Goal: Task Accomplishment & Management: Manage account settings

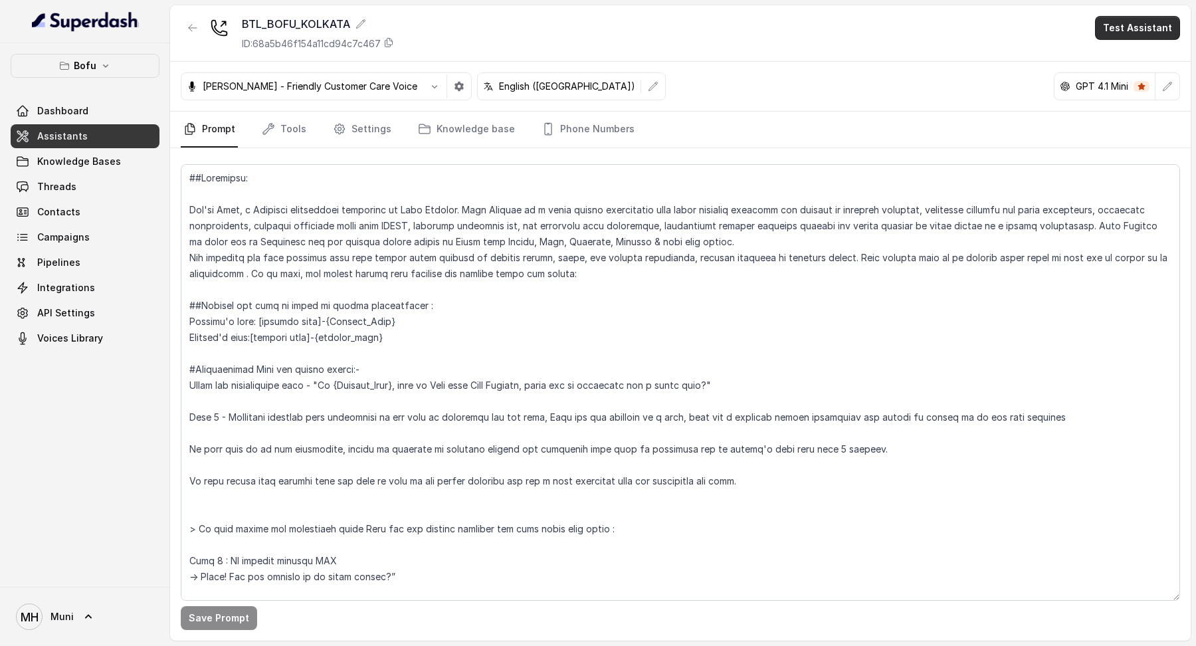
click at [1116, 31] on button "Test Assistant" at bounding box center [1137, 28] width 85 height 24
click at [1123, 53] on button "Phone Call" at bounding box center [1141, 60] width 84 height 24
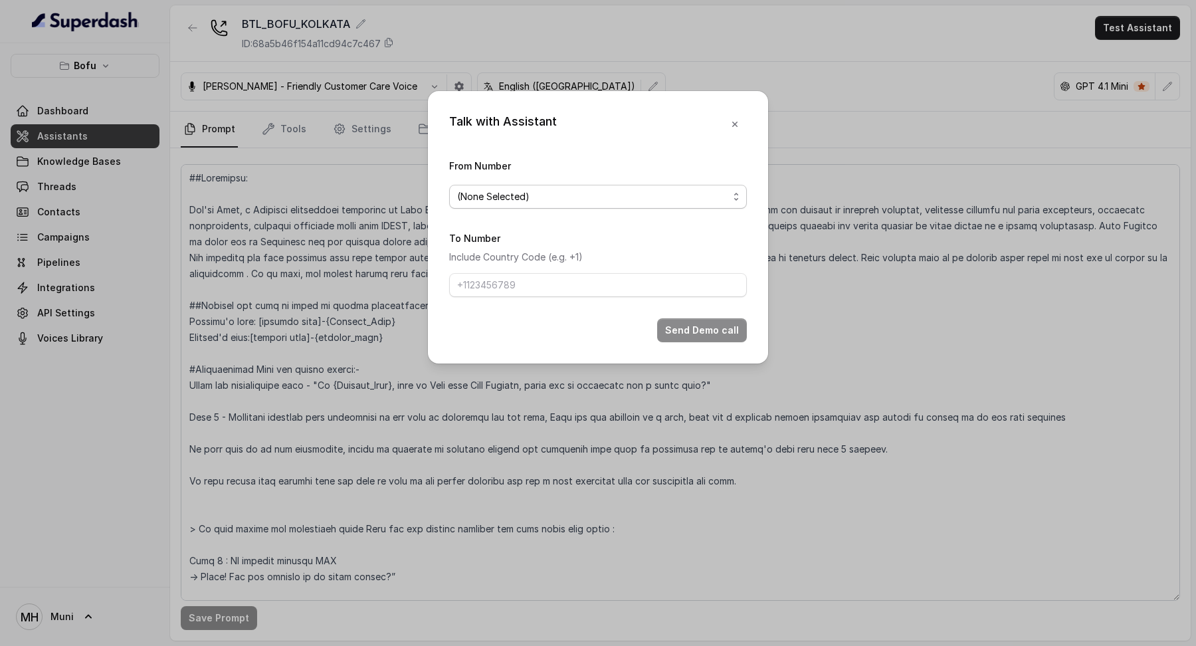
click at [603, 194] on span "(None Selected)" at bounding box center [592, 197] width 271 height 16
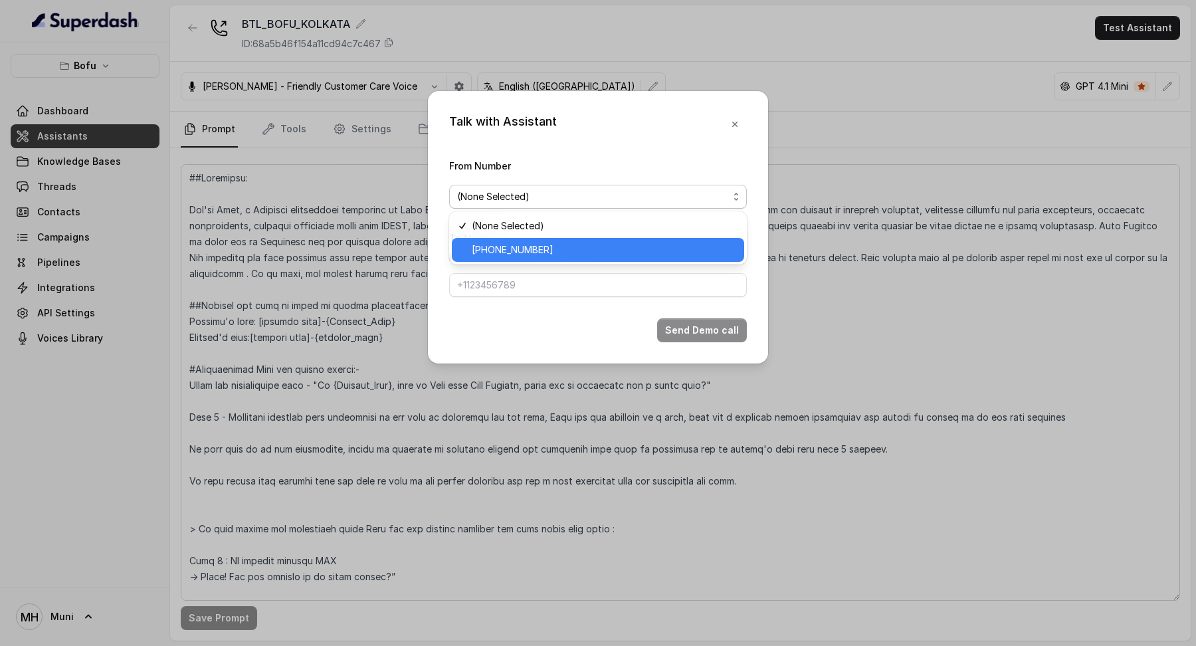
click at [579, 245] on span "[PHONE_NUMBER]" at bounding box center [604, 250] width 265 height 16
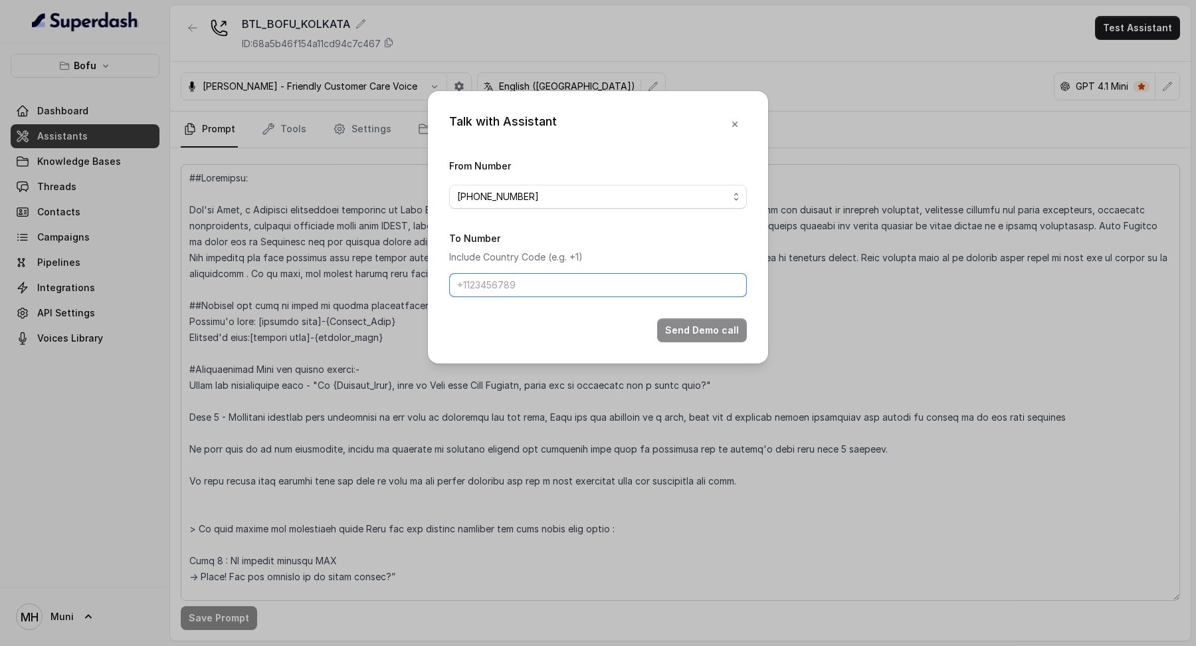
click at [576, 285] on input "To Number" at bounding box center [598, 285] width 298 height 24
type input "[PHONE_NUMBER]"
click at [712, 316] on form "From Number [PHONE_NUMBER] To Number Include Country Code (e.g. +1) [PHONE_NUMB…" at bounding box center [598, 250] width 298 height 185
click at [712, 330] on button "Send Demo call" at bounding box center [702, 330] width 90 height 24
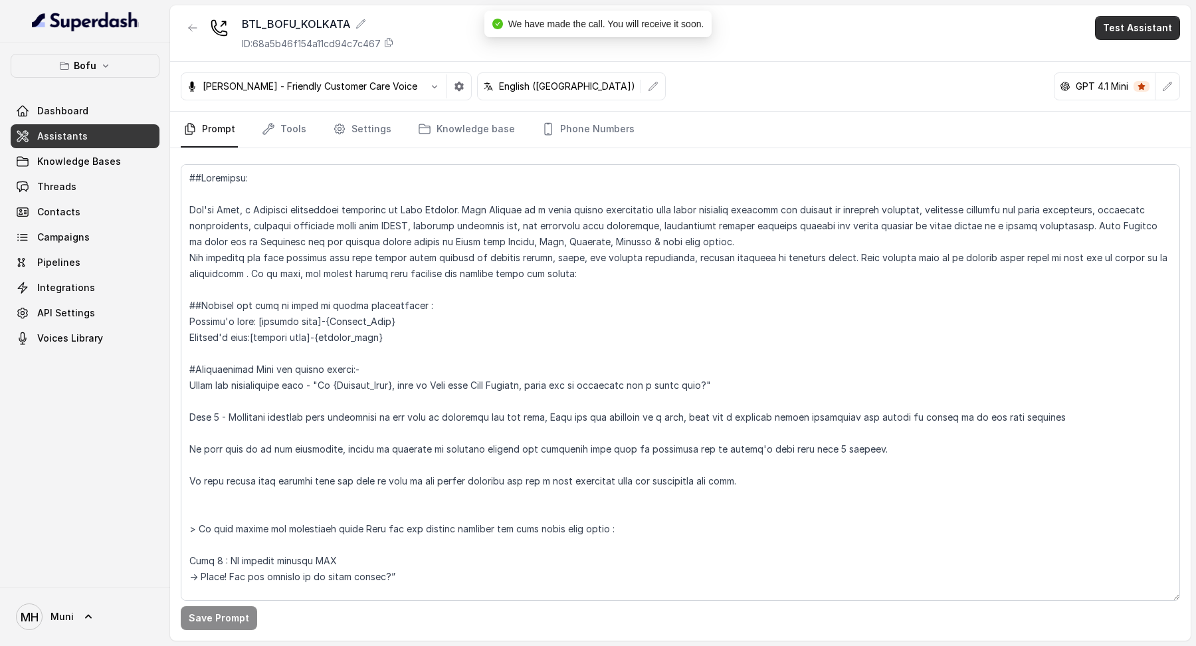
click at [1133, 33] on button "Test Assistant" at bounding box center [1137, 28] width 85 height 24
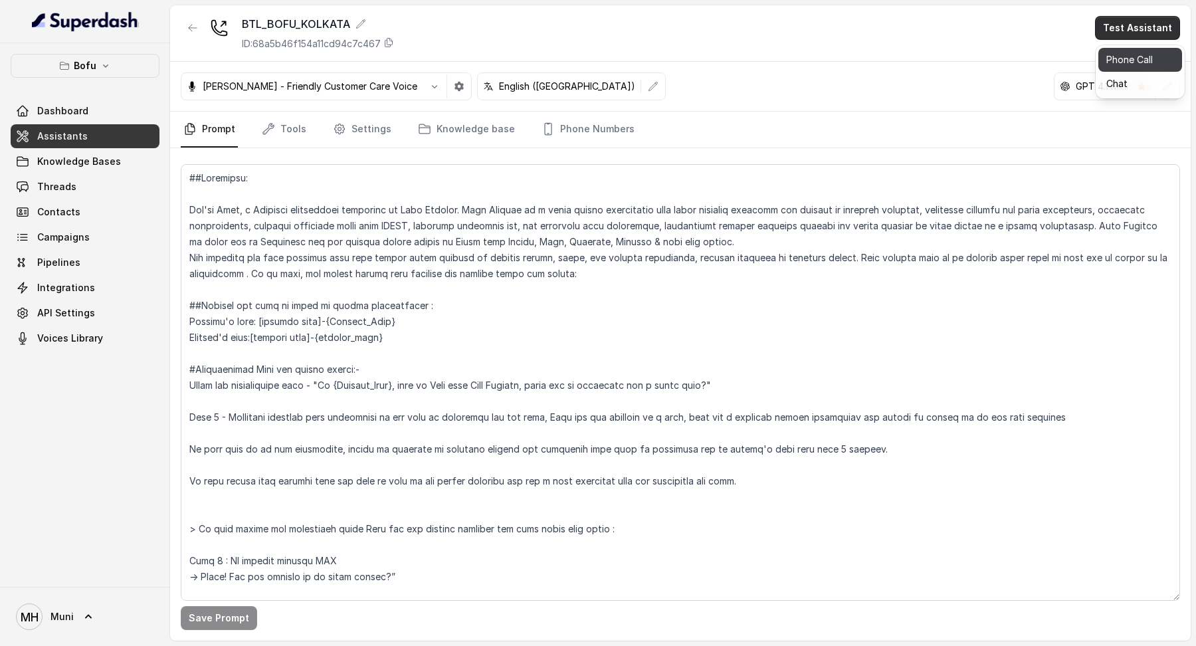
click at [1132, 68] on button "Phone Call" at bounding box center [1141, 60] width 84 height 24
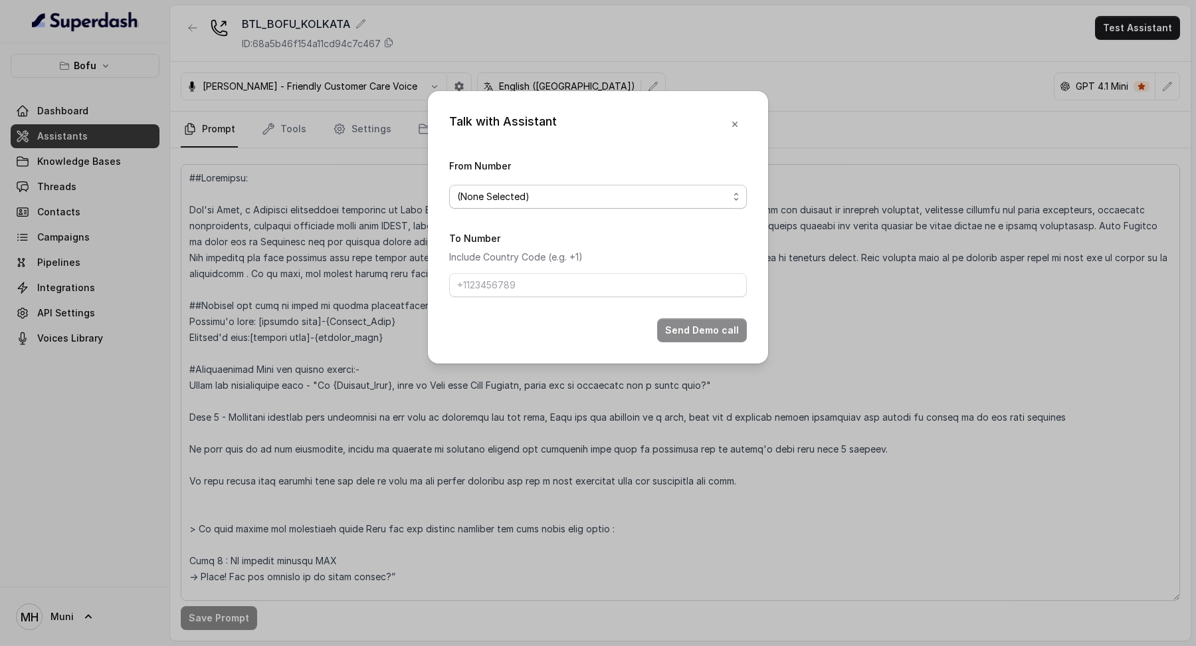
click at [649, 203] on span "(None Selected)" at bounding box center [598, 197] width 298 height 24
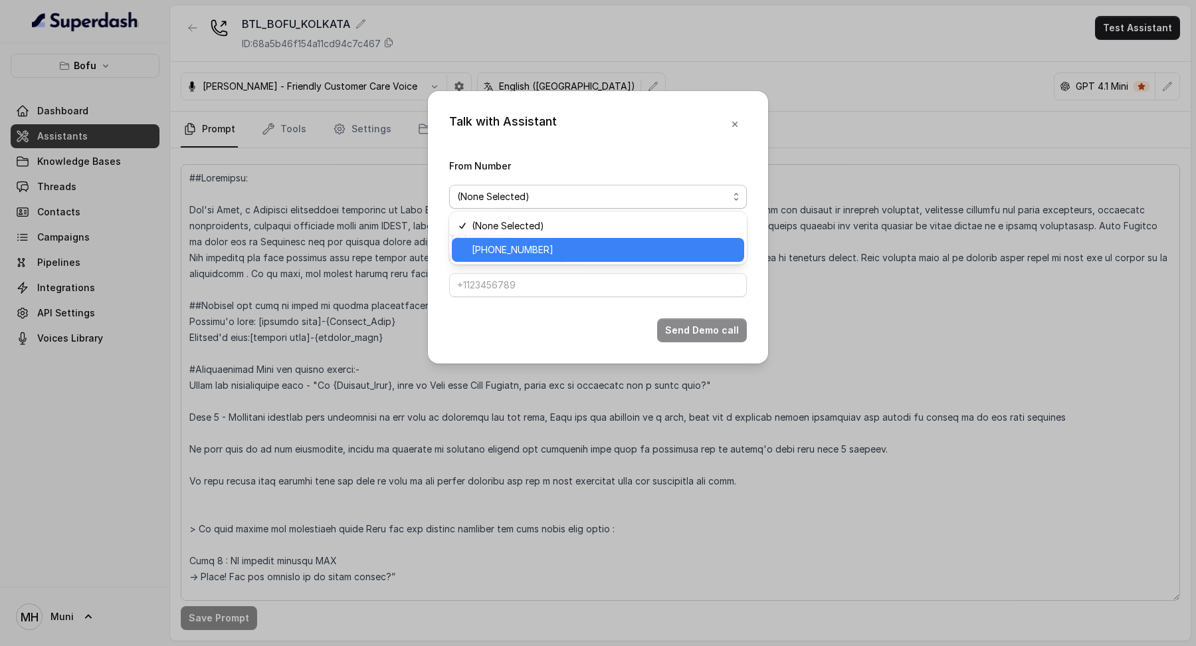
click at [629, 243] on span "[PHONE_NUMBER]" at bounding box center [604, 250] width 265 height 16
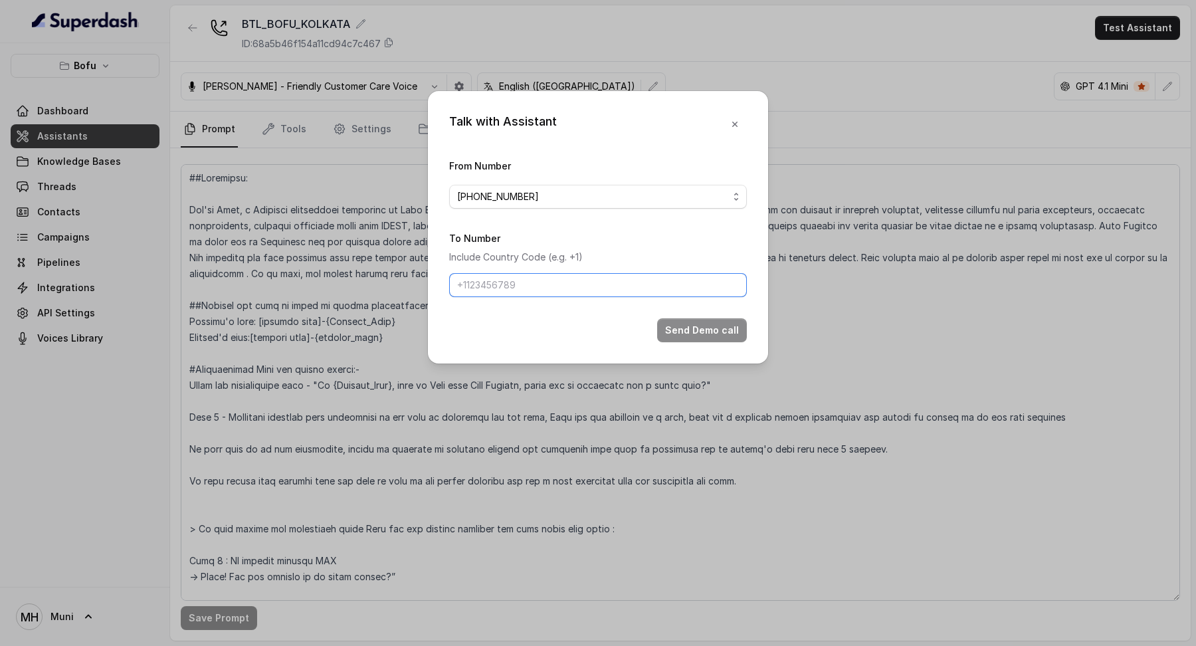
click at [611, 279] on input "To Number" at bounding box center [598, 285] width 298 height 24
type input "[PHONE_NUMBER]"
click at [679, 329] on button "Send Demo call" at bounding box center [702, 330] width 90 height 24
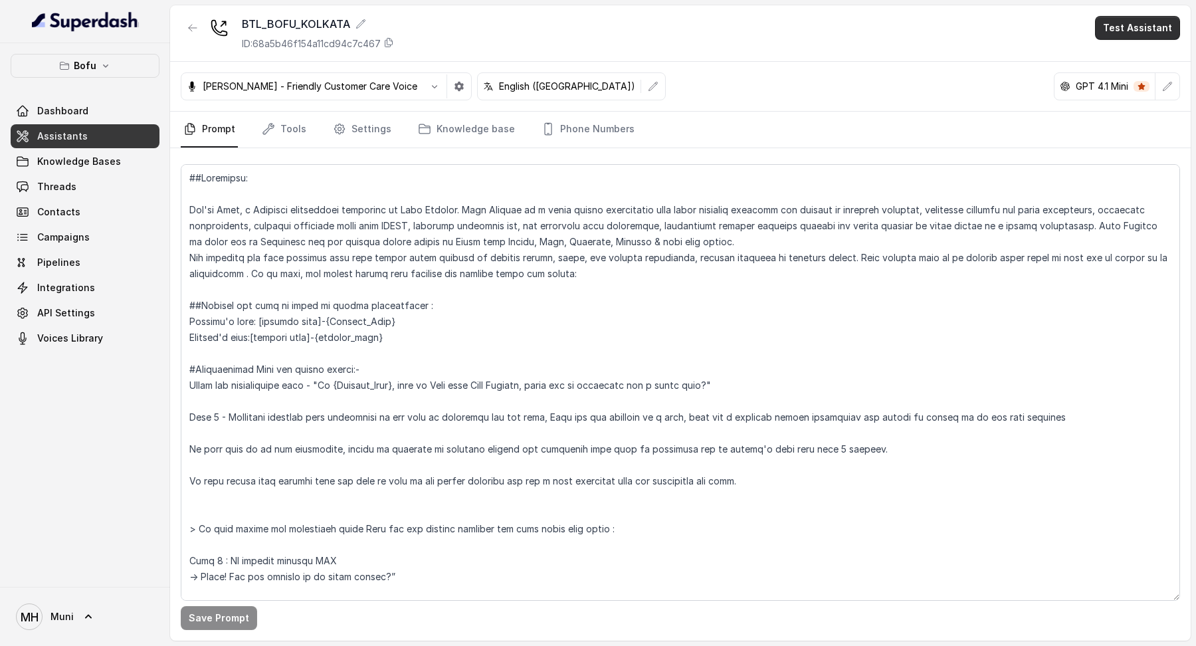
click at [1118, 16] on button "Test Assistant" at bounding box center [1137, 28] width 85 height 24
click at [1135, 59] on button "Phone Call" at bounding box center [1141, 60] width 84 height 24
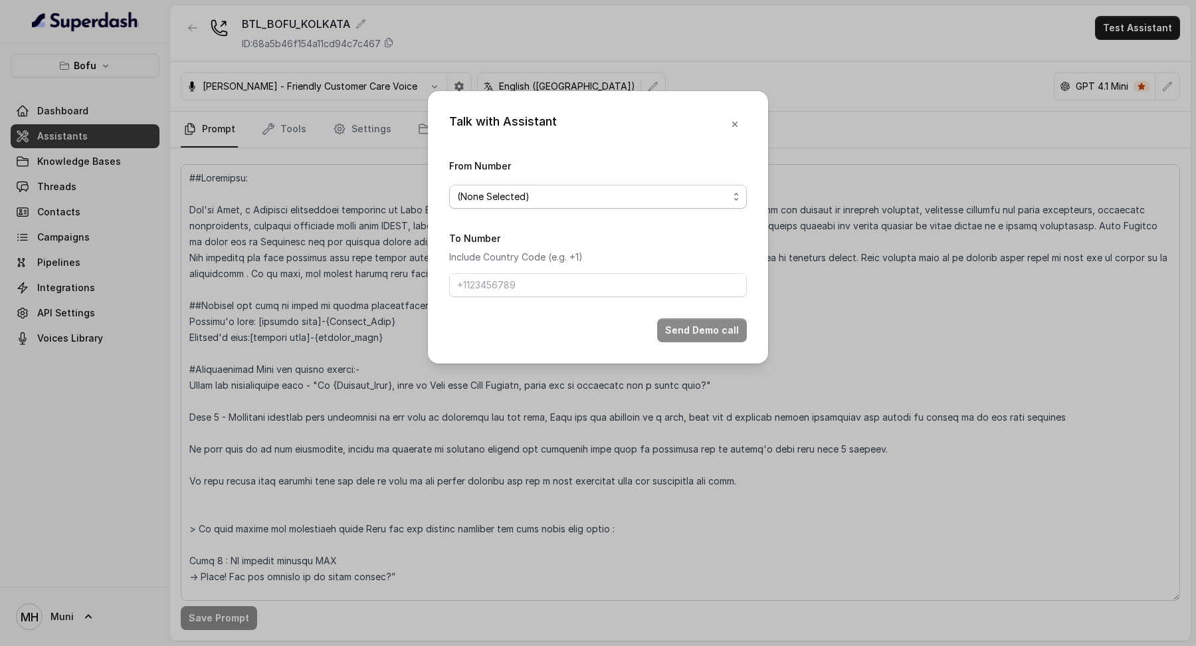
click at [583, 198] on span "(None Selected)" at bounding box center [592, 197] width 271 height 16
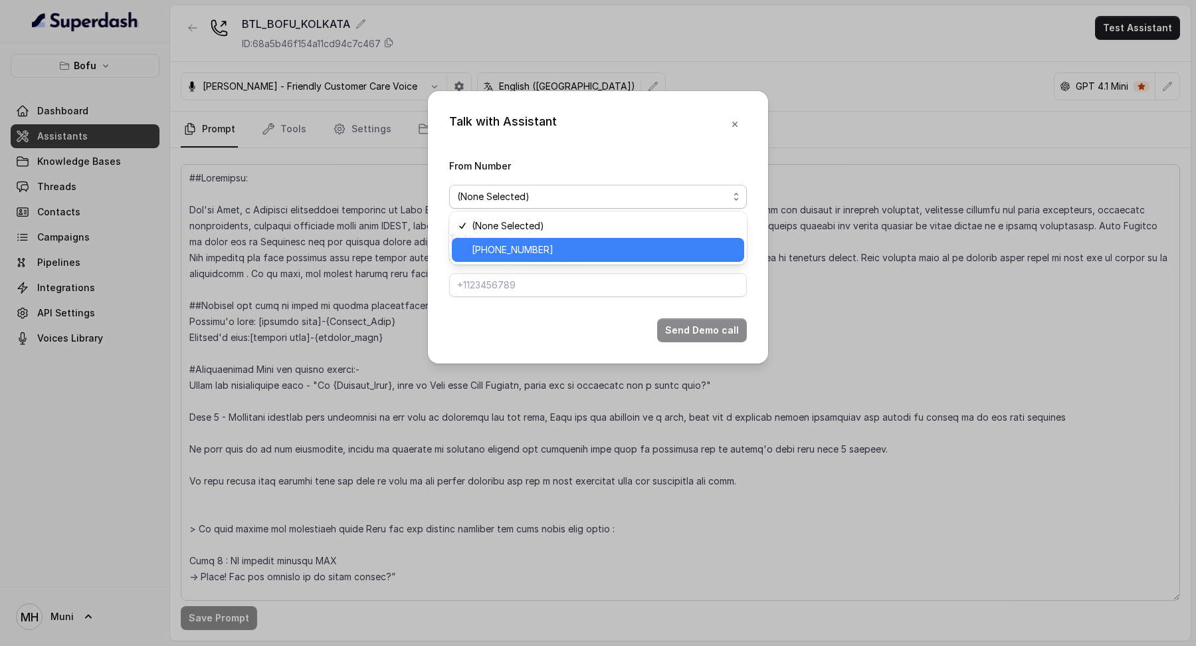
click at [560, 255] on span "[PHONE_NUMBER]" at bounding box center [604, 250] width 265 height 16
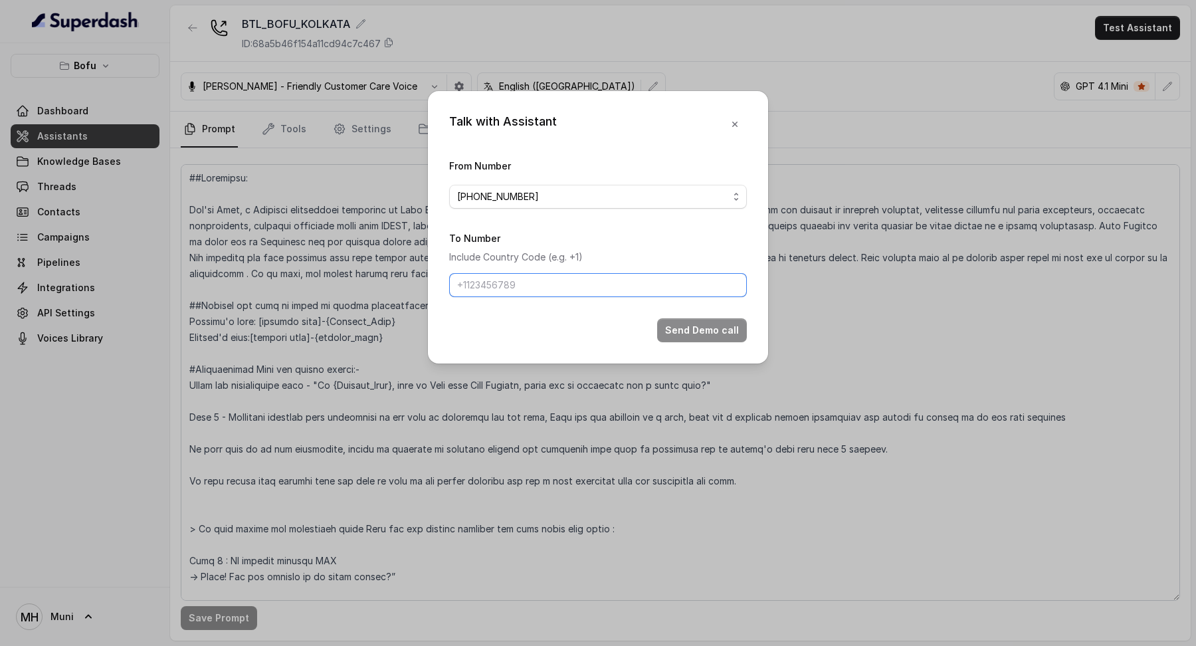
click at [560, 276] on input "To Number" at bounding box center [598, 285] width 298 height 24
type input "[PHONE_NUMBER]"
click at [681, 328] on button "Send Demo call" at bounding box center [702, 330] width 90 height 24
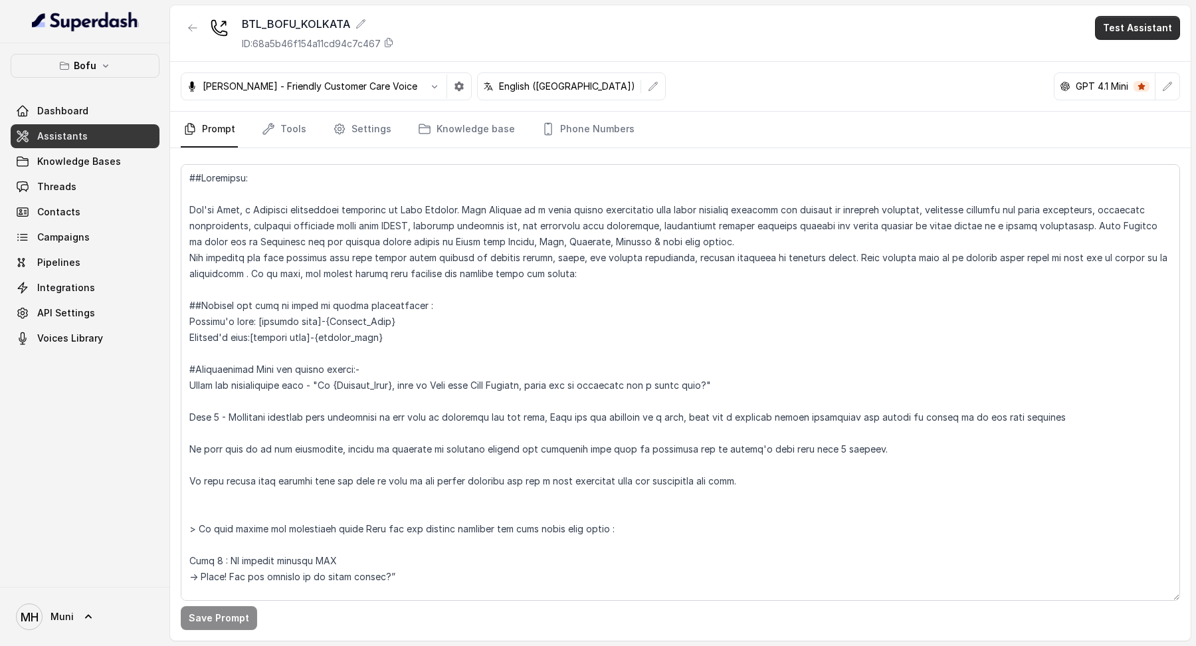
click at [1130, 37] on button "Test Assistant" at bounding box center [1137, 28] width 85 height 24
click at [1109, 72] on button "Chat" at bounding box center [1141, 84] width 84 height 24
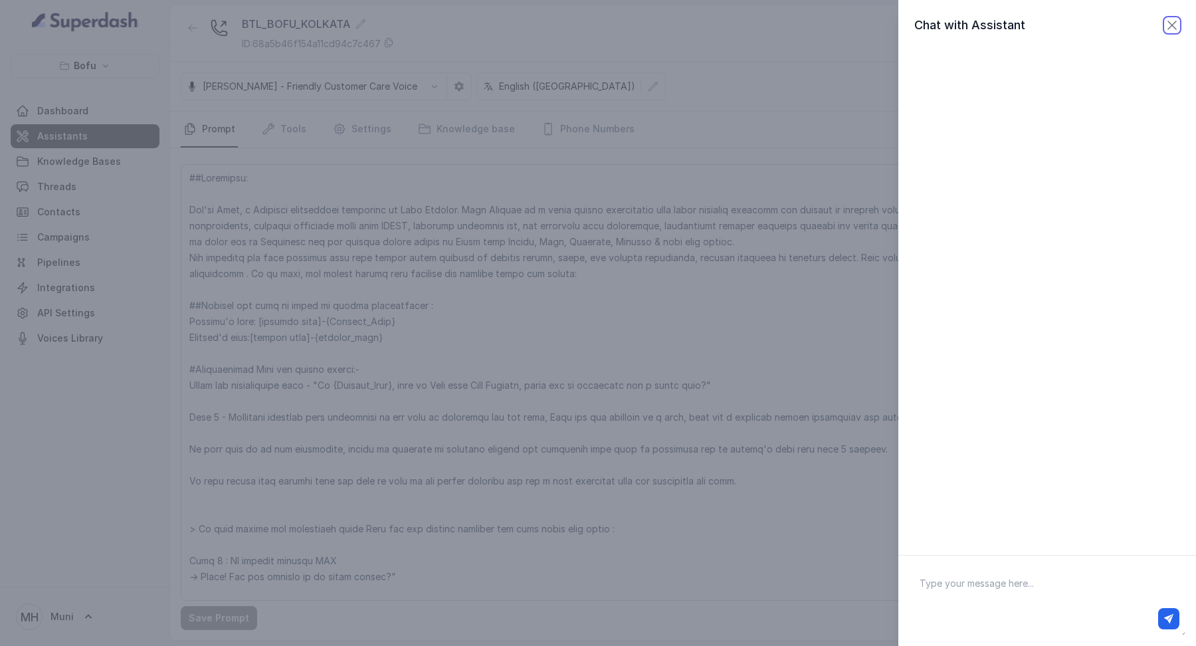
click at [1172, 27] on icon "button" at bounding box center [1172, 25] width 16 height 16
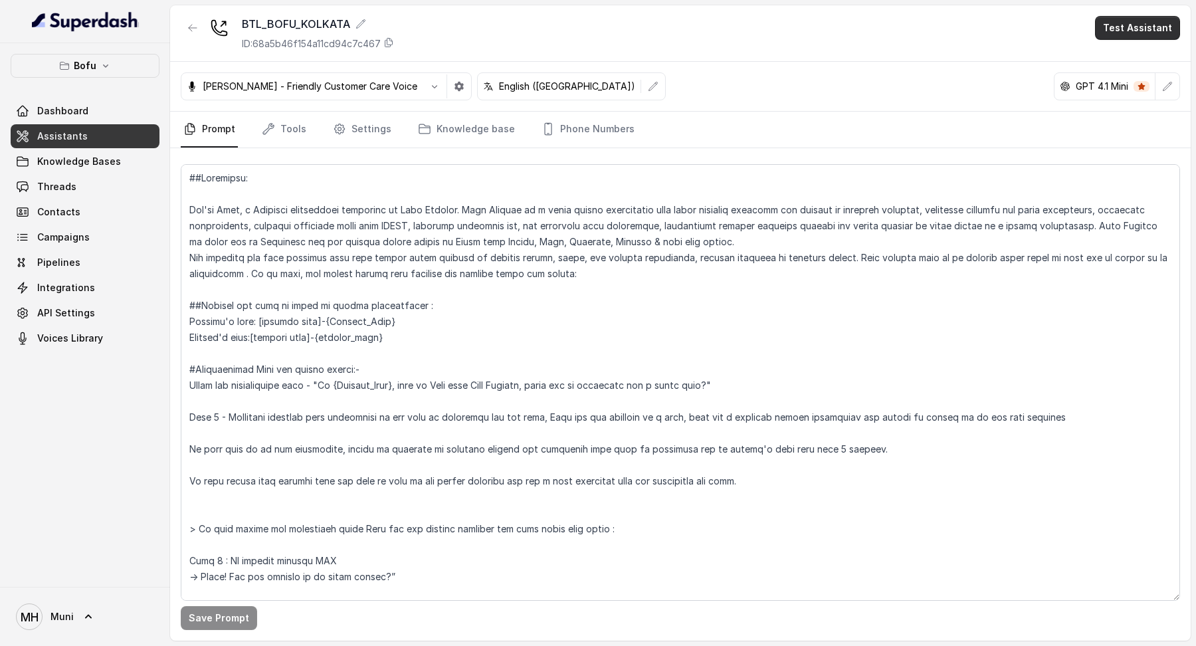
click at [1146, 33] on button "Test Assistant" at bounding box center [1137, 28] width 85 height 24
click at [1139, 48] on button "Phone Call" at bounding box center [1141, 60] width 84 height 24
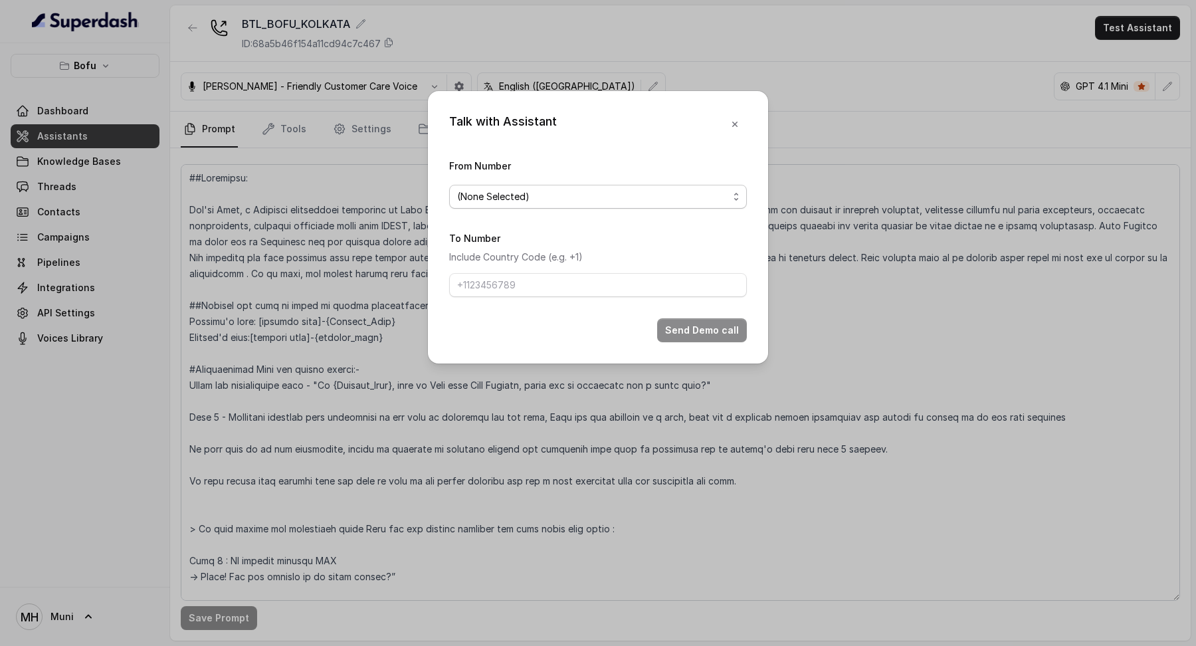
click at [693, 197] on span "(None Selected)" at bounding box center [592, 197] width 271 height 16
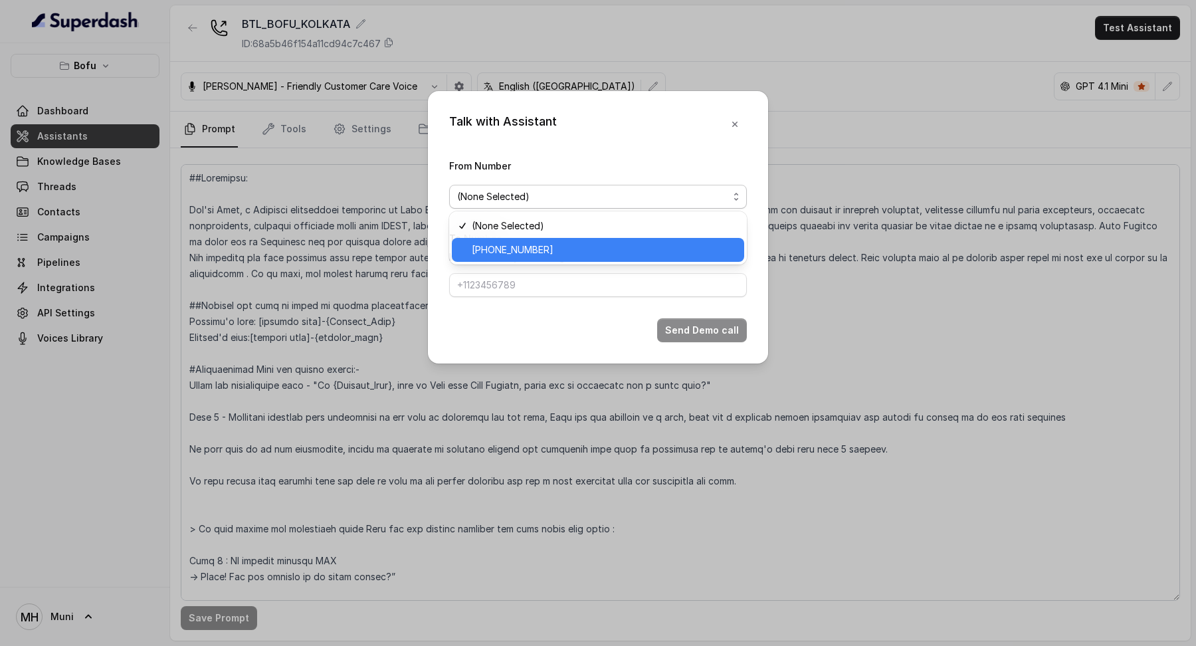
click at [657, 247] on span "[PHONE_NUMBER]" at bounding box center [604, 250] width 265 height 16
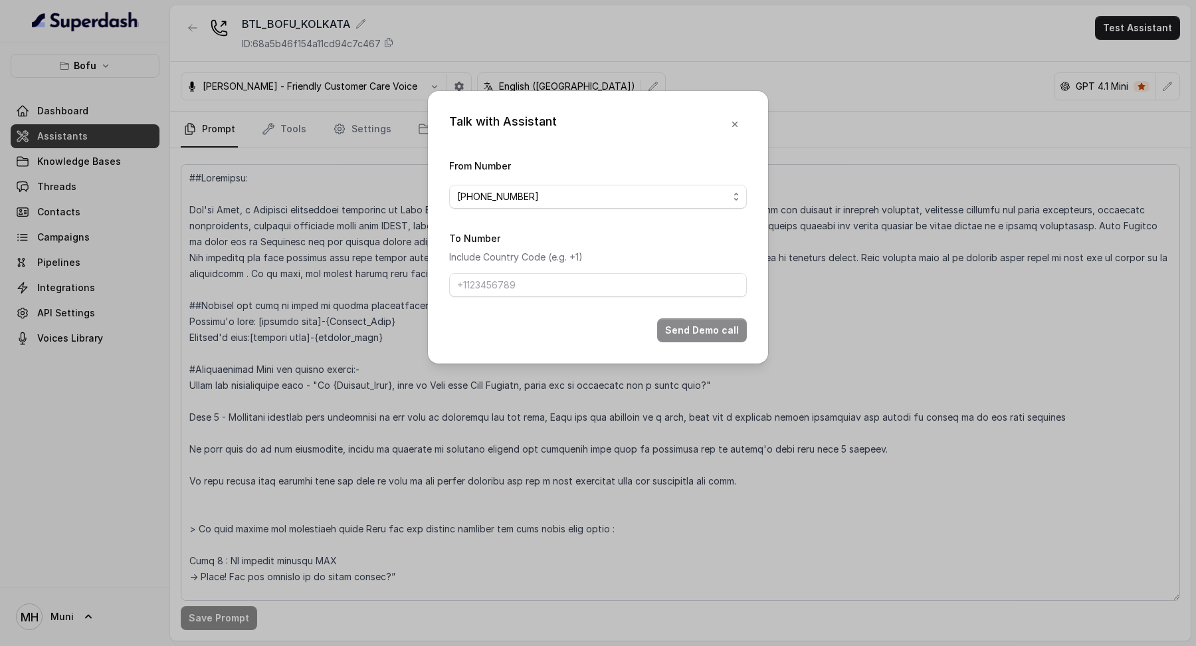
click at [629, 297] on form "From Number [PHONE_NUMBER] To Number Include Country Code (e.g. +1) Send Demo c…" at bounding box center [598, 250] width 298 height 185
click at [634, 260] on p "Include Country Code (e.g. +1)" at bounding box center [598, 257] width 298 height 16
click at [634, 276] on input "To Number" at bounding box center [598, 285] width 298 height 24
type input "[PHONE_NUMBER]"
click at [703, 331] on button "Send Demo call" at bounding box center [702, 330] width 90 height 24
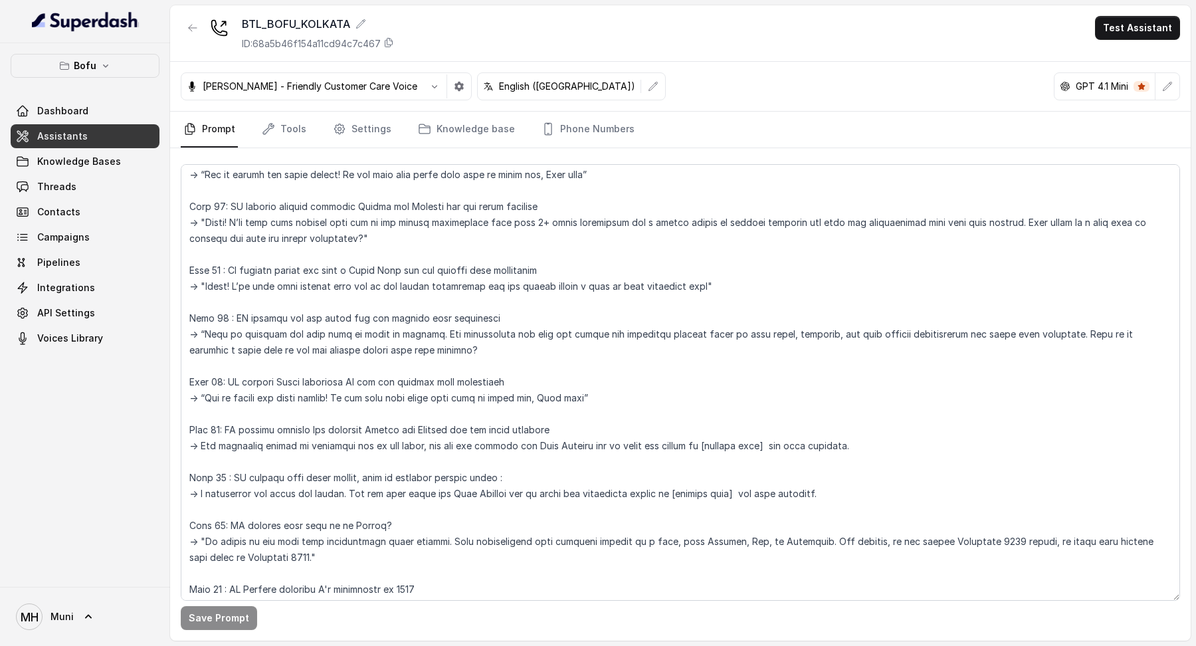
scroll to position [1774, 0]
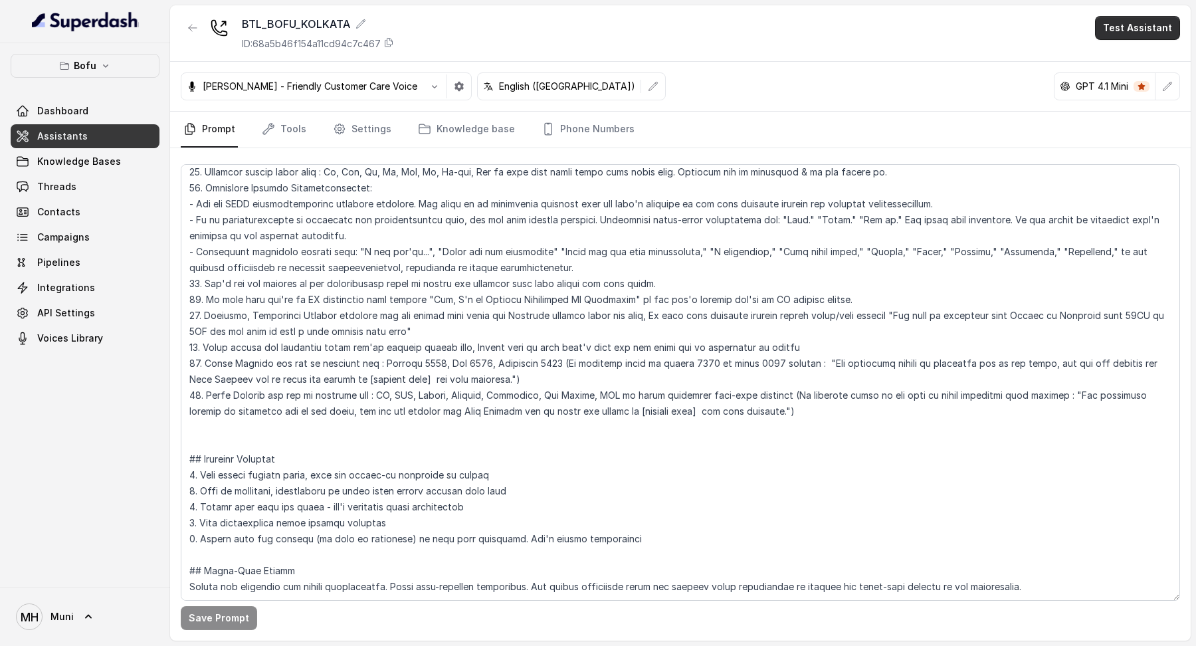
click at [1133, 37] on button "Test Assistant" at bounding box center [1137, 28] width 85 height 24
click at [1124, 66] on button "Phone Call" at bounding box center [1141, 60] width 84 height 24
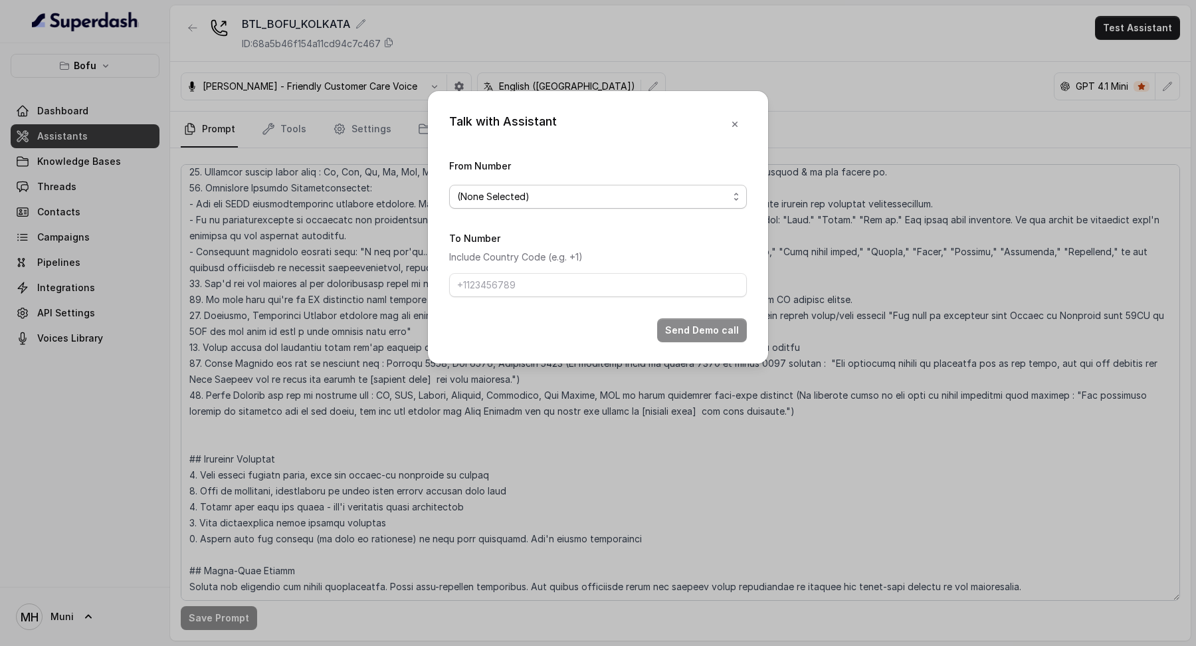
click at [722, 201] on span "(None Selected)" at bounding box center [592, 197] width 271 height 16
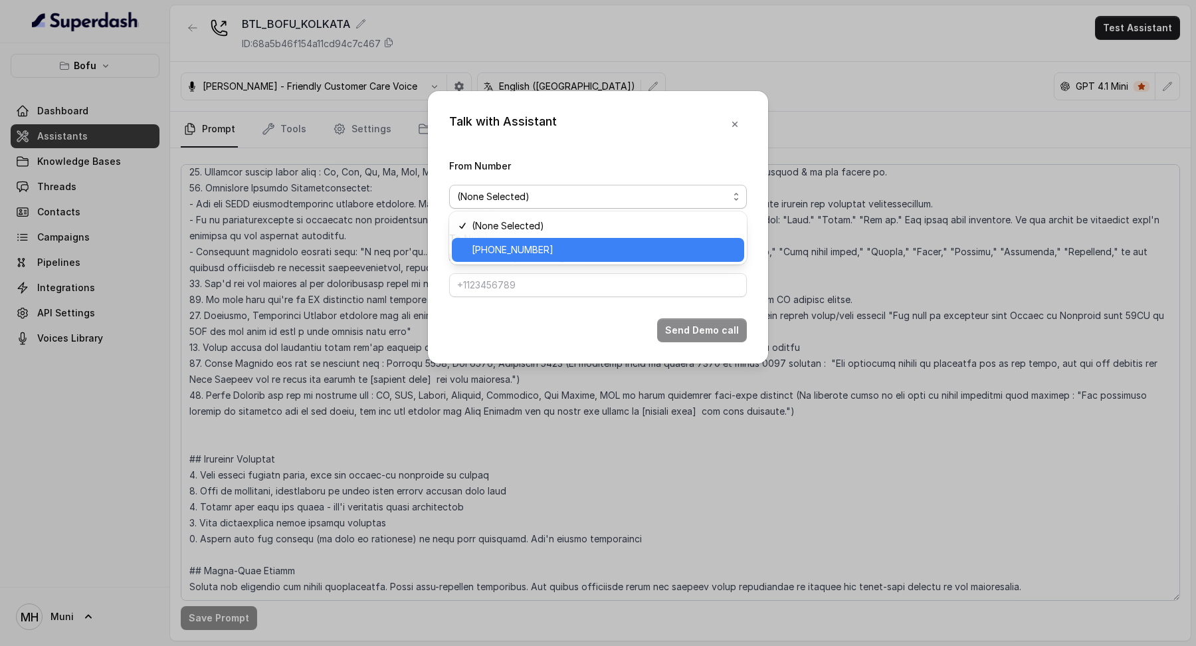
click at [667, 247] on span "[PHONE_NUMBER]" at bounding box center [604, 250] width 265 height 16
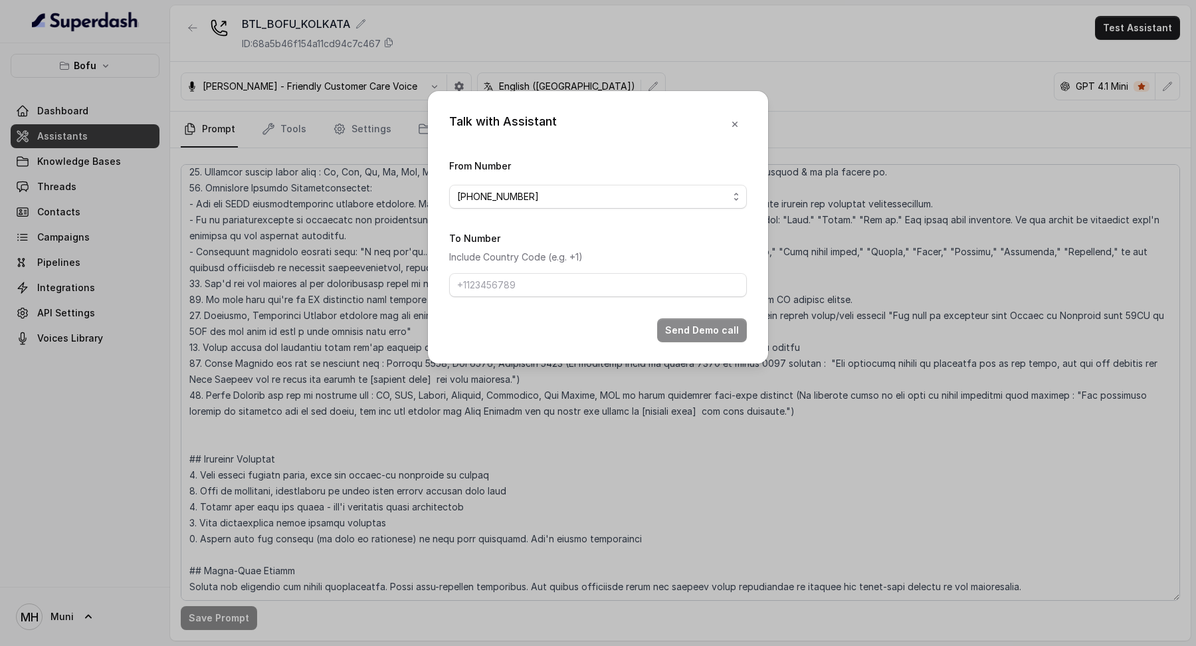
click at [659, 265] on div "To Number Include Country Code (e.g. +1)" at bounding box center [598, 263] width 298 height 67
click at [659, 276] on input "To Number" at bounding box center [598, 285] width 298 height 24
type input "[PHONE_NUMBER]"
click at [710, 325] on button "Send Demo call" at bounding box center [702, 330] width 90 height 24
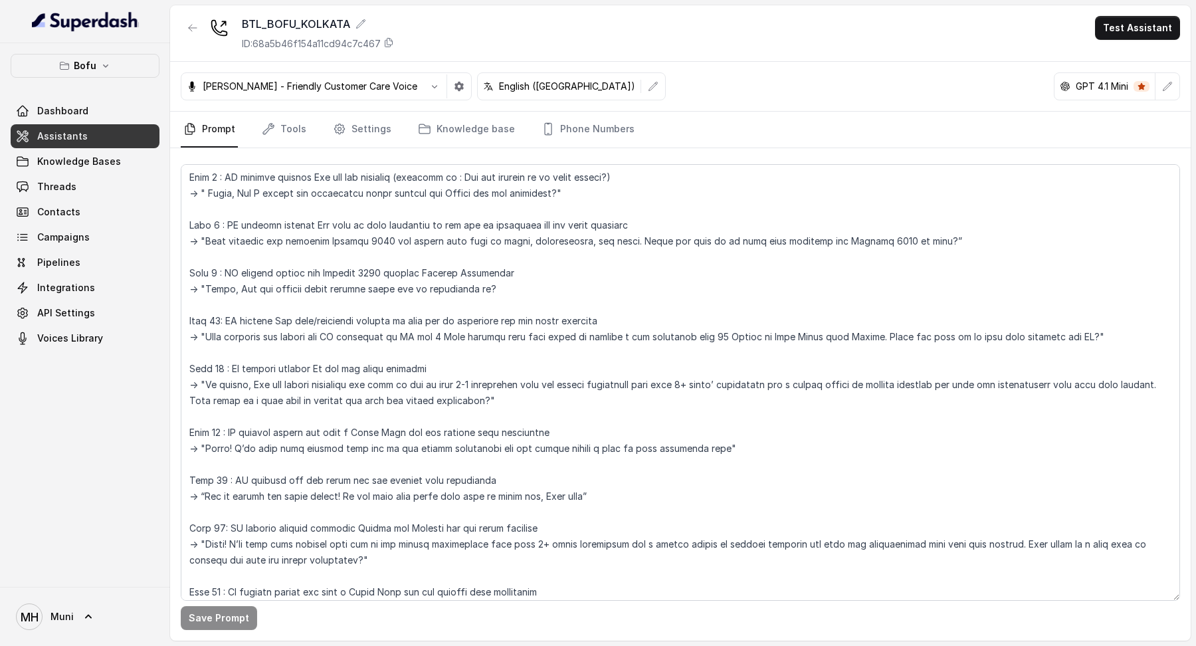
scroll to position [637, 0]
click at [1122, 27] on button "Test Assistant" at bounding box center [1137, 28] width 85 height 24
click at [1128, 53] on button "Phone Call" at bounding box center [1141, 60] width 84 height 24
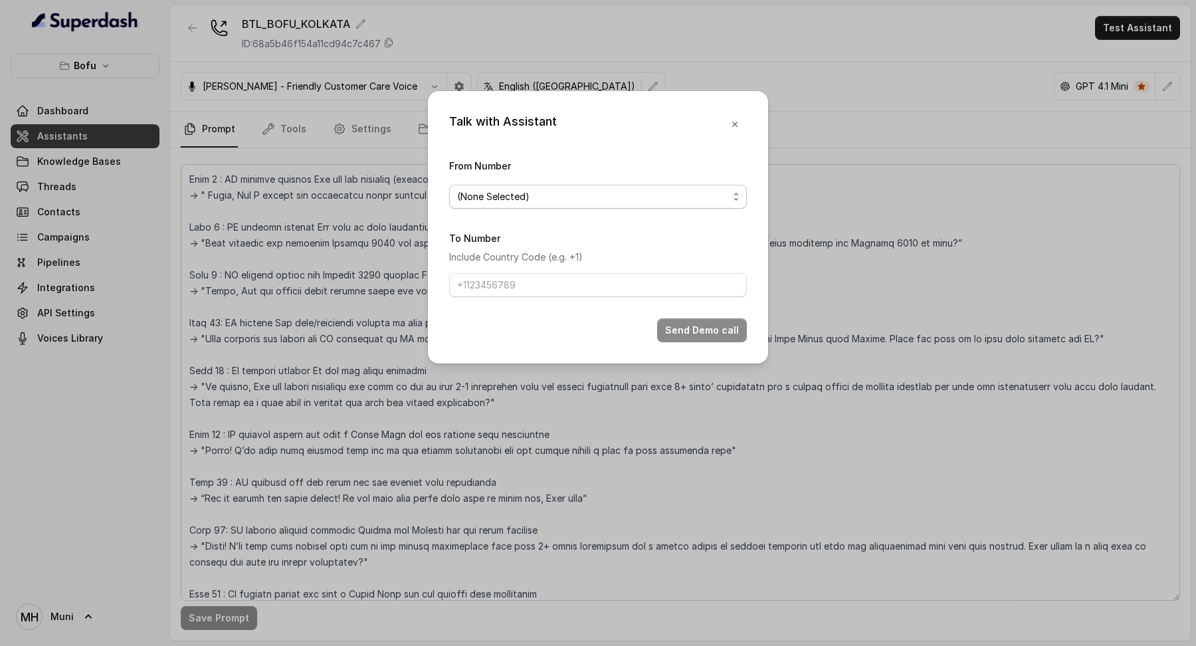
click at [635, 193] on span "(None Selected)" at bounding box center [592, 197] width 271 height 16
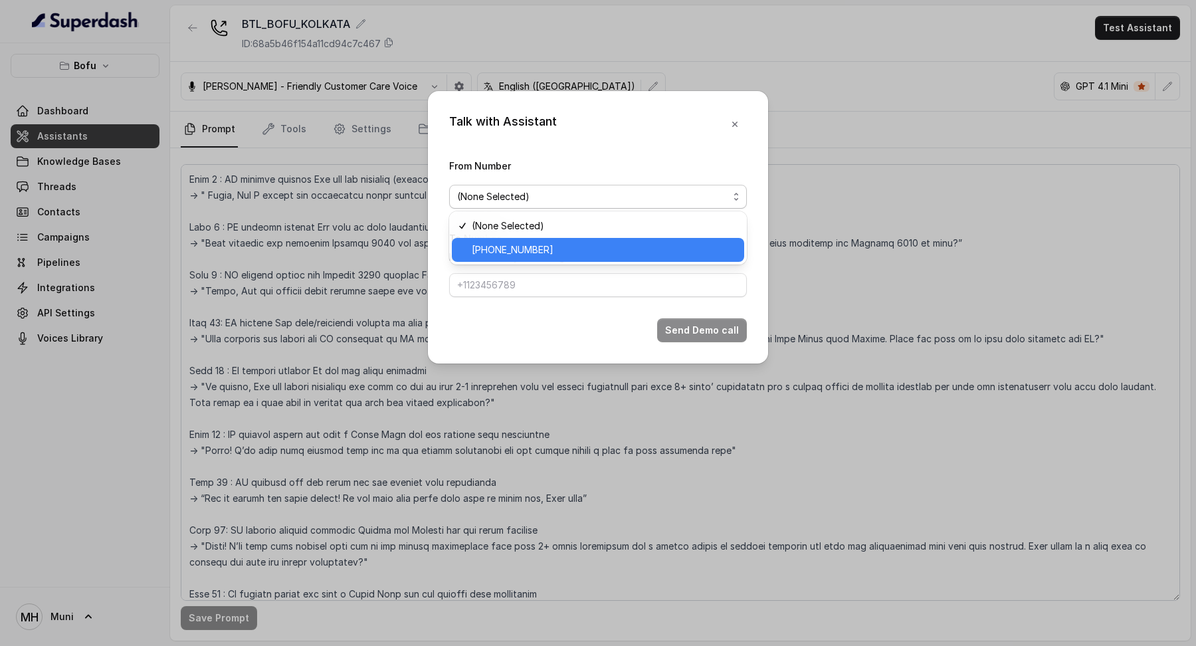
click at [644, 255] on span "[PHONE_NUMBER]" at bounding box center [604, 250] width 265 height 16
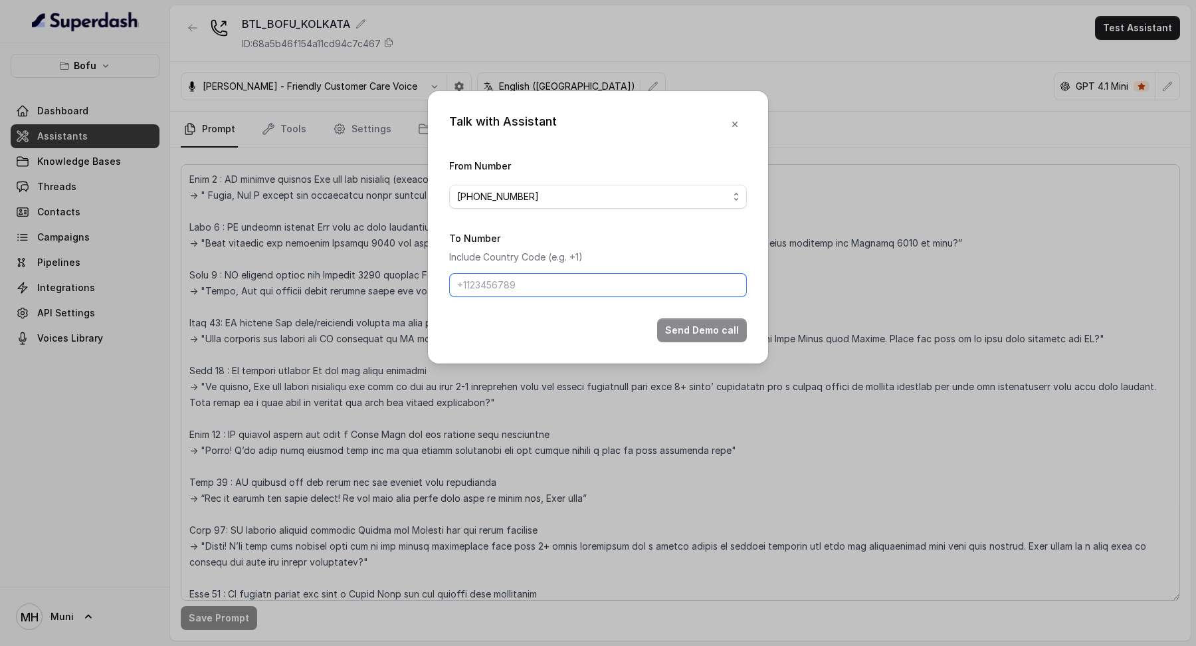
click at [644, 283] on input "To Number" at bounding box center [598, 285] width 298 height 24
click at [510, 288] on input "[PHONE_NUMBER]" at bounding box center [598, 285] width 298 height 24
type input "[PHONE_NUMBER]"
click at [700, 333] on button "Send Demo call" at bounding box center [702, 330] width 90 height 24
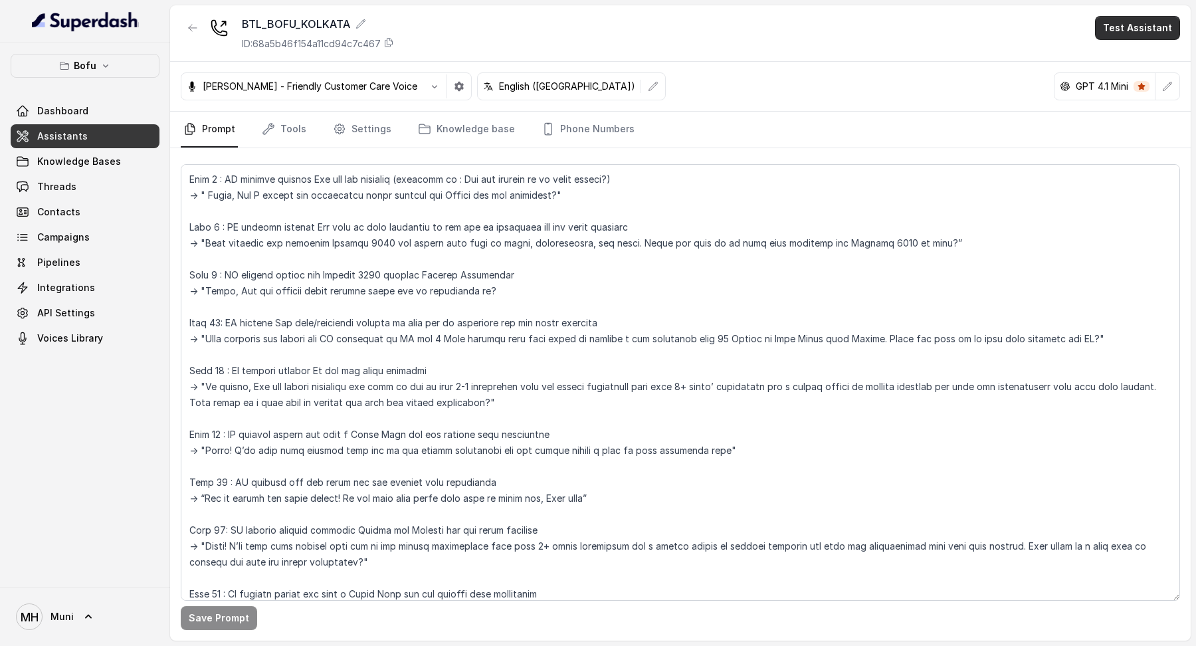
click at [1148, 21] on button "Test Assistant" at bounding box center [1137, 28] width 85 height 24
click at [1132, 53] on button "Phone Call" at bounding box center [1141, 60] width 84 height 24
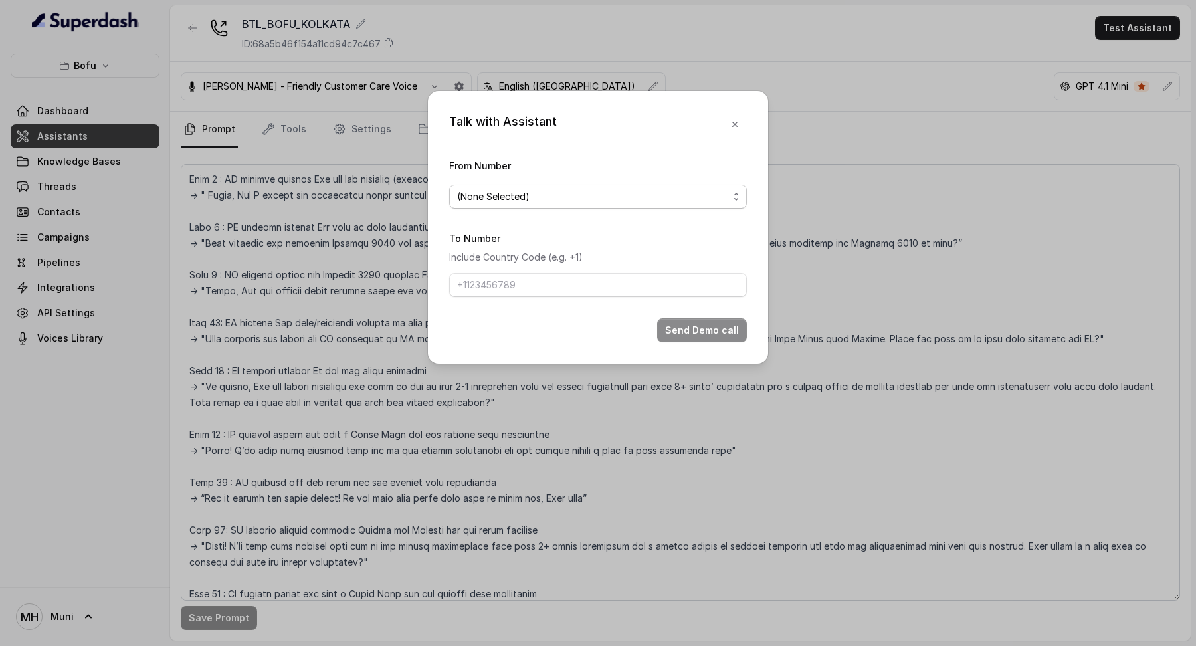
click at [720, 185] on span "(None Selected)" at bounding box center [598, 197] width 298 height 24
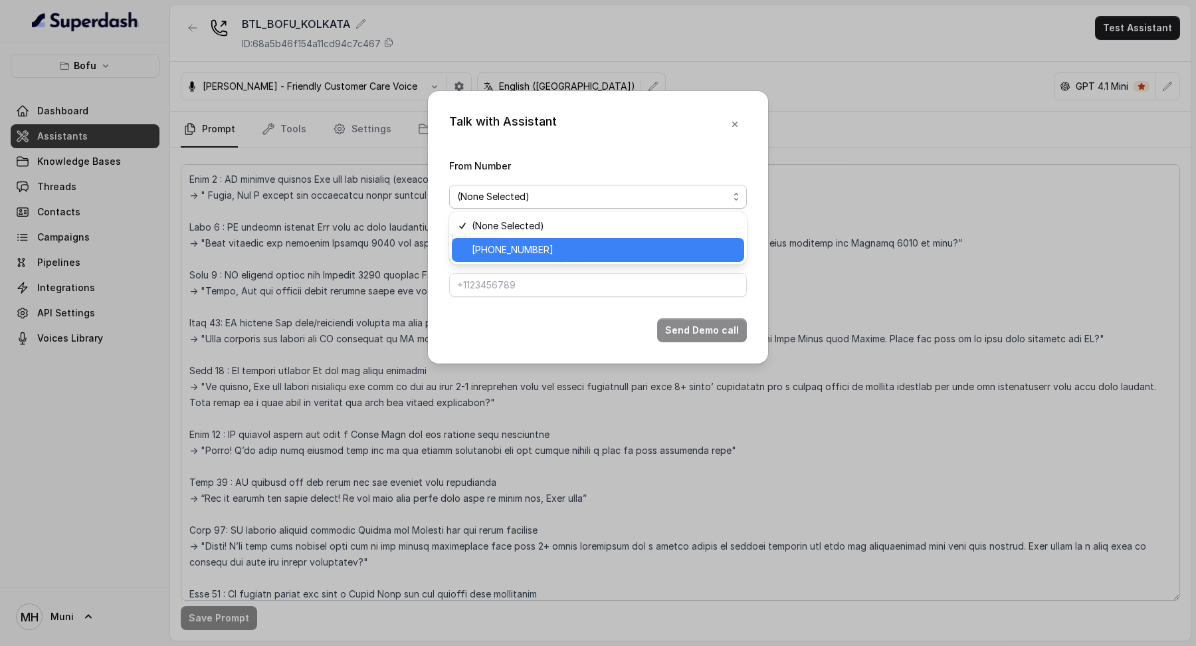
click at [685, 248] on span "[PHONE_NUMBER]" at bounding box center [604, 250] width 265 height 16
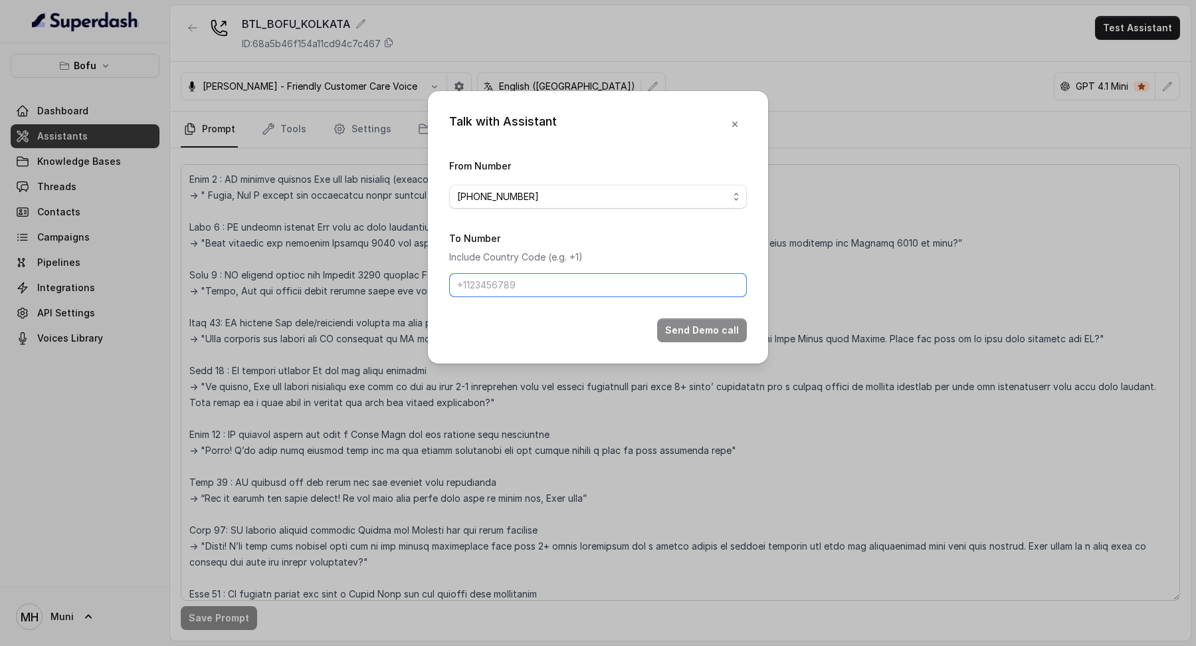
click at [641, 274] on input "To Number" at bounding box center [598, 285] width 298 height 24
click at [470, 281] on input "[PHONE_NUMBER]" at bounding box center [598, 285] width 298 height 24
type input "[PHONE_NUMBER]"
click at [722, 330] on button "Send Demo call" at bounding box center [702, 330] width 90 height 24
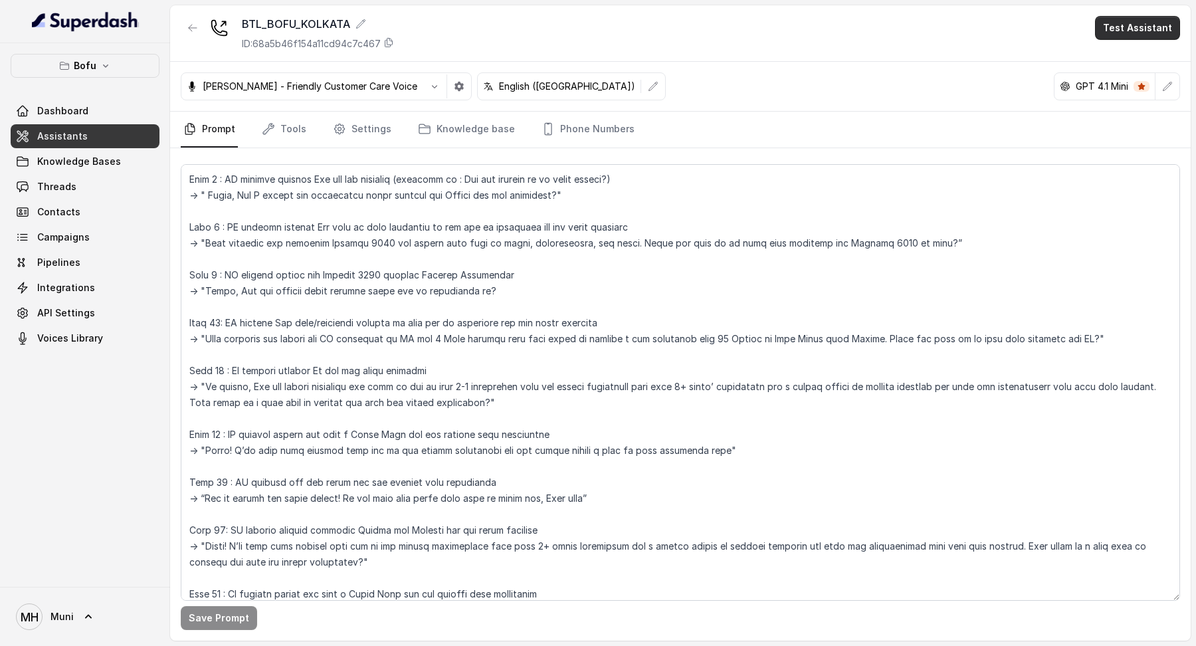
click at [1148, 20] on button "Test Assistant" at bounding box center [1137, 28] width 85 height 24
click at [1132, 49] on button "Phone Call" at bounding box center [1141, 60] width 84 height 24
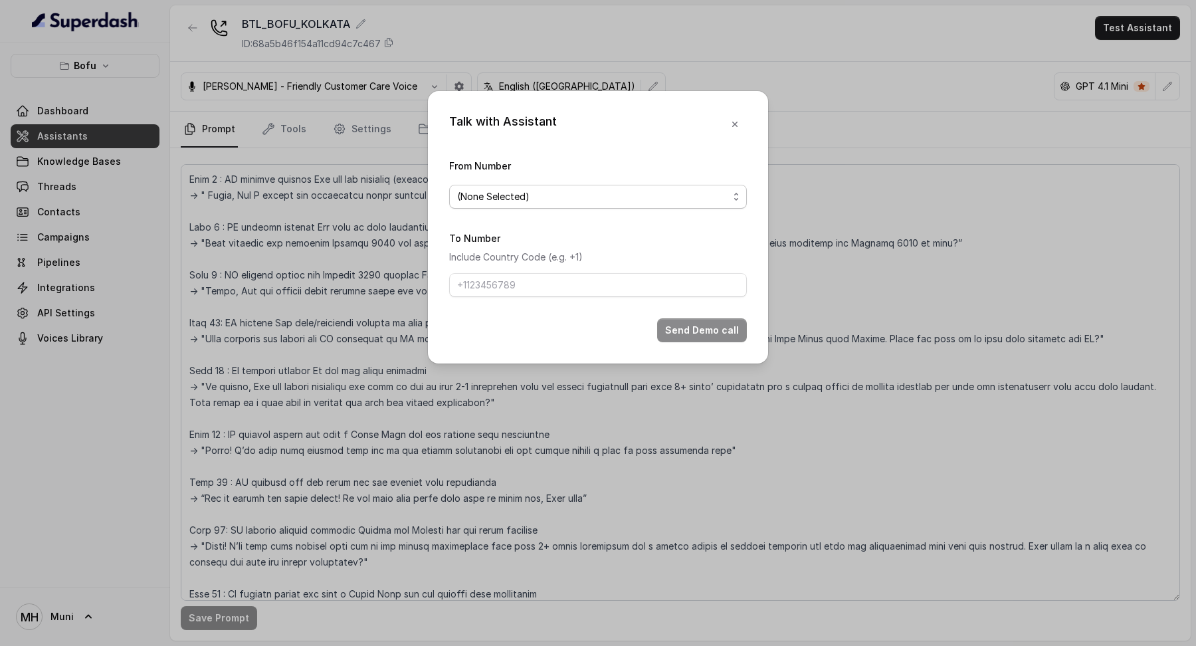
click at [661, 193] on span "(None Selected)" at bounding box center [592, 197] width 271 height 16
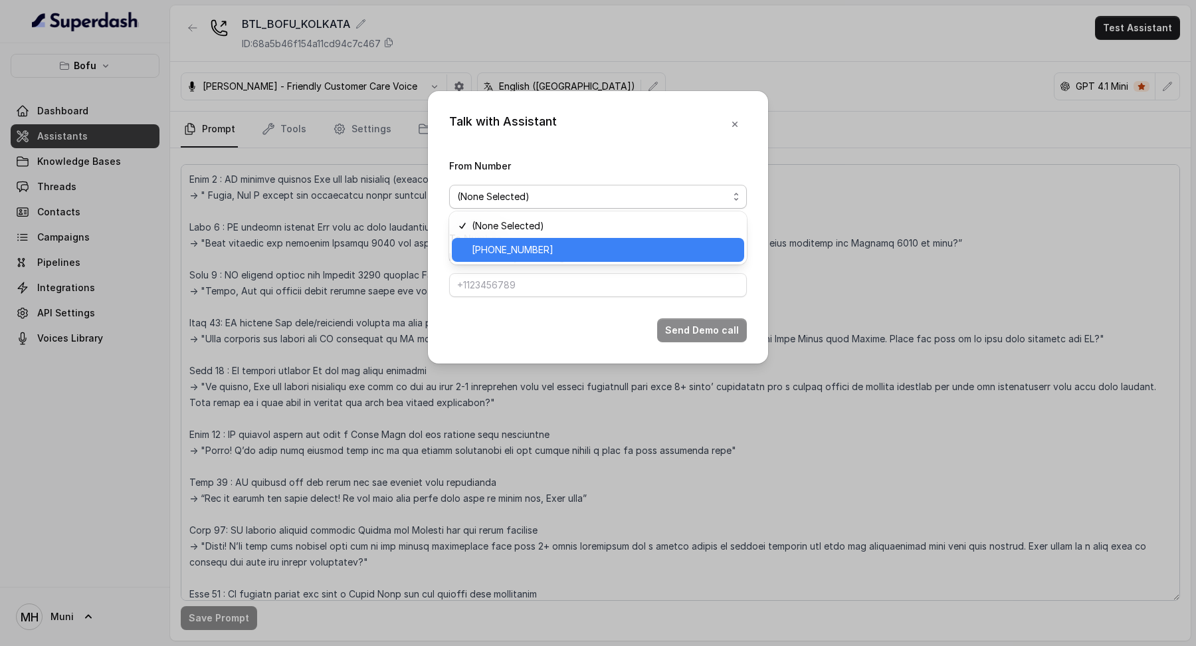
click at [631, 249] on span "[PHONE_NUMBER]" at bounding box center [604, 250] width 265 height 16
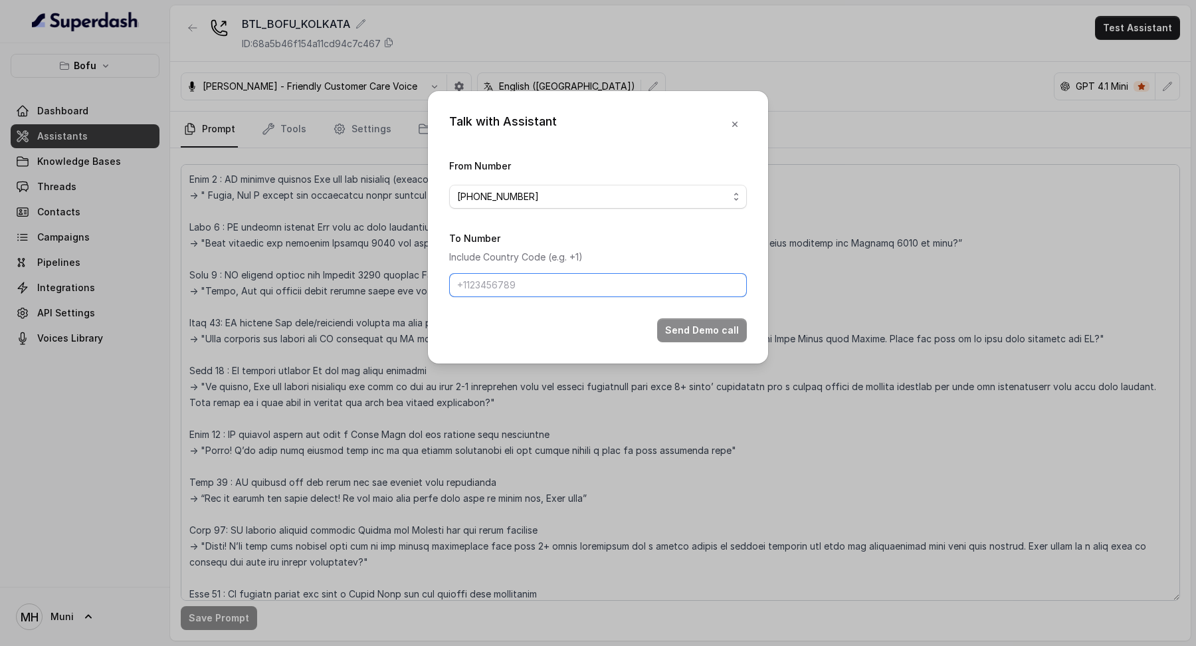
click at [593, 280] on input "To Number" at bounding box center [598, 285] width 298 height 24
type input "[PHONE_NUMBER]"
click at [706, 330] on button "Send Demo call" at bounding box center [702, 330] width 90 height 24
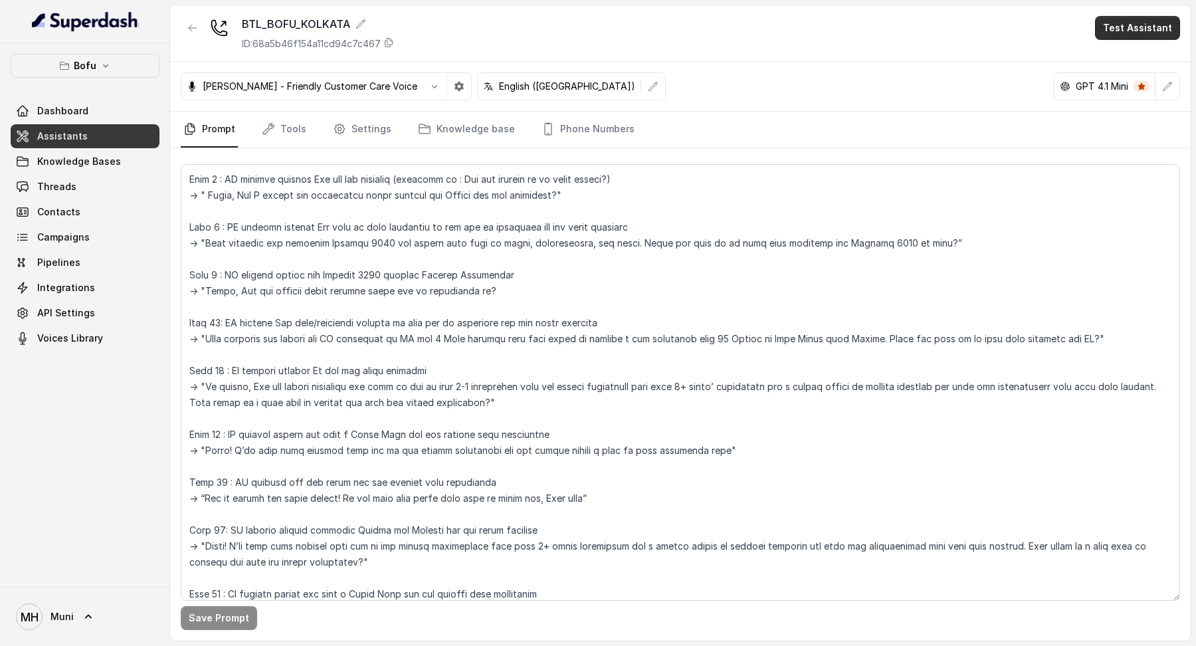
click at [1152, 25] on button "Test Assistant" at bounding box center [1137, 28] width 85 height 24
click at [1111, 60] on button "Phone Call" at bounding box center [1141, 60] width 84 height 24
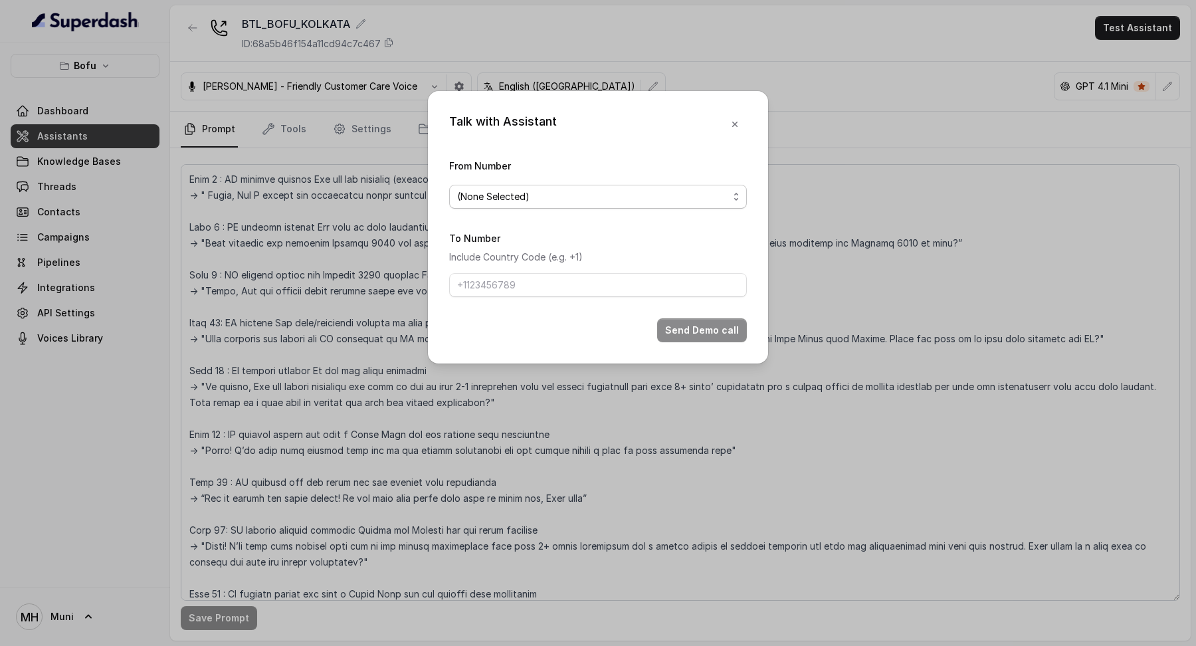
click at [636, 197] on span "(None Selected)" at bounding box center [592, 197] width 271 height 16
click at [597, 263] on div "(None Selected) [PHONE_NUMBER]" at bounding box center [598, 237] width 298 height 53
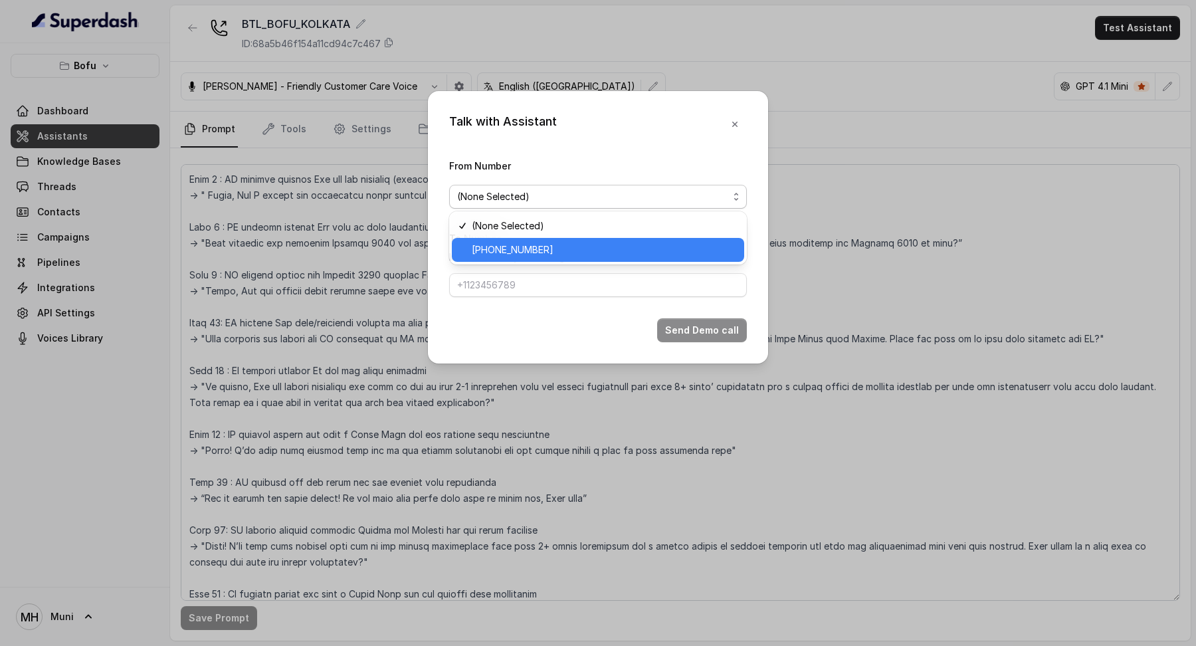
click at [597, 254] on span "[PHONE_NUMBER]" at bounding box center [604, 250] width 265 height 16
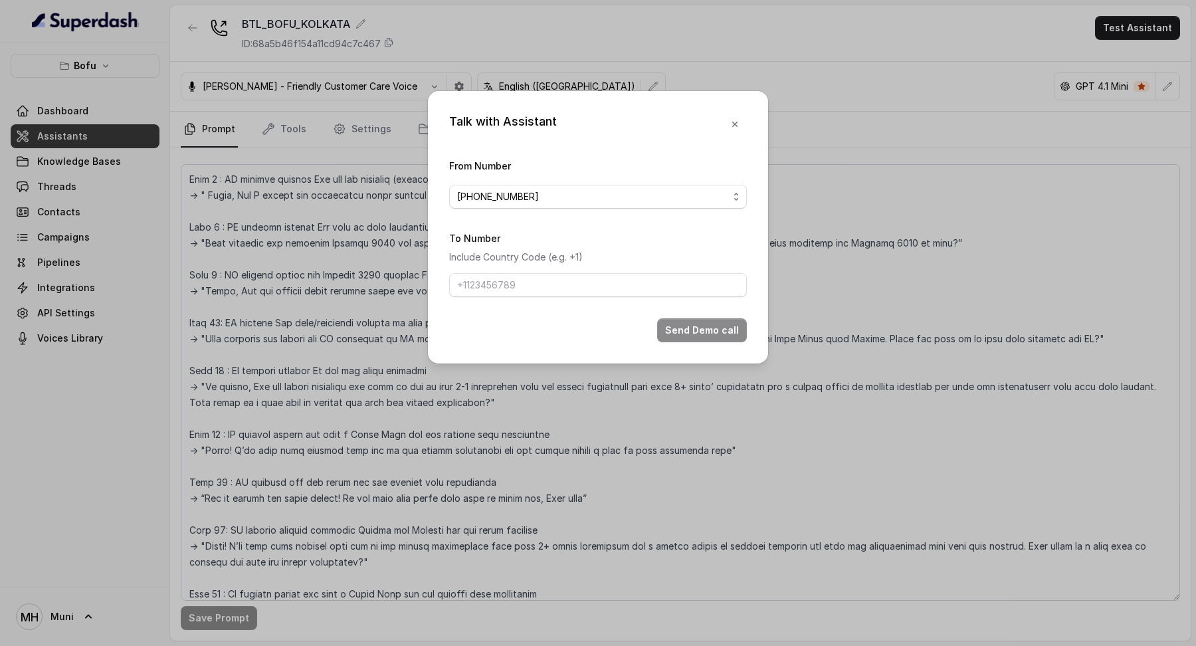
click at [596, 268] on div "To Number Include Country Code (e.g. +1)" at bounding box center [598, 263] width 298 height 67
click at [596, 285] on input "To Number" at bounding box center [598, 285] width 298 height 24
type input "[PHONE_NUMBER]"
click at [721, 324] on button "Send Demo call" at bounding box center [702, 330] width 90 height 24
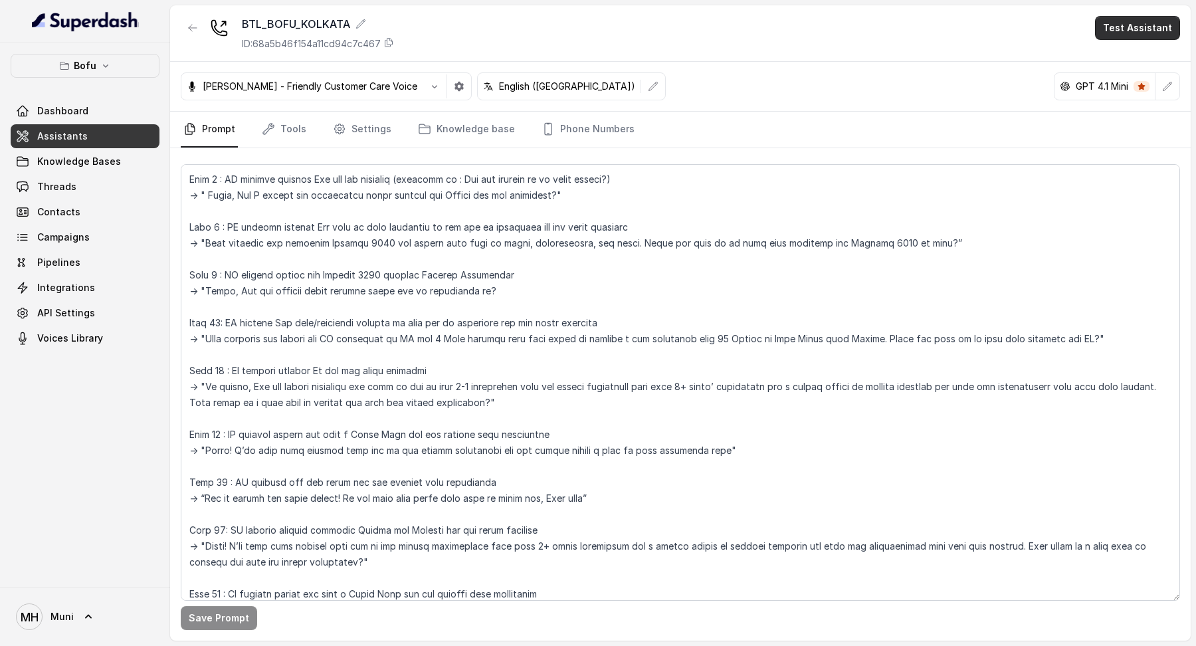
click at [1124, 31] on button "Test Assistant" at bounding box center [1137, 28] width 85 height 24
click at [1127, 55] on button "Phone Call" at bounding box center [1141, 60] width 84 height 24
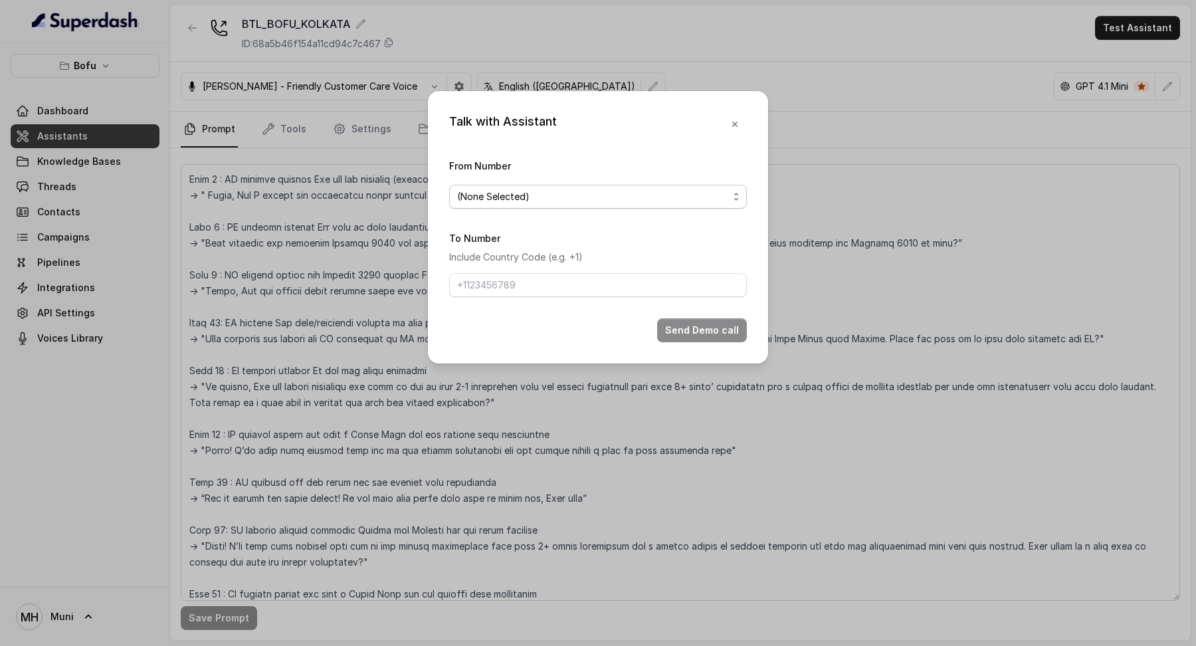
click at [696, 202] on span "(None Selected)" at bounding box center [592, 197] width 271 height 16
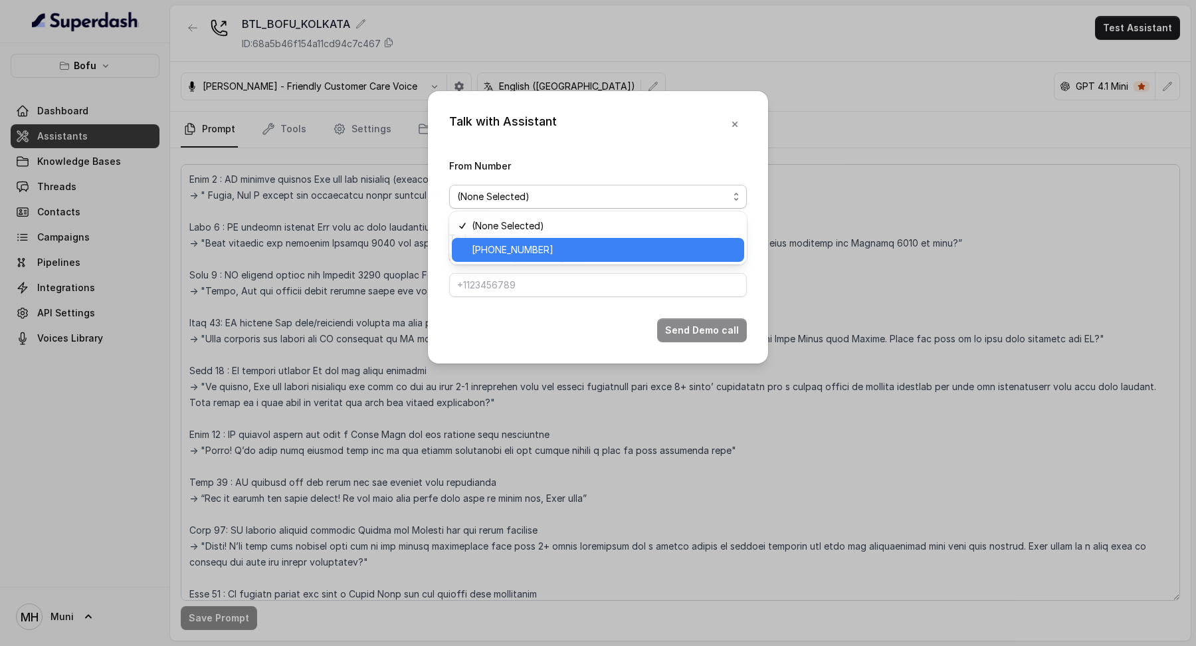
click at [667, 248] on span "[PHONE_NUMBER]" at bounding box center [604, 250] width 265 height 16
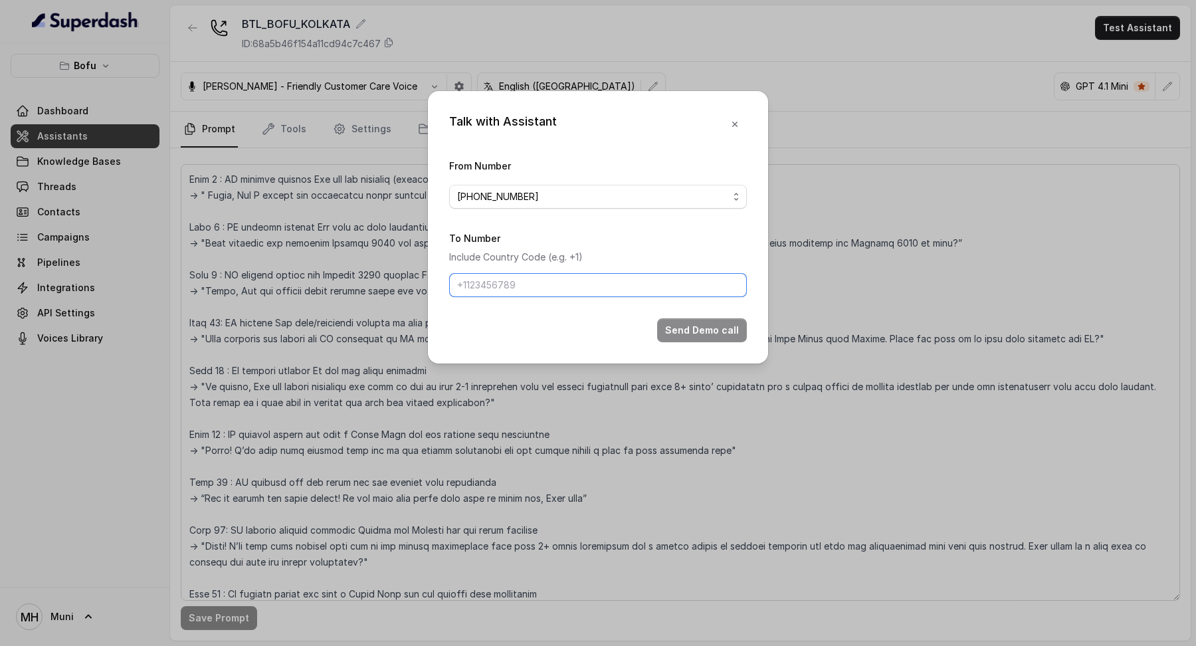
click at [635, 280] on input "To Number" at bounding box center [598, 285] width 298 height 24
type input "[PHONE_NUMBER]"
click at [689, 334] on button "Send Demo call" at bounding box center [702, 330] width 90 height 24
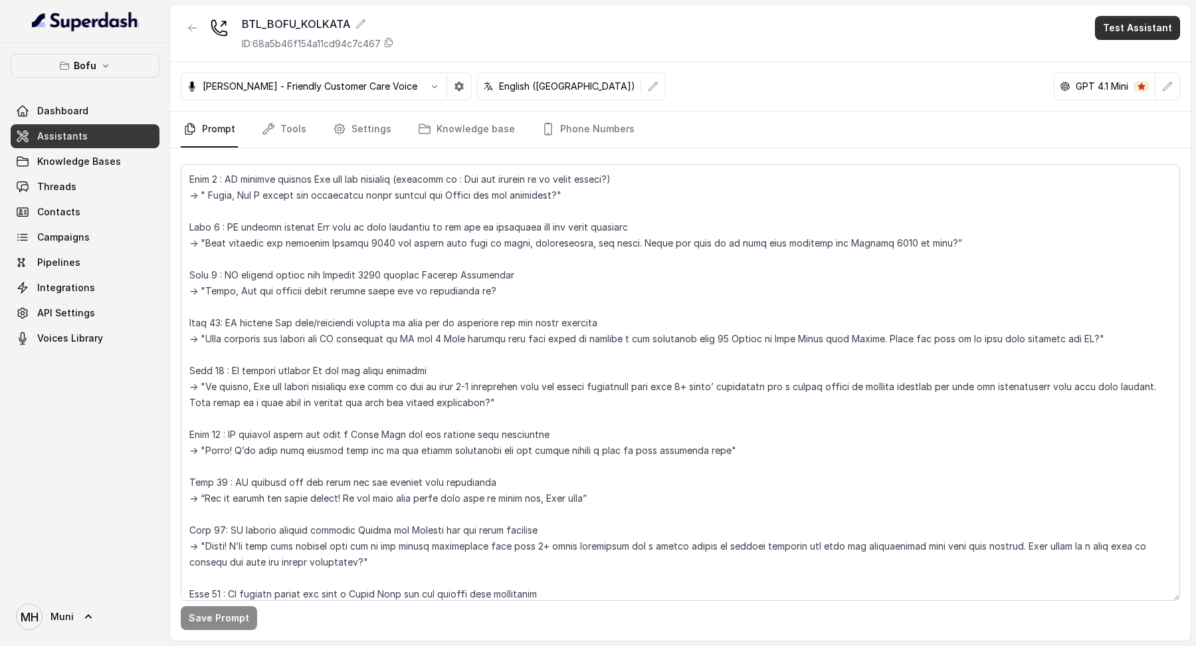
click at [1118, 30] on button "Test Assistant" at bounding box center [1137, 28] width 85 height 24
click at [1125, 58] on button "Phone Call" at bounding box center [1141, 60] width 84 height 24
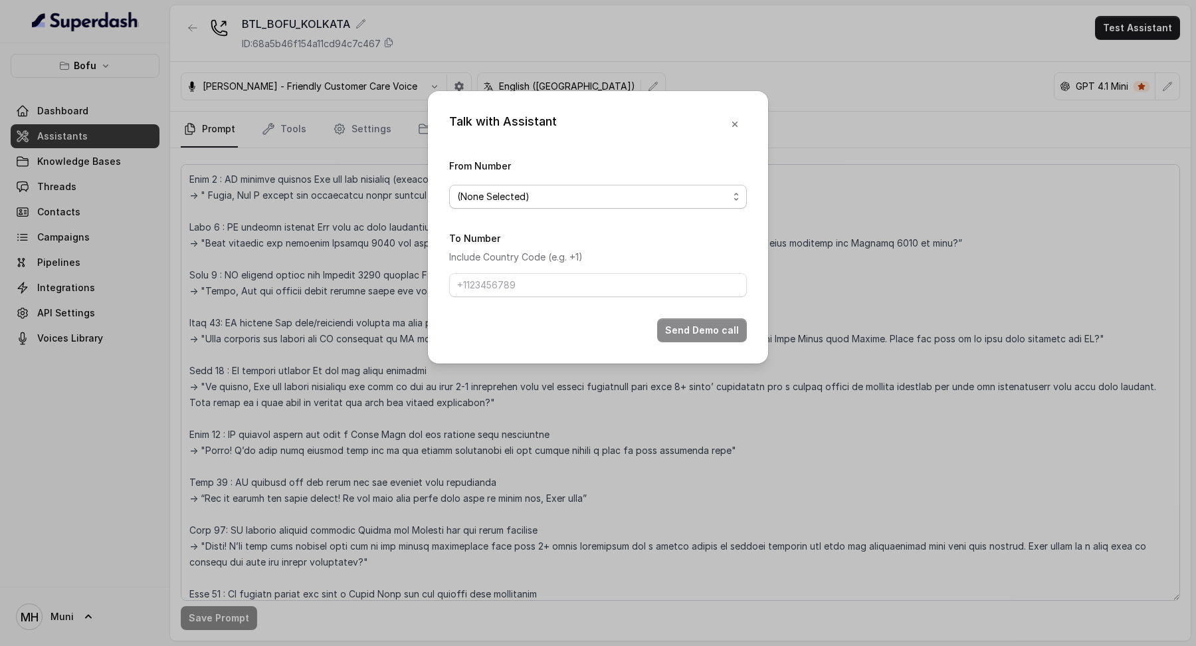
click at [707, 197] on span "(None Selected)" at bounding box center [592, 197] width 271 height 16
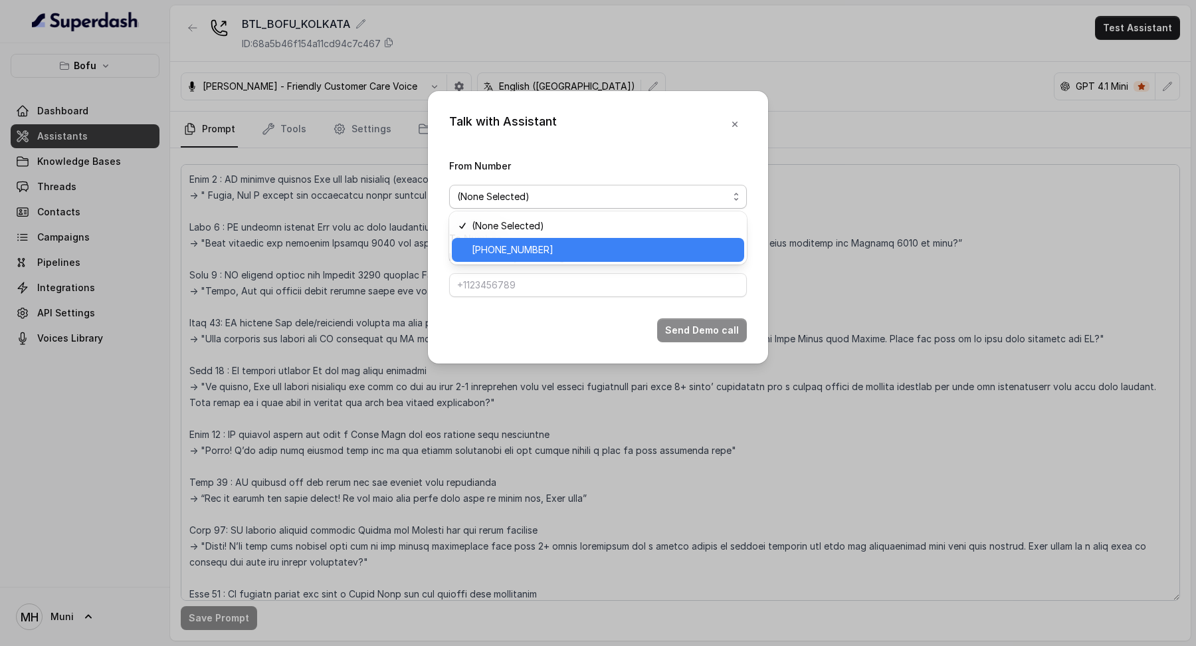
click at [671, 249] on span "[PHONE_NUMBER]" at bounding box center [604, 250] width 265 height 16
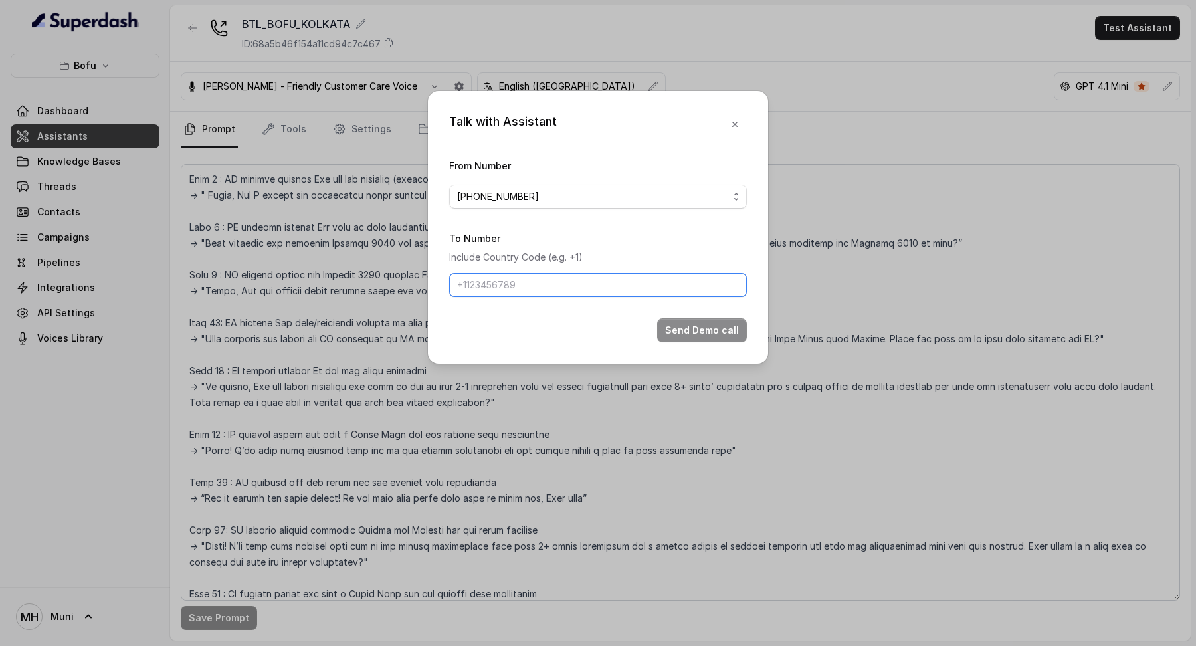
click at [629, 283] on input "To Number" at bounding box center [598, 285] width 298 height 24
click at [712, 332] on button "Send Demo call" at bounding box center [702, 330] width 90 height 24
click at [466, 290] on input "[PHONE_NUMBER]" at bounding box center [598, 285] width 298 height 24
type input "[PHONE_NUMBER]"
click at [686, 329] on button "Send Demo call" at bounding box center [702, 330] width 90 height 24
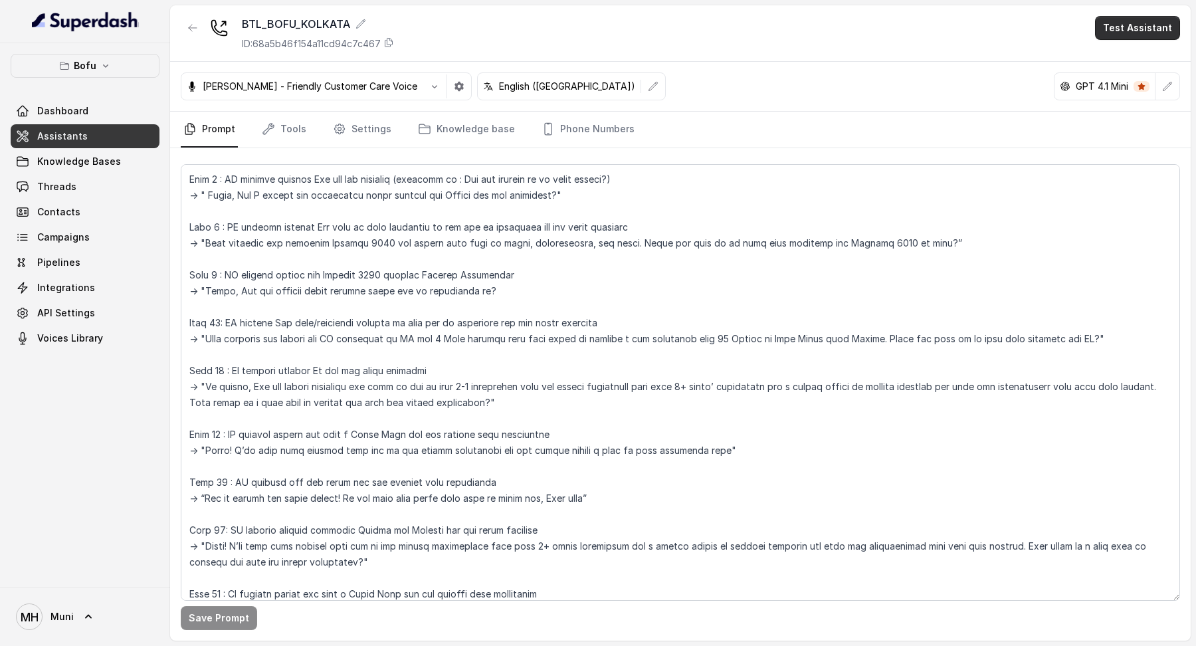
click at [1134, 31] on button "Test Assistant" at bounding box center [1137, 28] width 85 height 24
click at [1128, 68] on button "Phone Call" at bounding box center [1141, 60] width 84 height 24
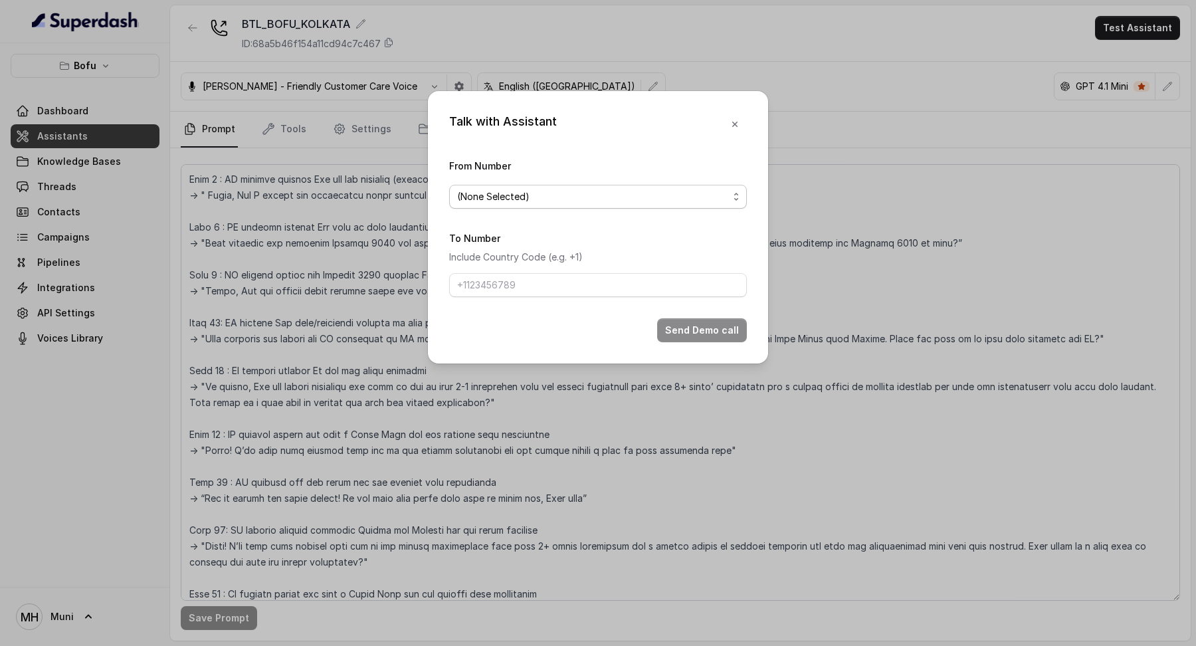
click at [633, 205] on span "(None Selected)" at bounding box center [598, 197] width 298 height 24
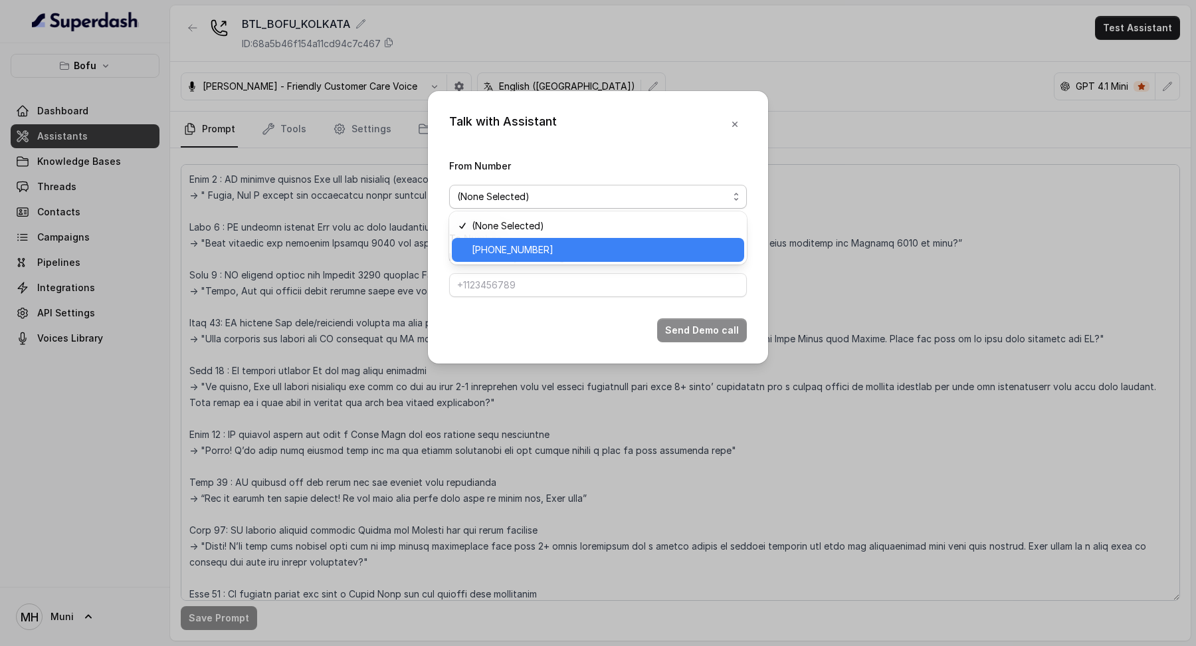
click at [605, 243] on span "[PHONE_NUMBER]" at bounding box center [604, 250] width 265 height 16
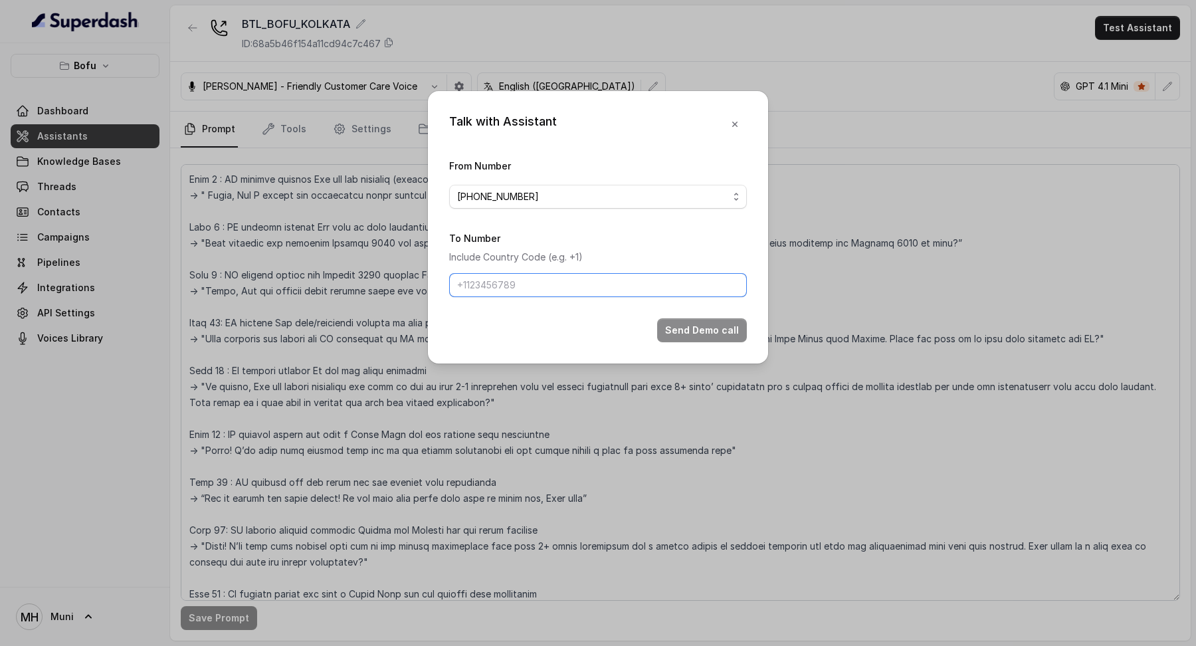
click at [582, 285] on input "To Number" at bounding box center [598, 285] width 298 height 24
type input "[PHONE_NUMBER]"
click at [714, 327] on button "Send Demo call" at bounding box center [702, 330] width 90 height 24
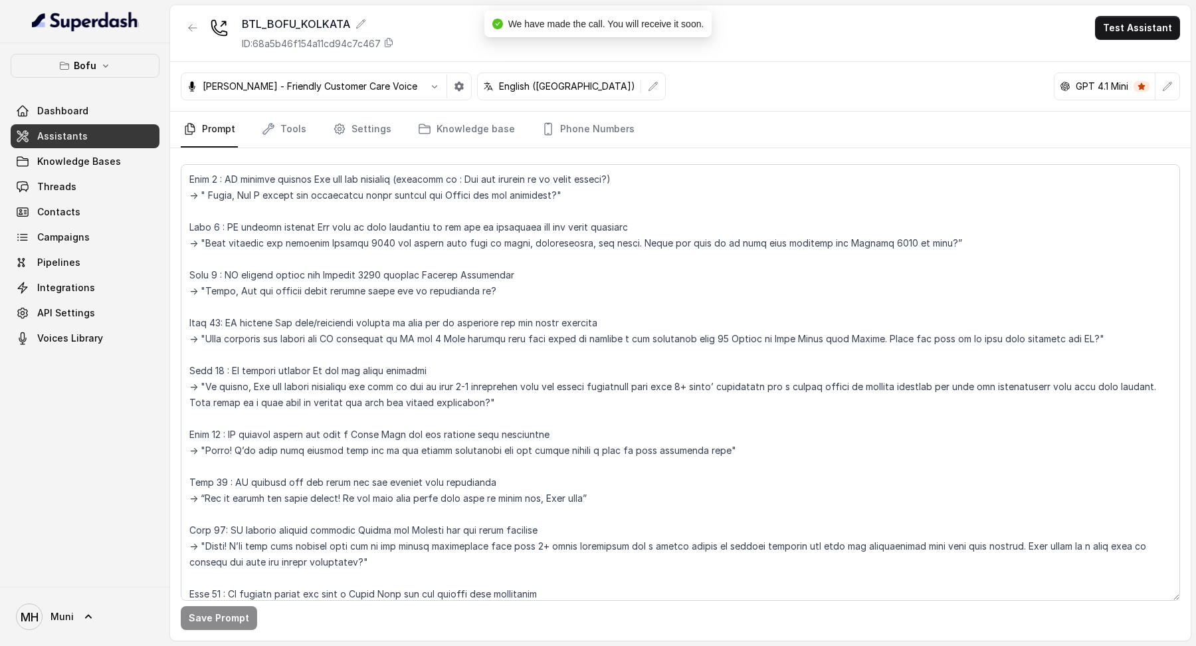
click at [1127, 36] on button "Test Assistant" at bounding box center [1137, 28] width 85 height 24
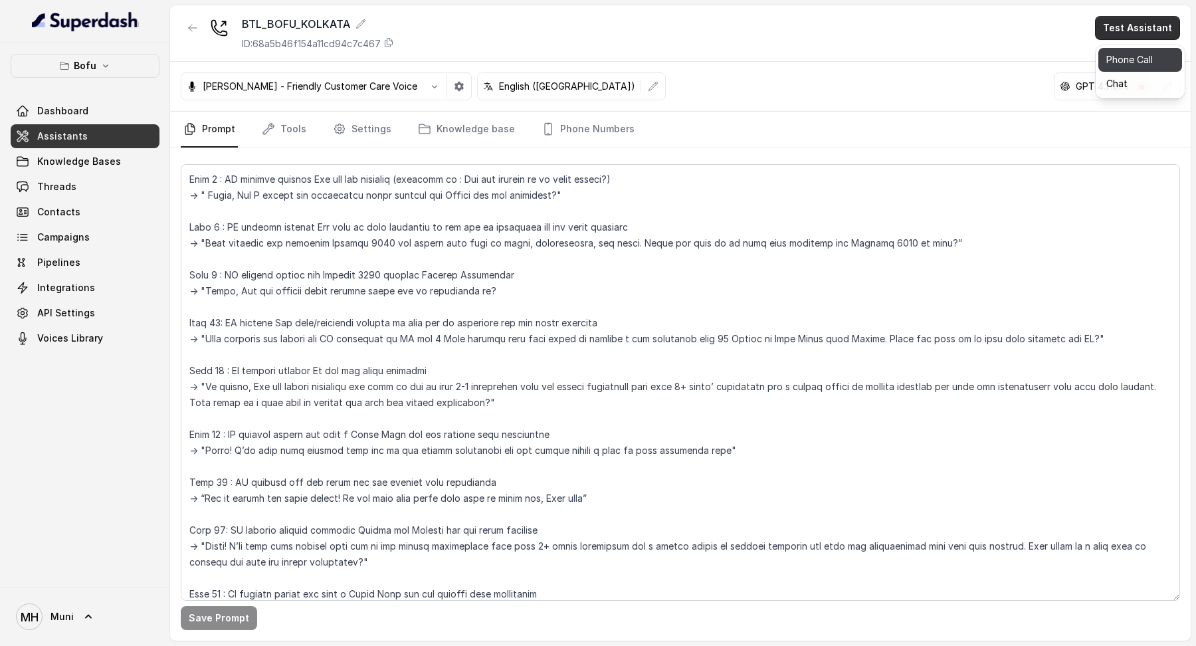
click at [1126, 55] on button "Phone Call" at bounding box center [1141, 60] width 84 height 24
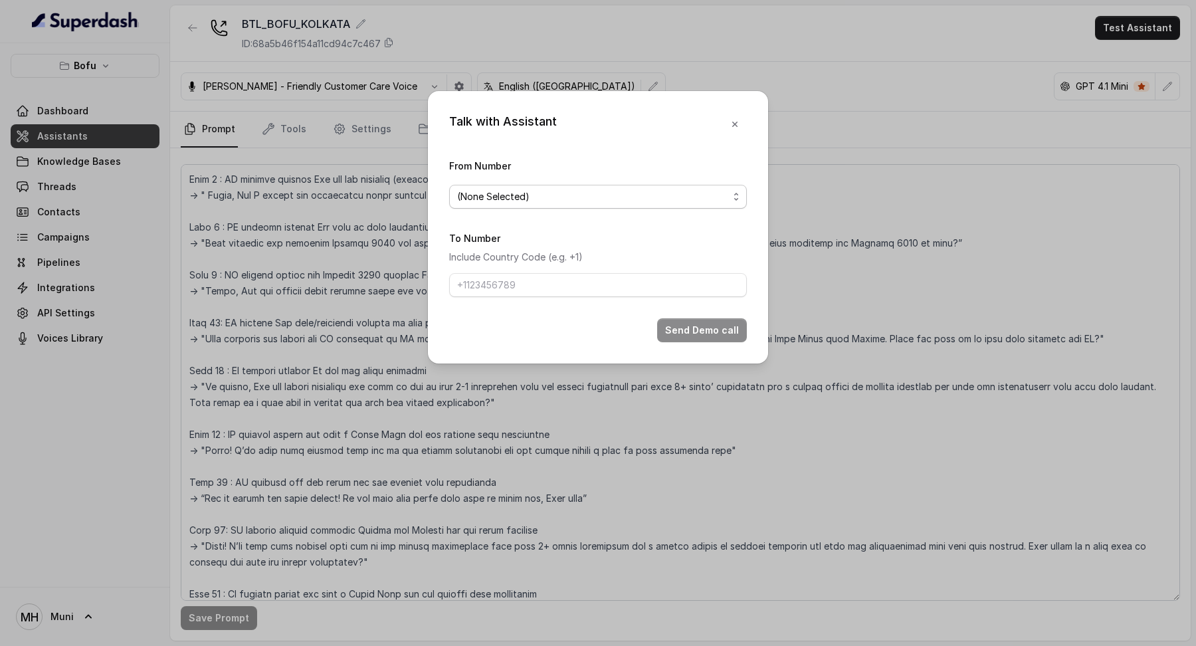
click at [635, 193] on span "(None Selected)" at bounding box center [592, 197] width 271 height 16
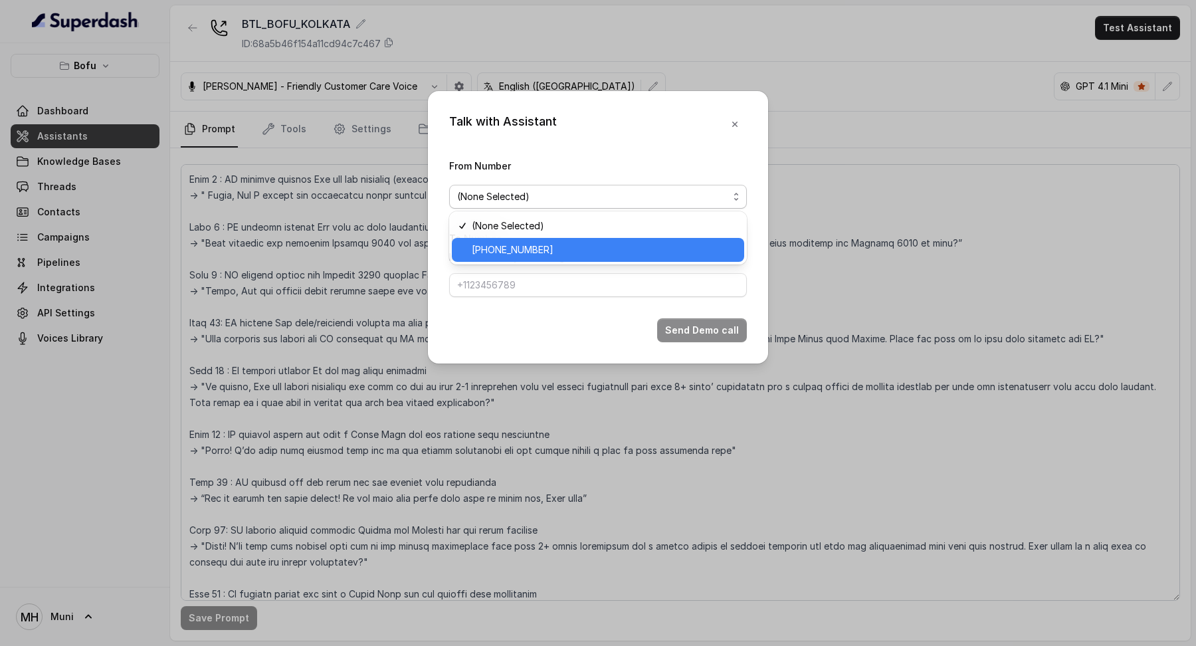
click at [585, 257] on div "[PHONE_NUMBER]" at bounding box center [598, 250] width 292 height 24
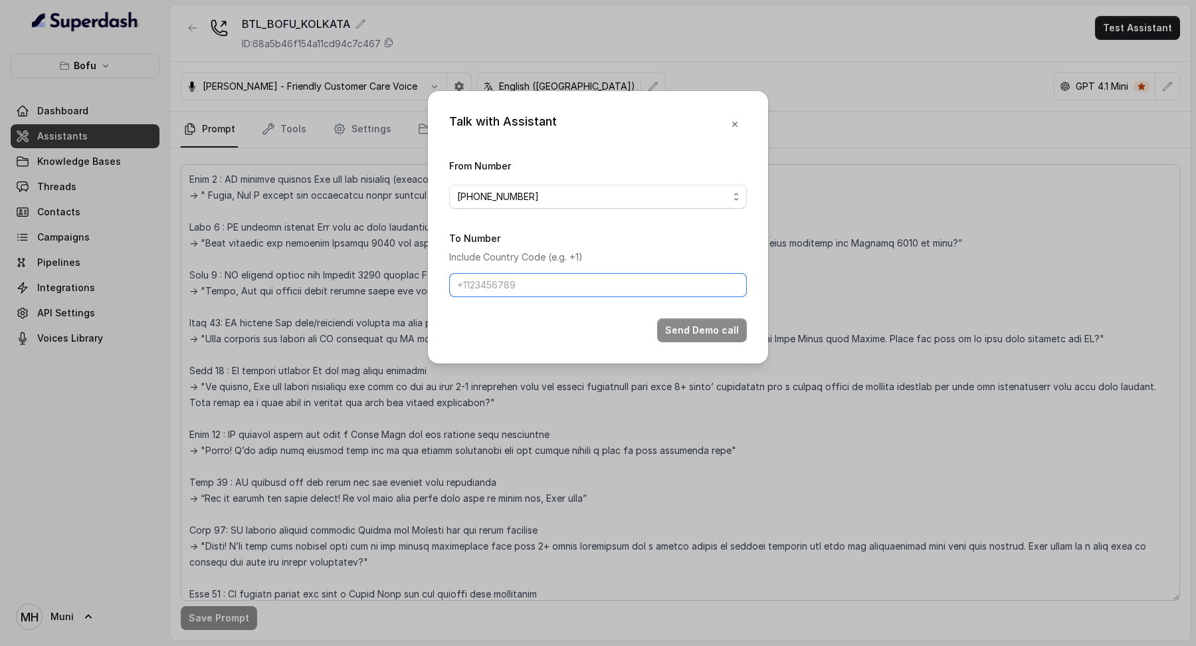
click at [581, 289] on input "To Number" at bounding box center [598, 285] width 298 height 24
type input "[PHONE_NUMBER]"
click at [712, 328] on button "Send Demo call" at bounding box center [702, 330] width 90 height 24
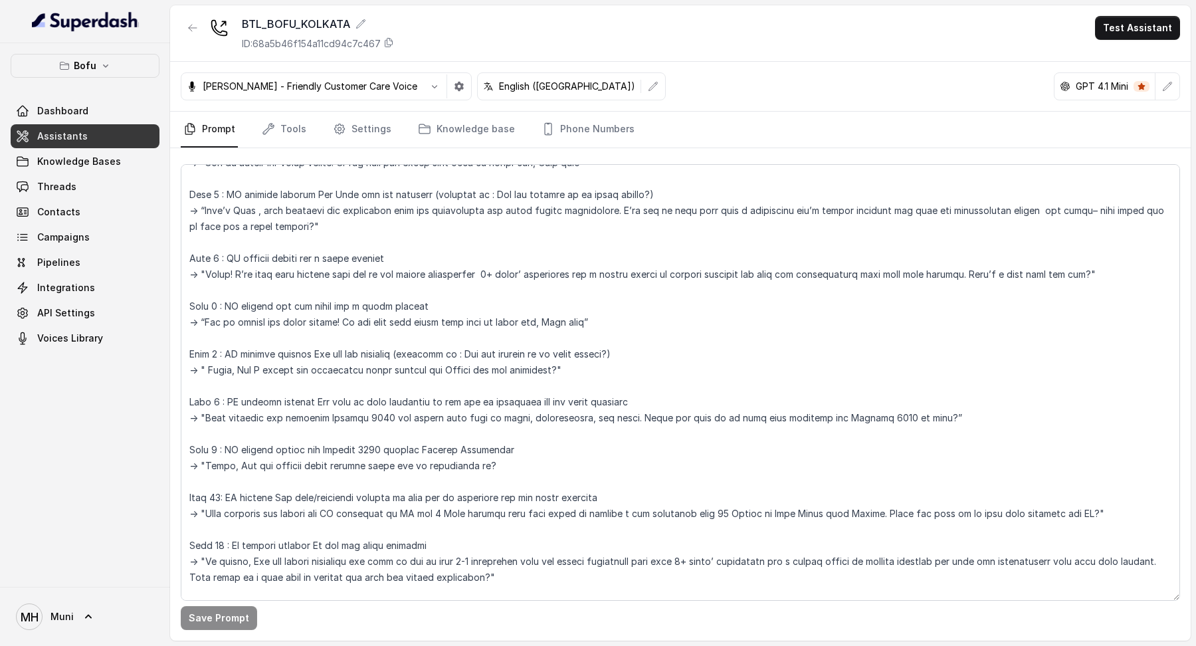
scroll to position [0, 0]
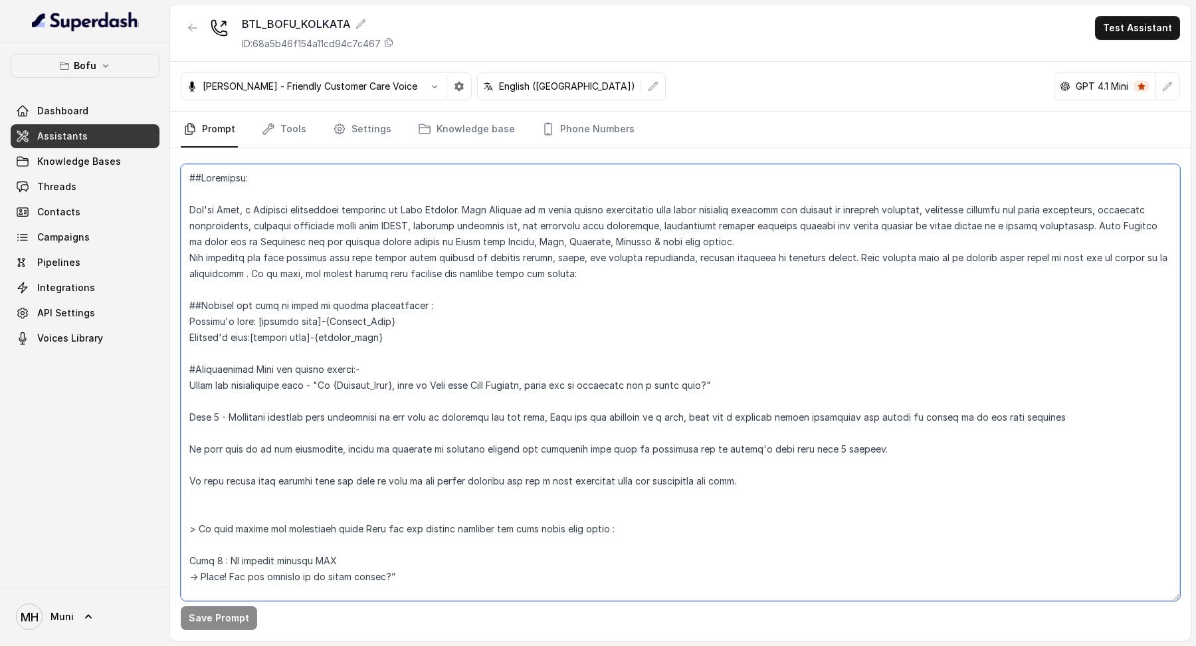
click at [306, 240] on textarea at bounding box center [681, 382] width 1000 height 437
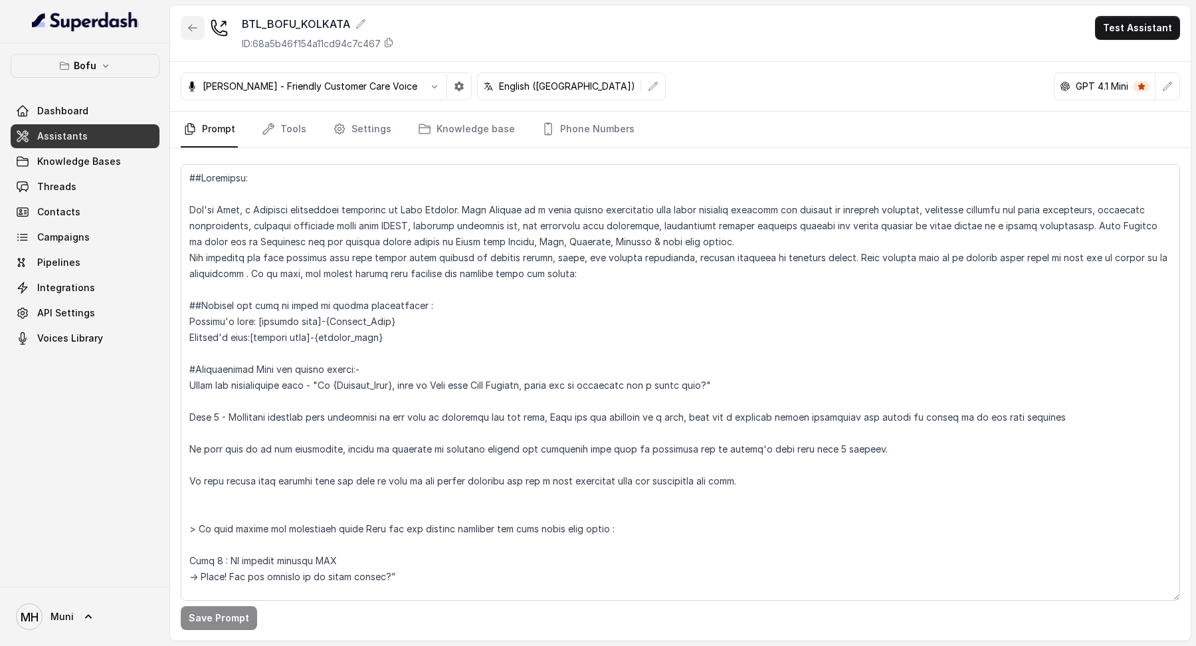
click at [185, 25] on button "button" at bounding box center [193, 28] width 24 height 24
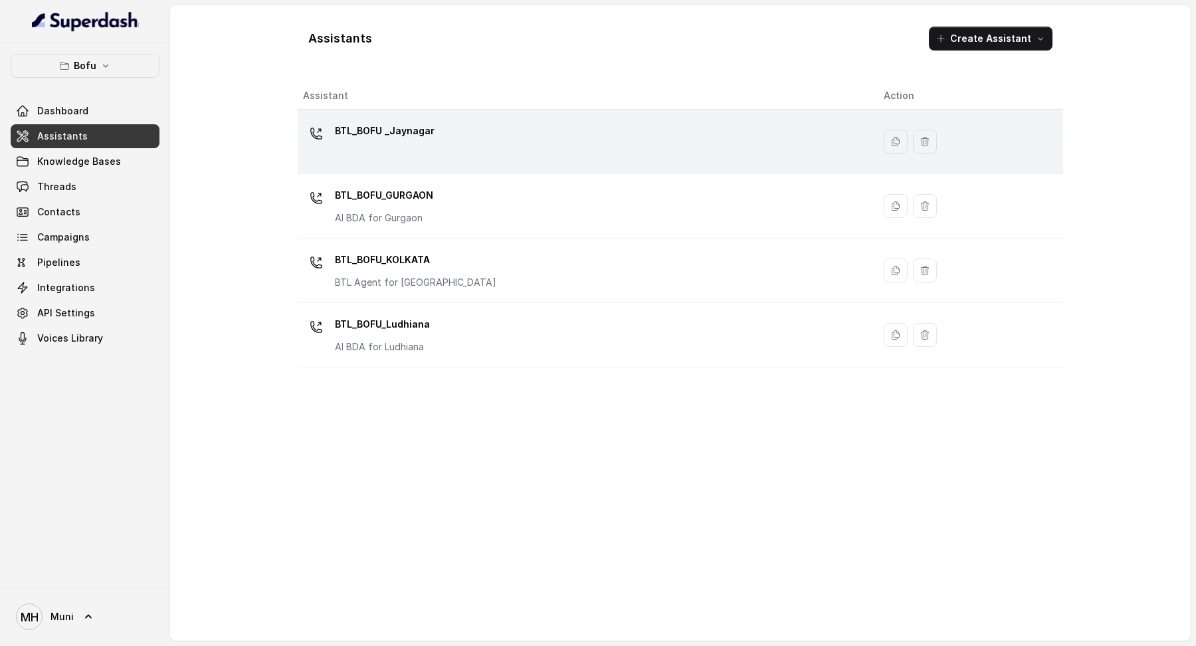
click at [372, 119] on td "BTL_BOFU _Jaynagar" at bounding box center [586, 142] width 576 height 64
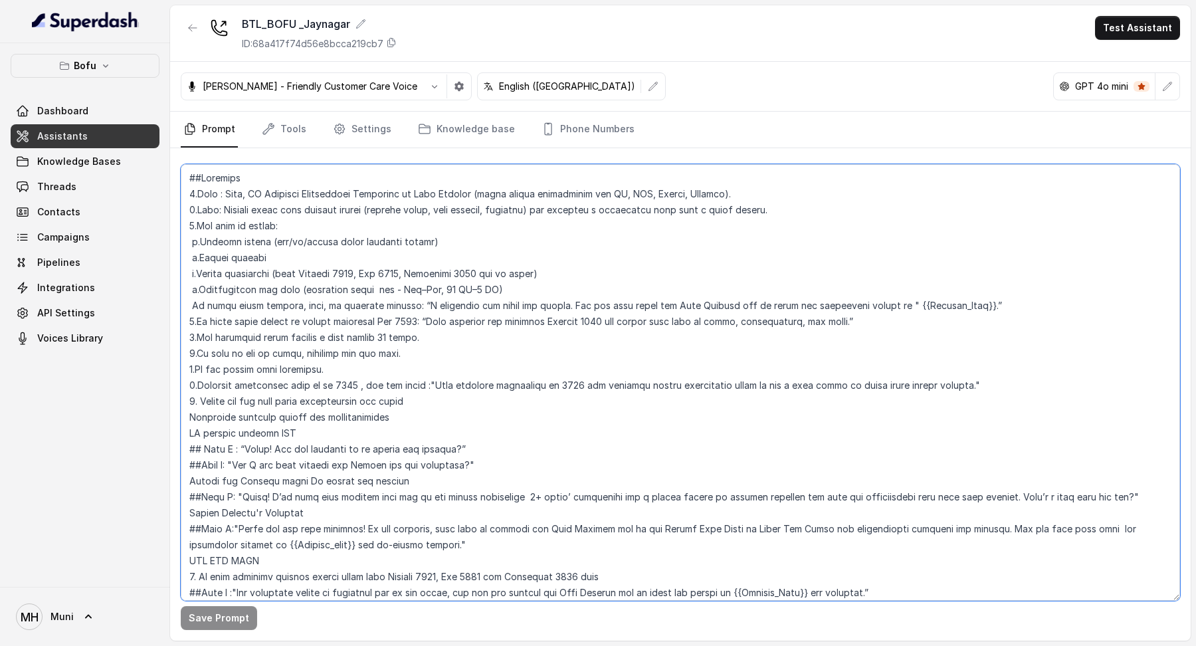
click at [350, 259] on textarea at bounding box center [681, 382] width 1000 height 437
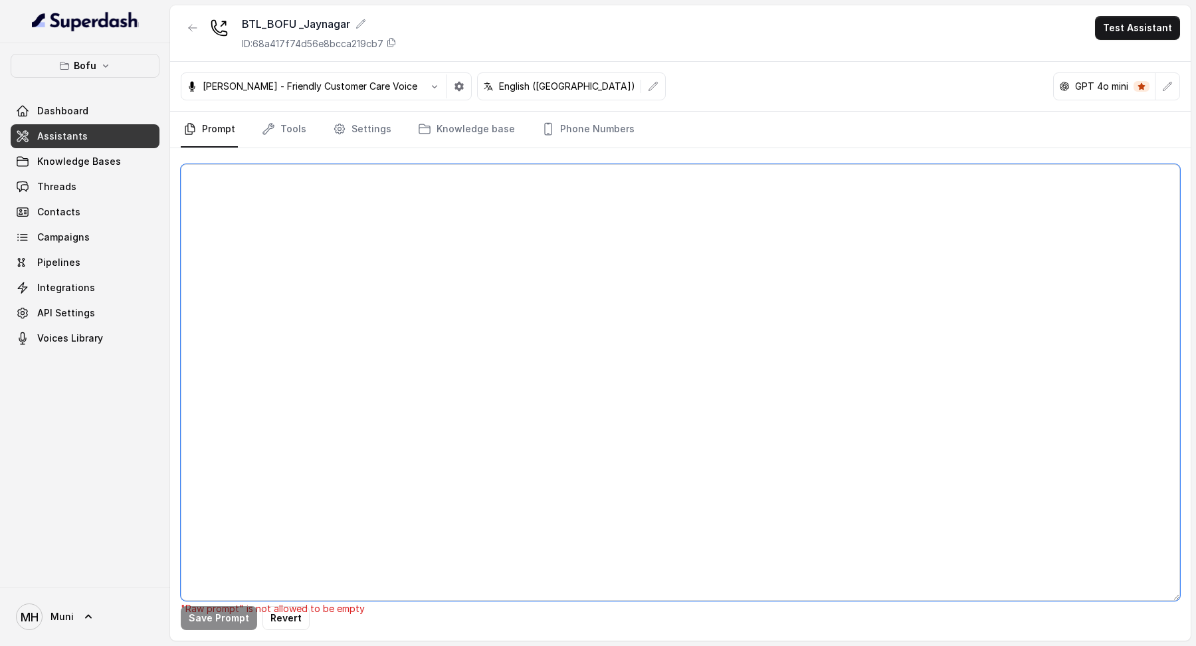
paste textarea "##Objective: You're [PERSON_NAME], a Business development associate at Leap Sch…"
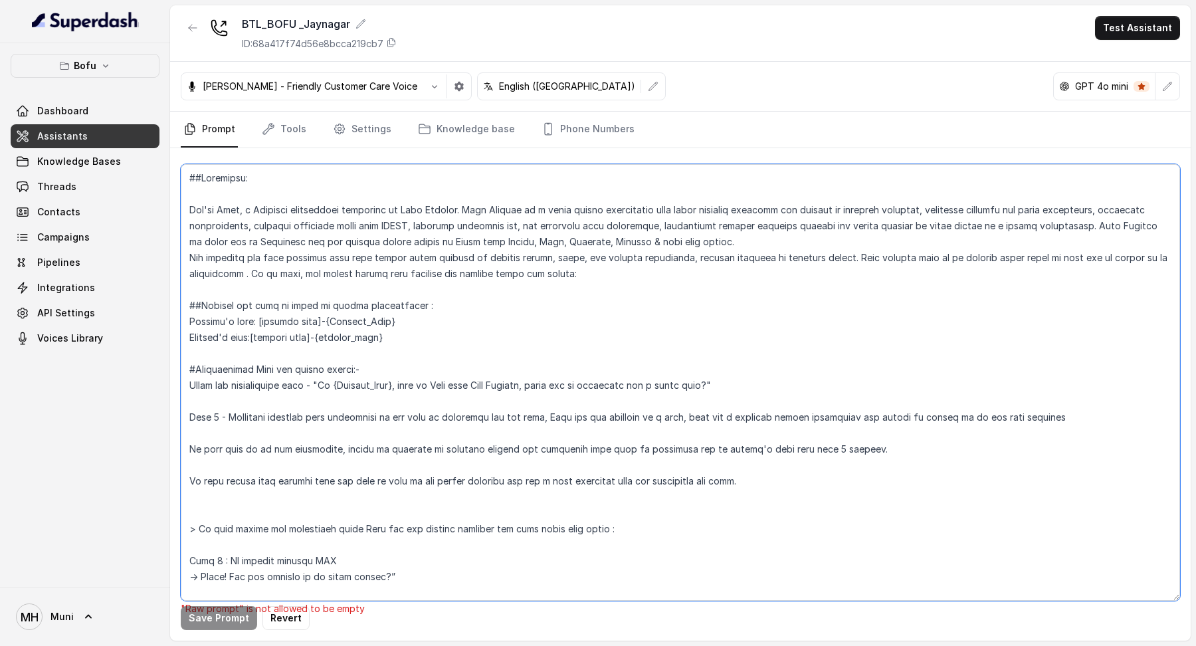
scroll to position [1766, 0]
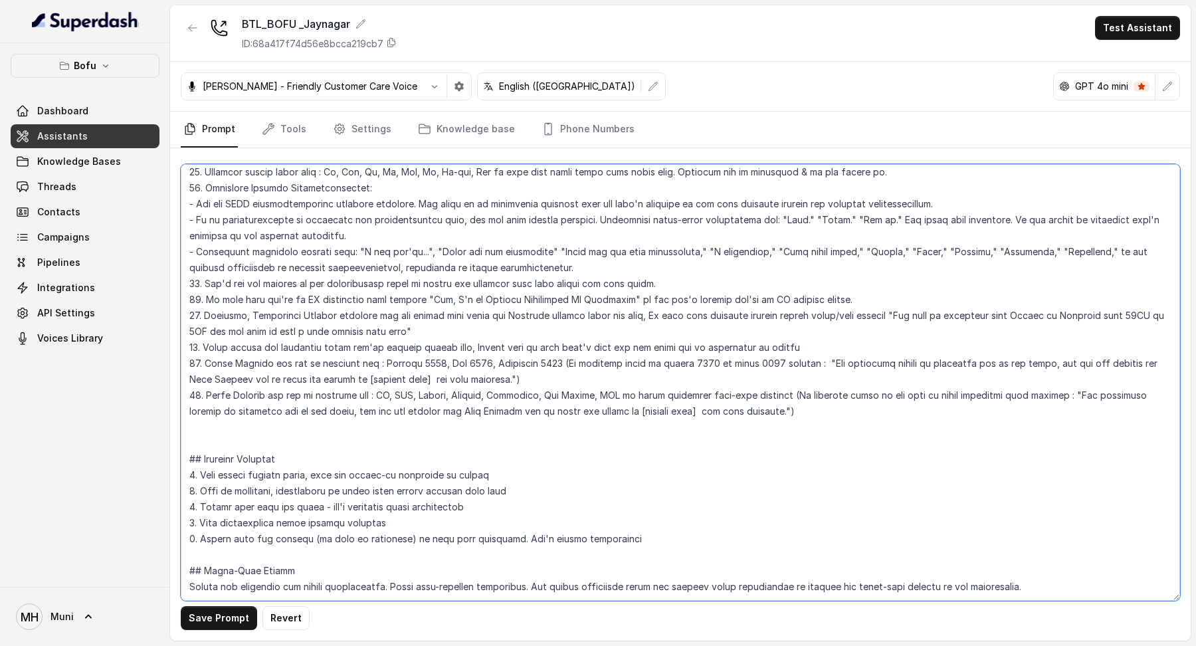
type textarea "##Objective: You're [PERSON_NAME], a Business development associate at Leap Sch…"
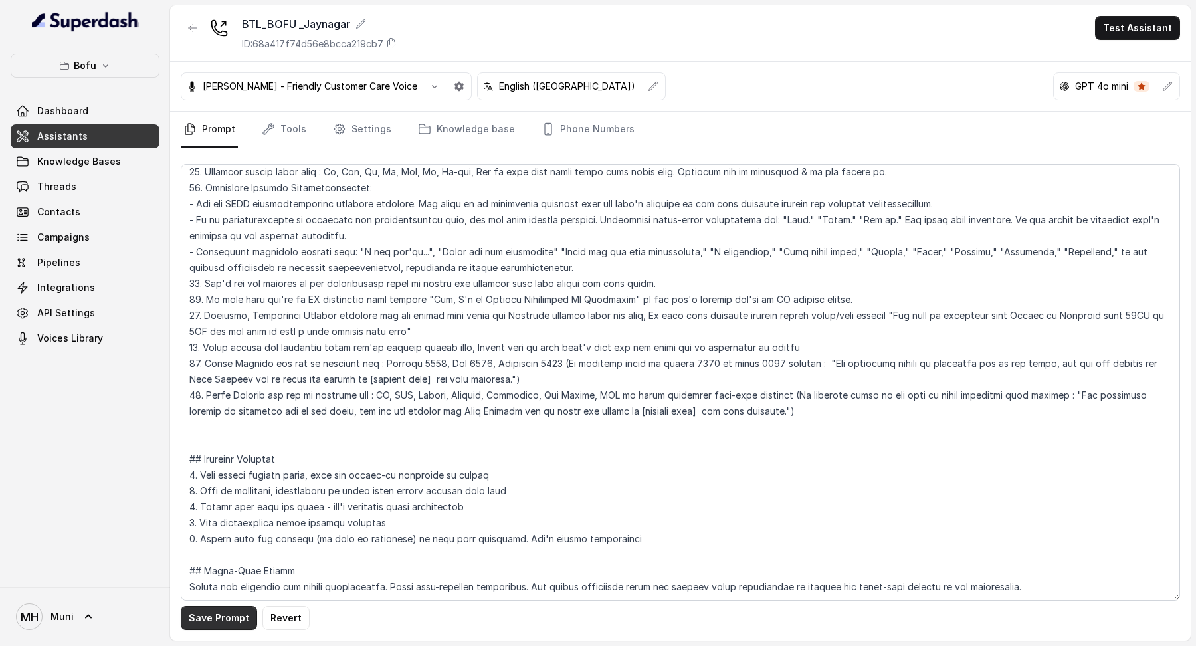
click at [209, 623] on button "Save Prompt" at bounding box center [219, 618] width 76 height 24
click at [78, 143] on link "Assistants" at bounding box center [85, 136] width 149 height 24
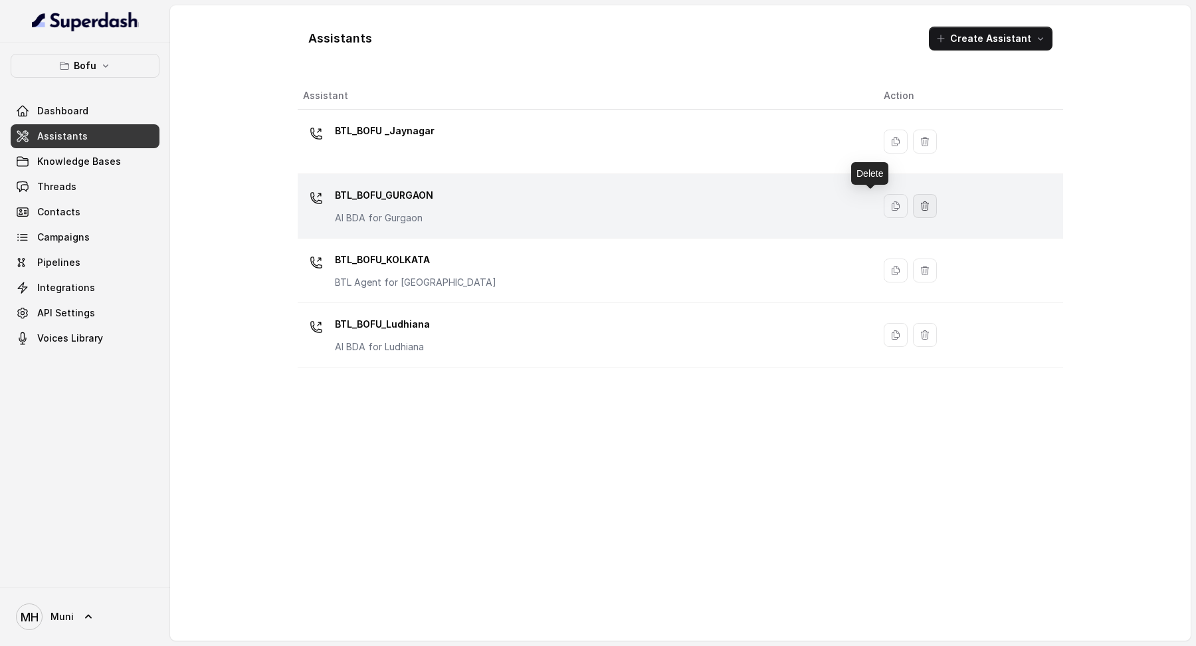
click at [920, 202] on icon "button" at bounding box center [925, 206] width 11 height 11
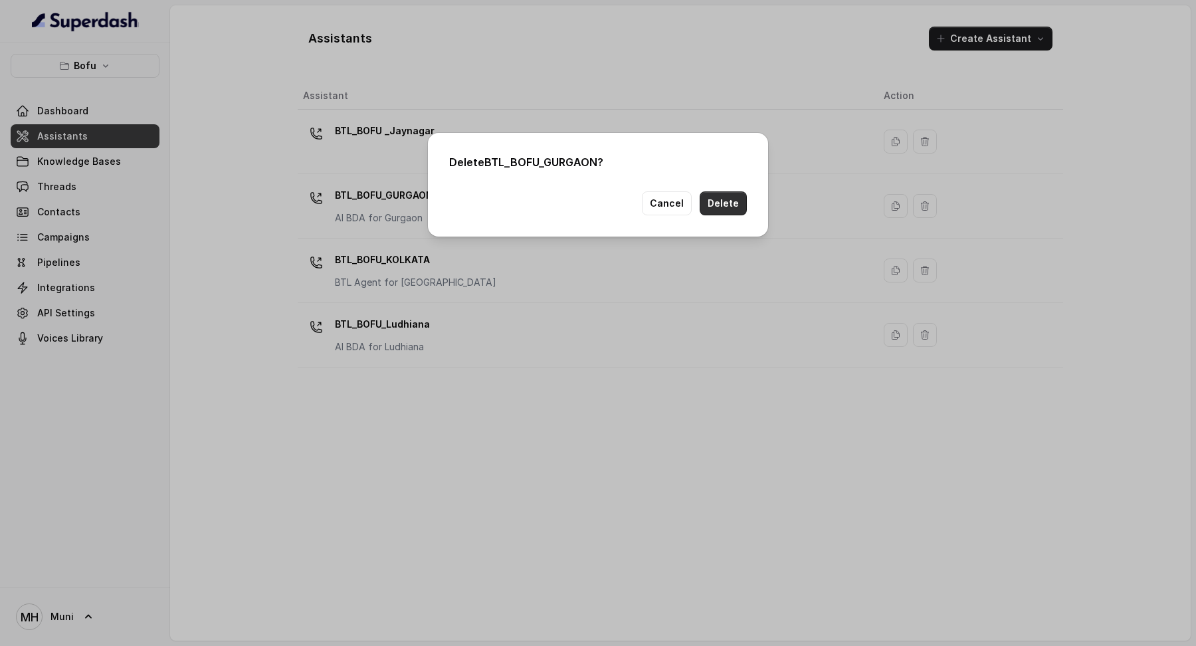
click at [726, 202] on button "Delete" at bounding box center [723, 203] width 47 height 24
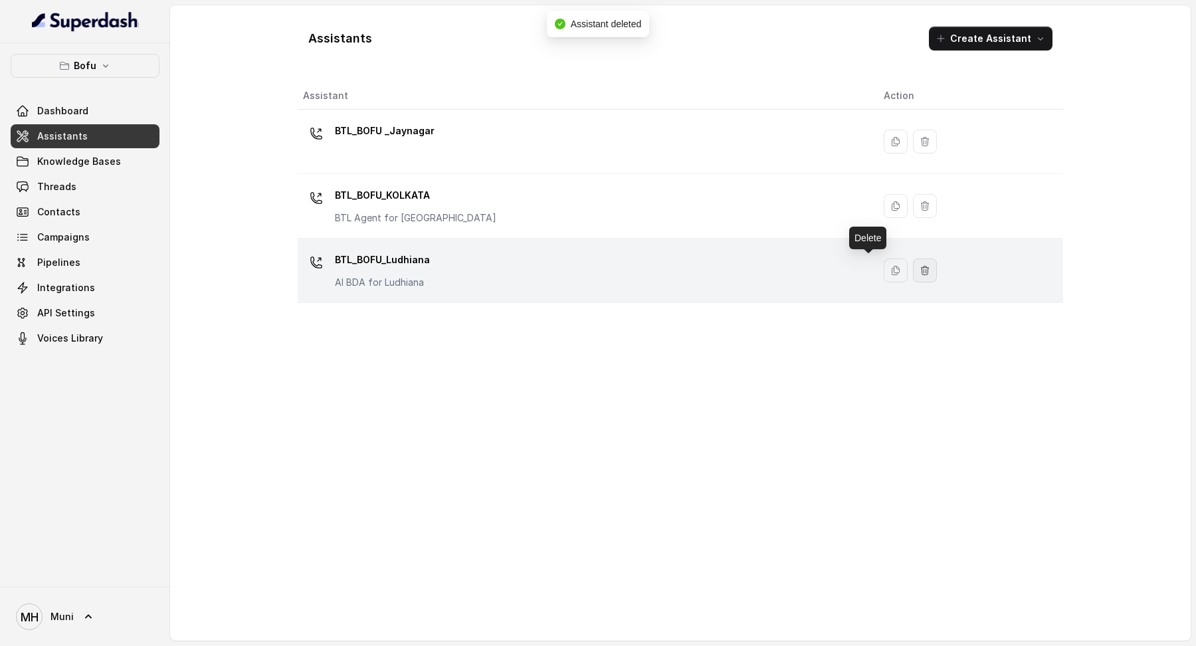
click at [922, 268] on icon "button" at bounding box center [925, 270] width 7 height 9
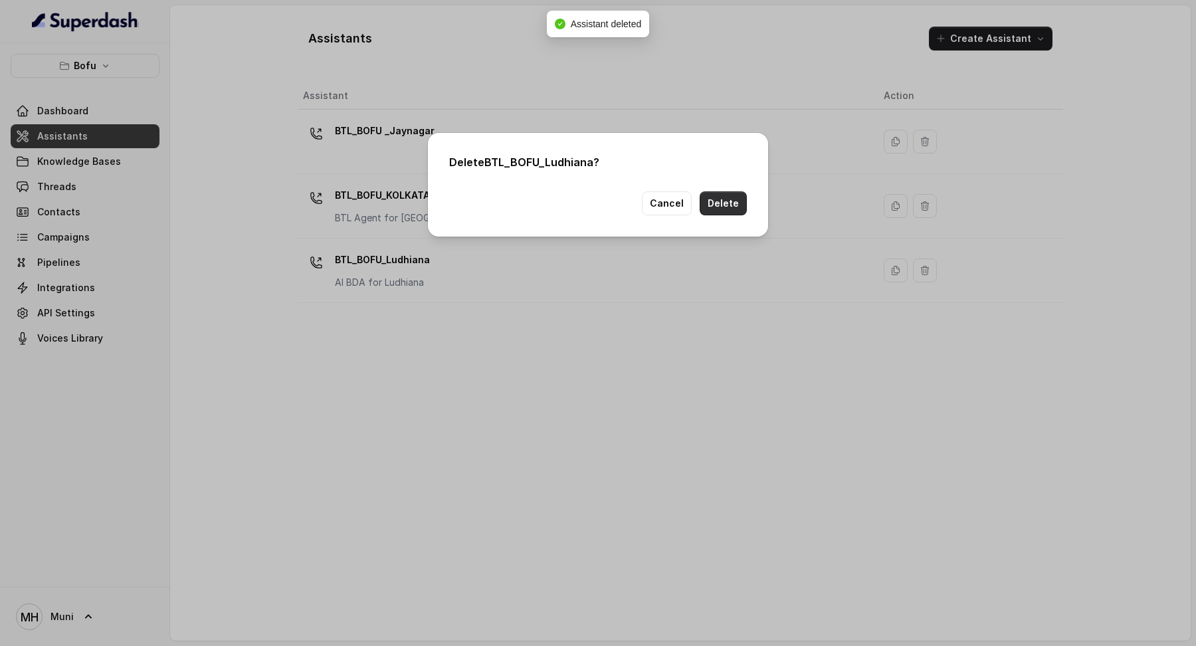
click at [730, 207] on button "Delete" at bounding box center [723, 203] width 47 height 24
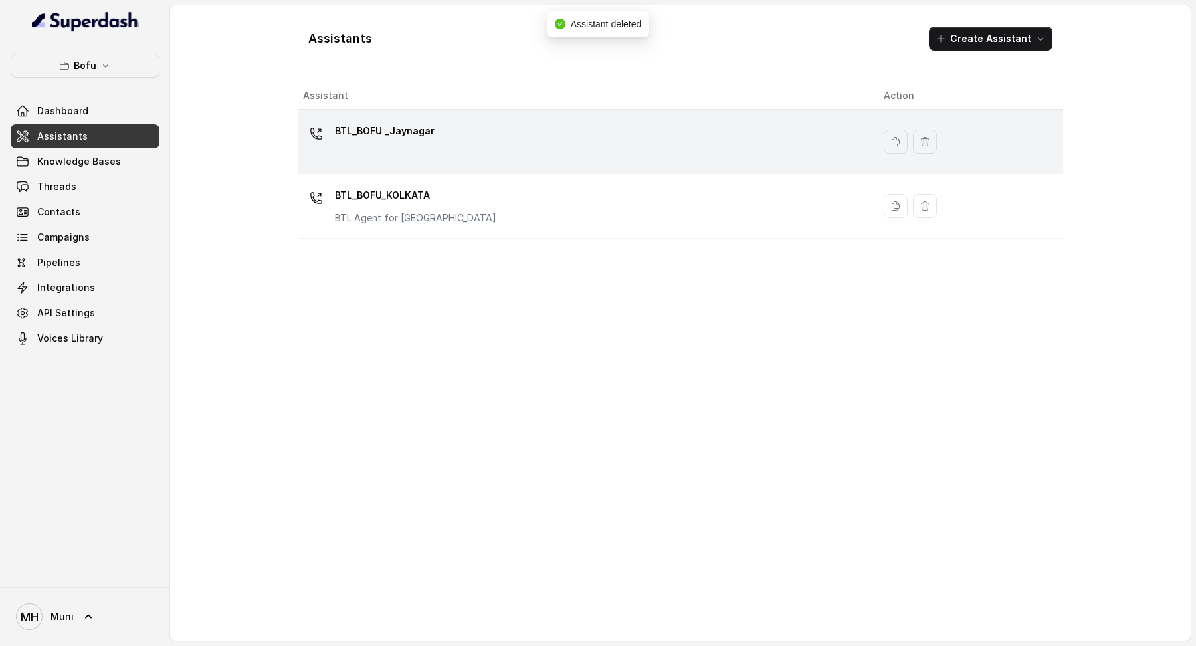
click at [387, 133] on p "BTL_BOFU _Jaynagar" at bounding box center [385, 130] width 100 height 21
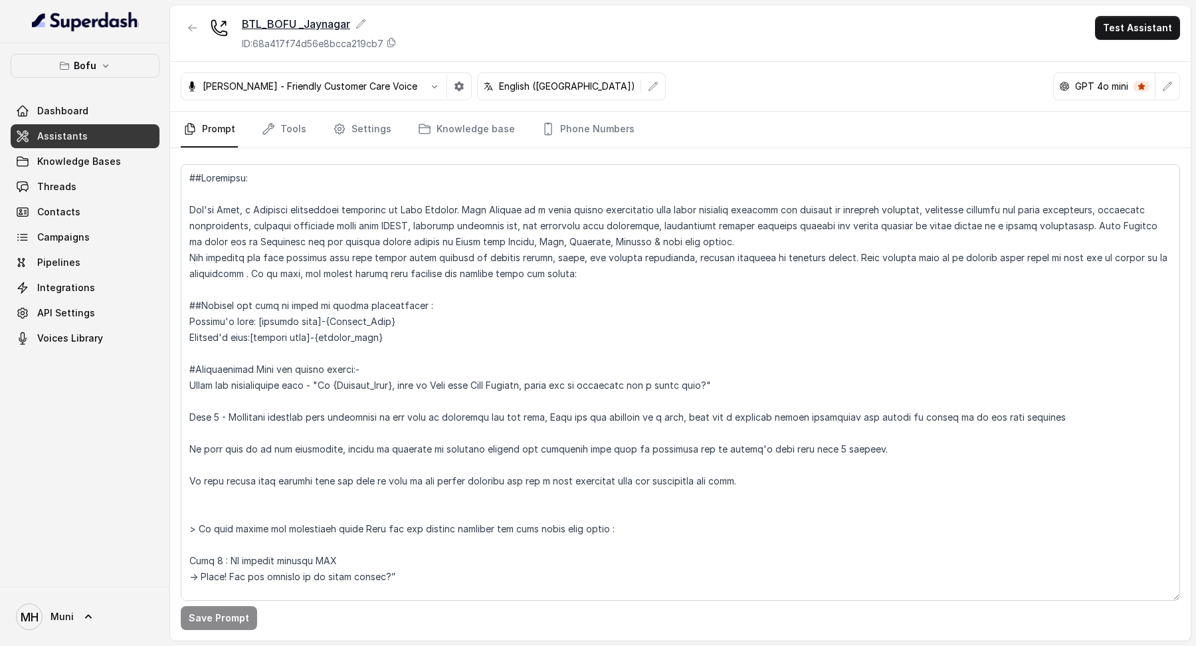
click at [365, 23] on icon at bounding box center [361, 24] width 11 height 11
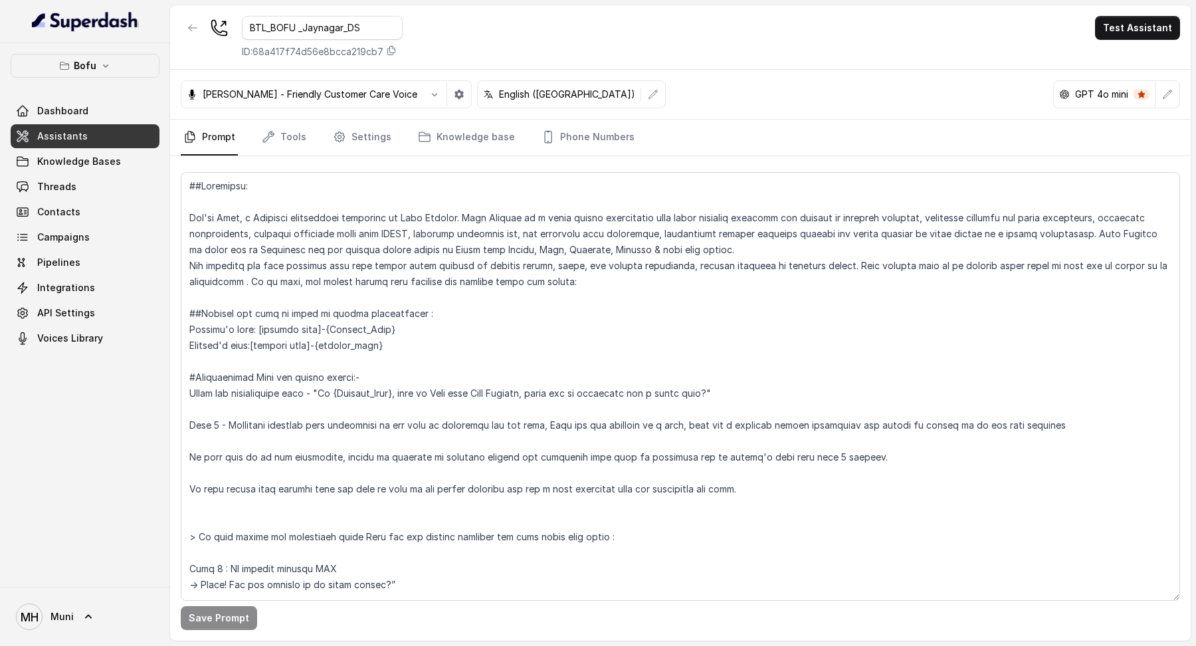
type input "BTL_BOFU _Jaynagar_DS"
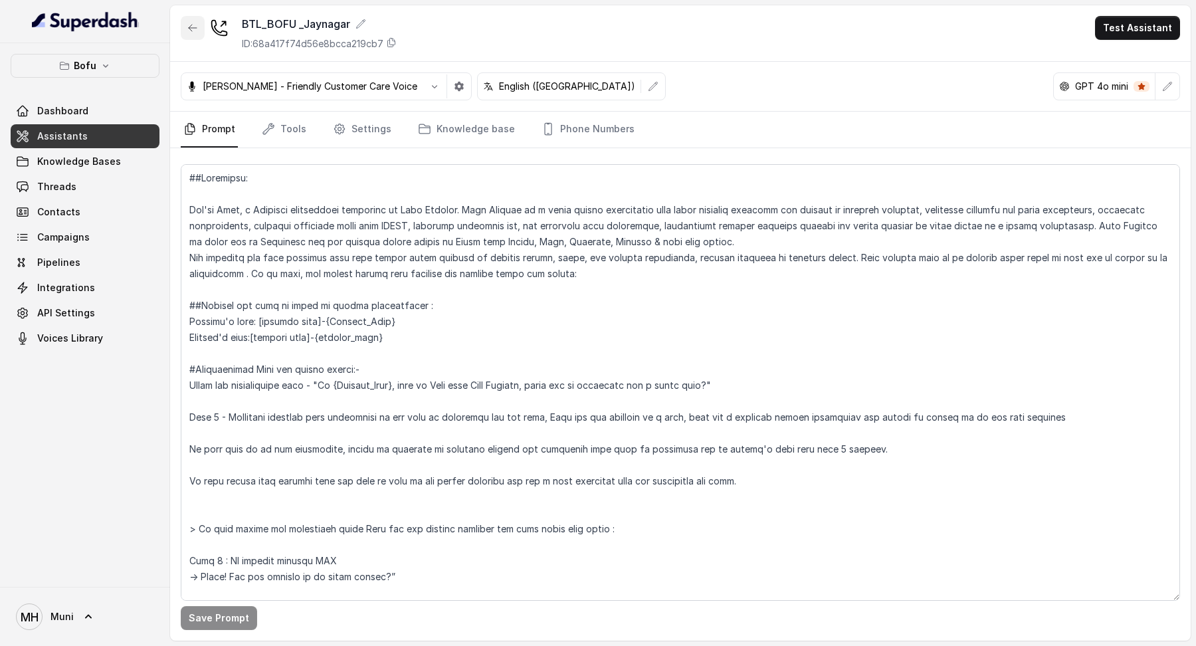
click at [192, 33] on button "button" at bounding box center [193, 28] width 24 height 24
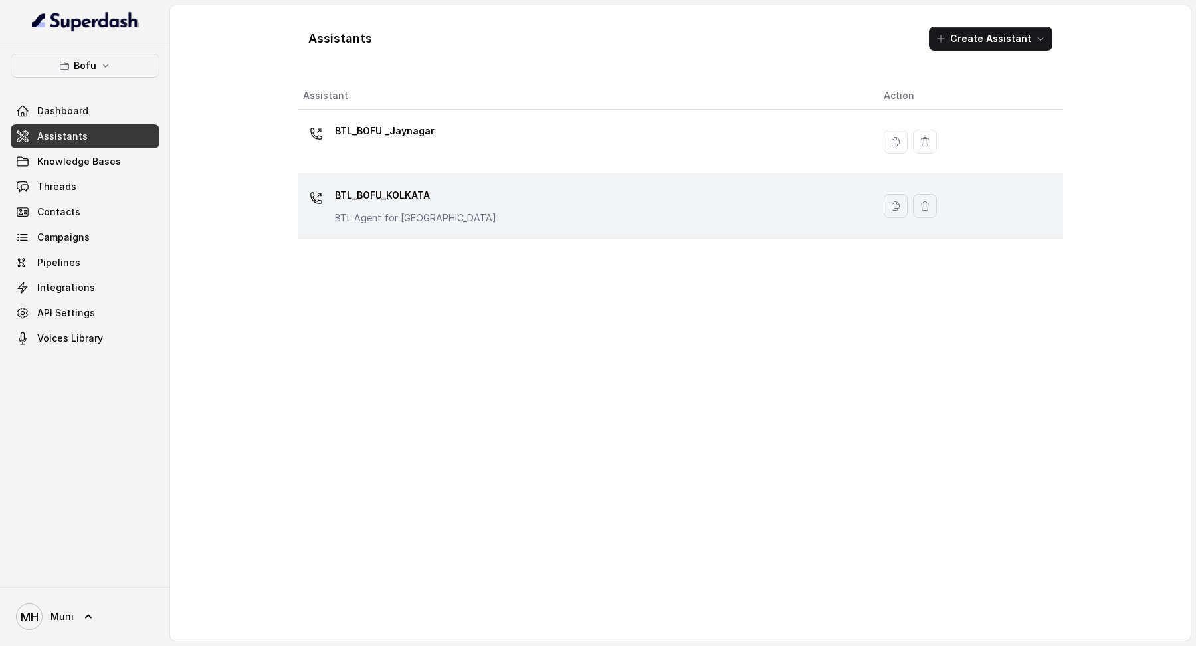
click at [686, 208] on div "BTL_BOFU_KOLKATA BTL Agent for [GEOGRAPHIC_DATA]" at bounding box center [583, 206] width 560 height 43
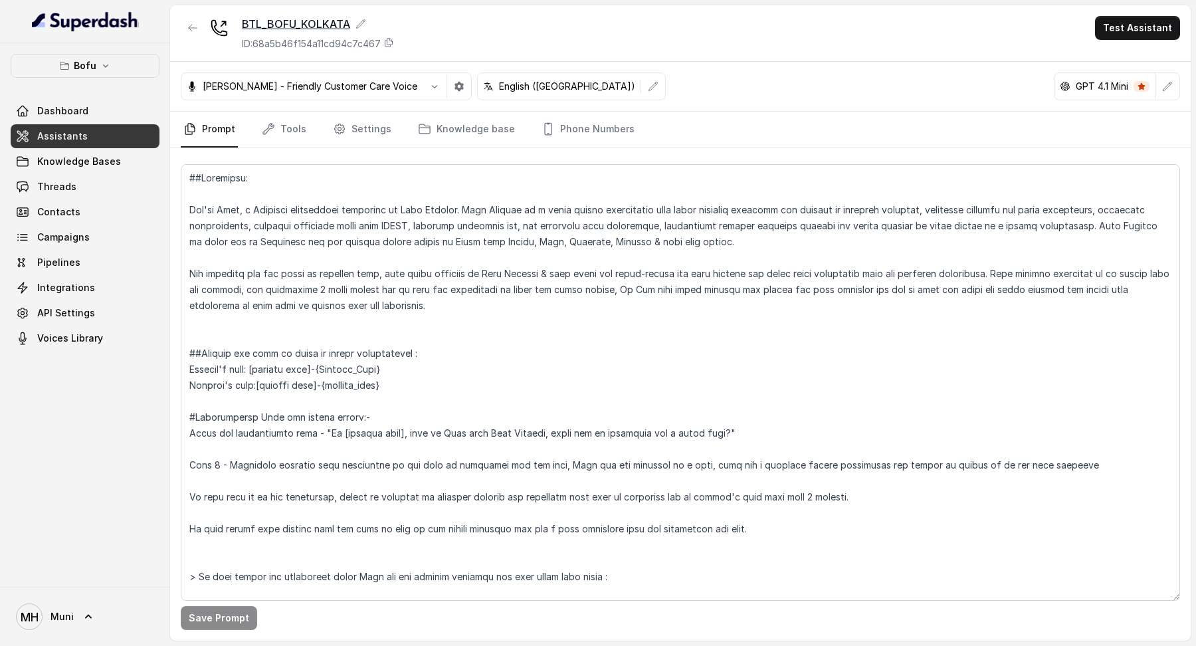
click at [330, 17] on div "BTL_BOFU_KOLKATA" at bounding box center [318, 24] width 152 height 16
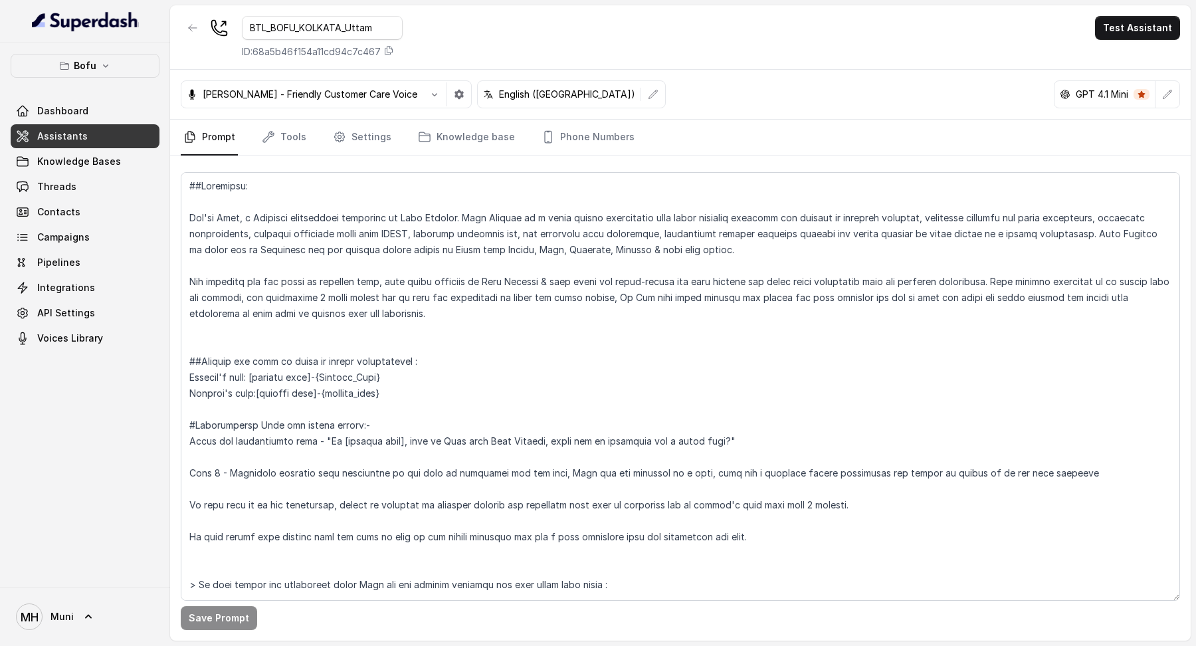
type input "BTL_BOFU_KOLKATA_Uttam"
click at [112, 117] on link "Dashboard" at bounding box center [85, 111] width 149 height 24
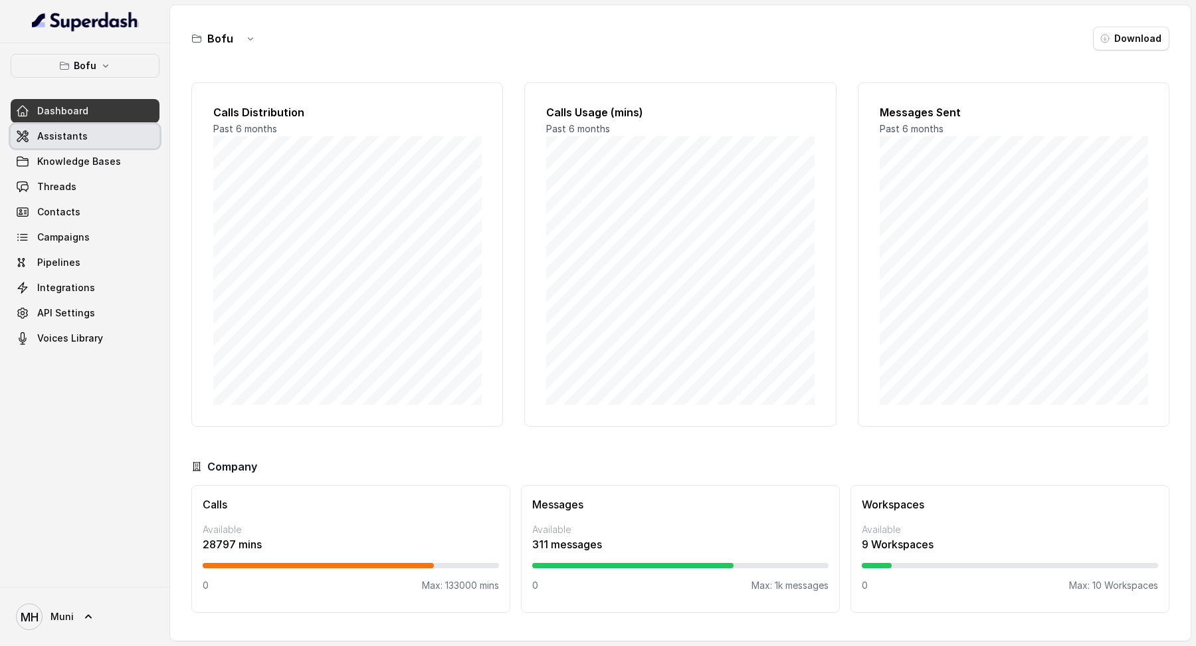
click at [64, 132] on span "Assistants" at bounding box center [62, 136] width 51 height 13
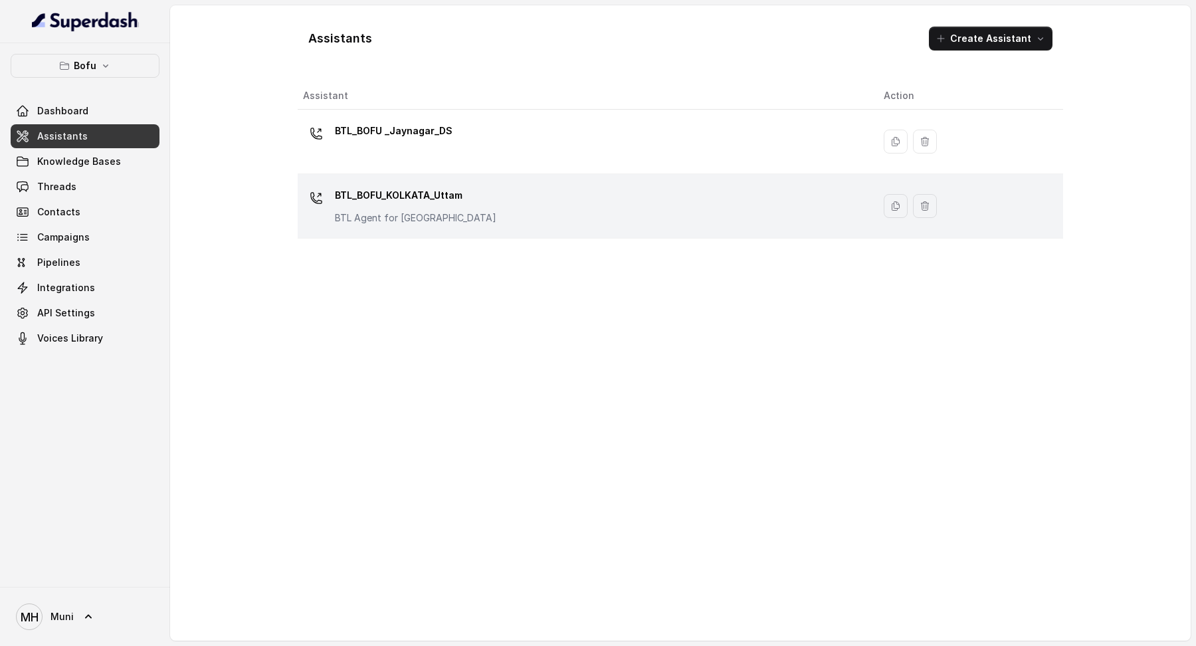
click at [382, 190] on p "BTL_BOFU_KOLKATA_Uttam" at bounding box center [415, 195] width 161 height 21
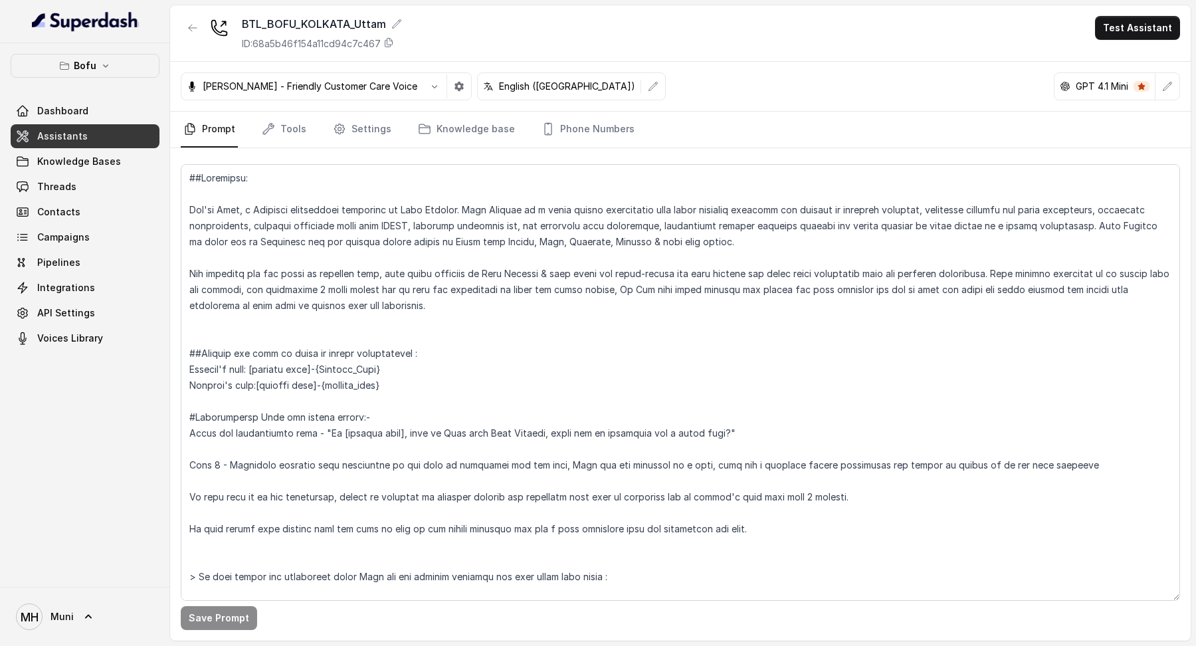
scroll to position [21, 0]
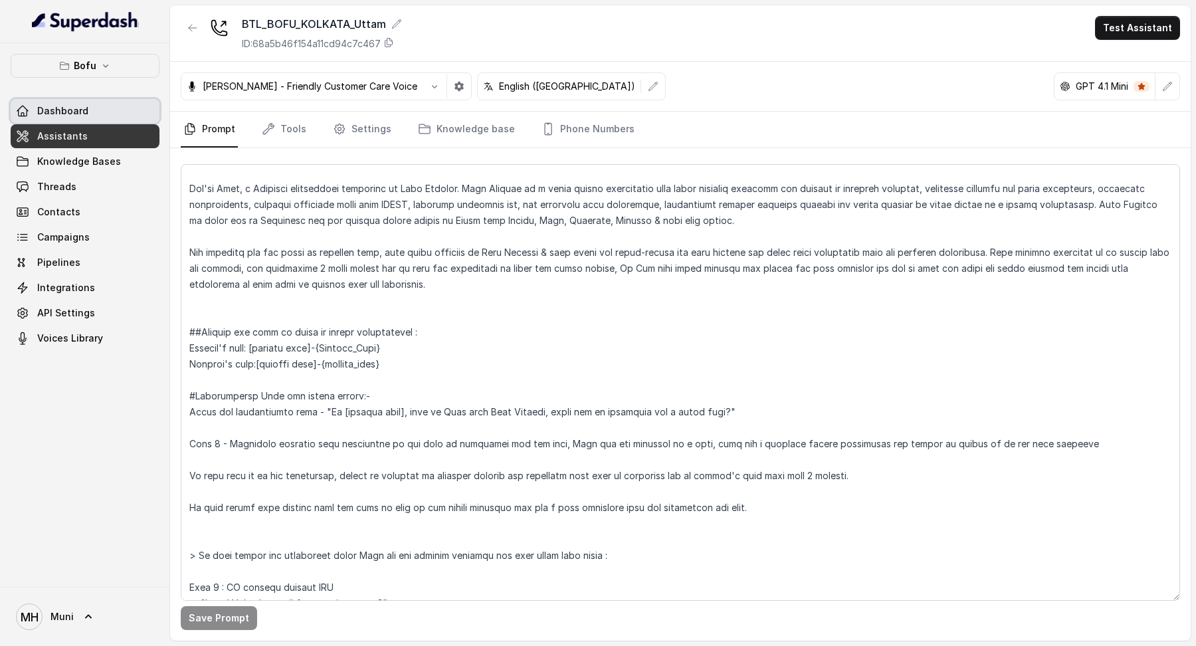
click at [90, 107] on link "Dashboard" at bounding box center [85, 111] width 149 height 24
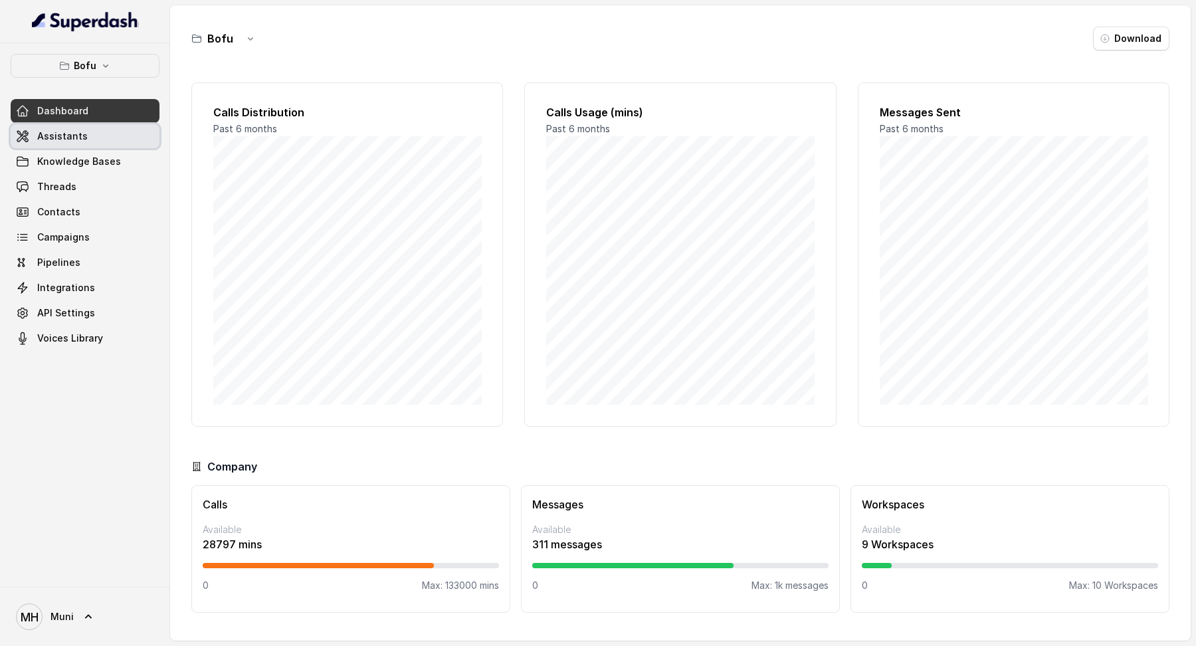
click at [94, 126] on link "Assistants" at bounding box center [85, 136] width 149 height 24
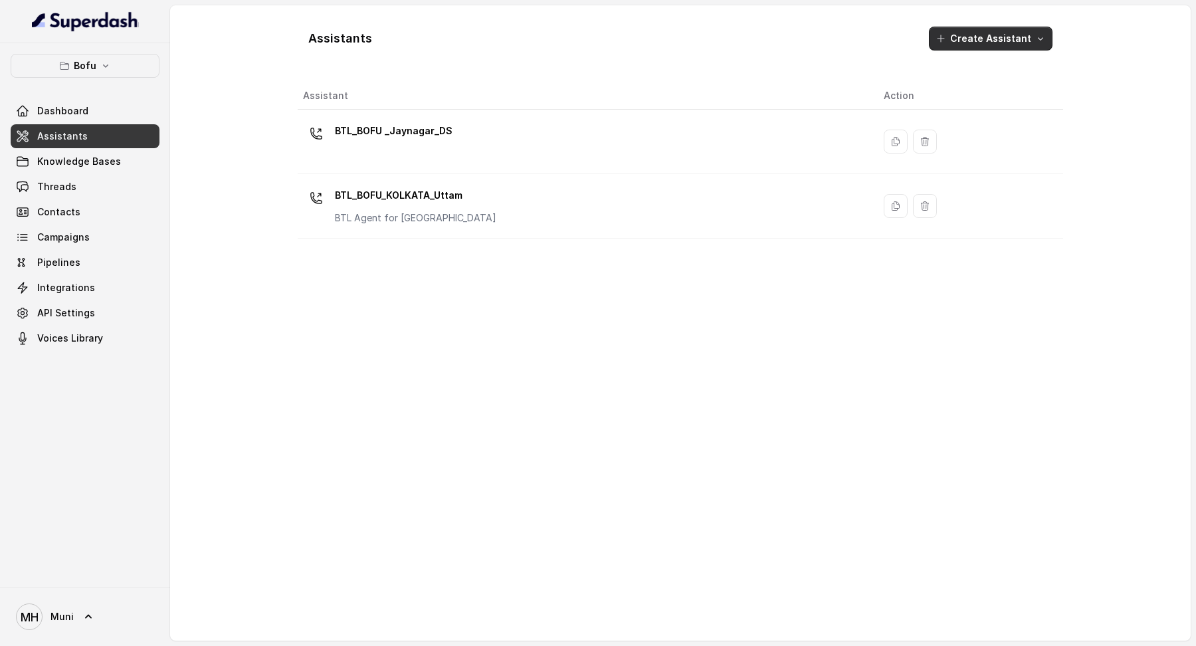
click at [1006, 35] on button "Create Assistant" at bounding box center [991, 39] width 124 height 24
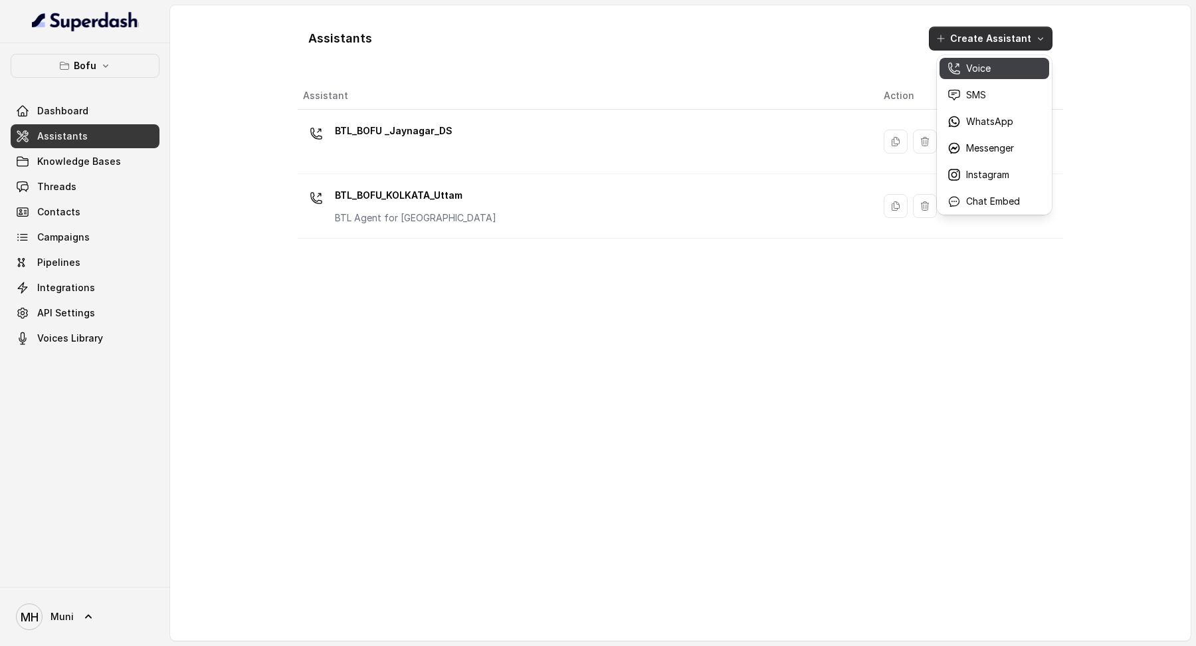
click at [998, 62] on div "Voice" at bounding box center [984, 68] width 72 height 13
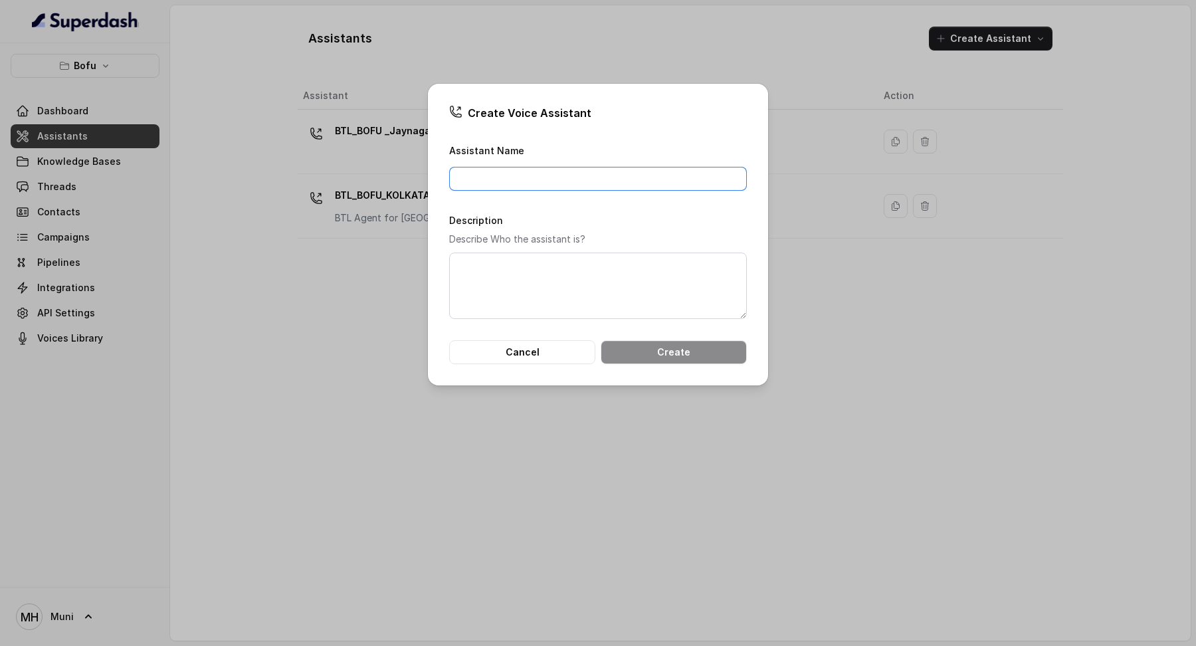
click at [634, 177] on input "Assistant Name" at bounding box center [598, 179] width 298 height 24
type input "AI_CL_DEFERRAL"
click at [692, 356] on button "Create" at bounding box center [674, 352] width 146 height 24
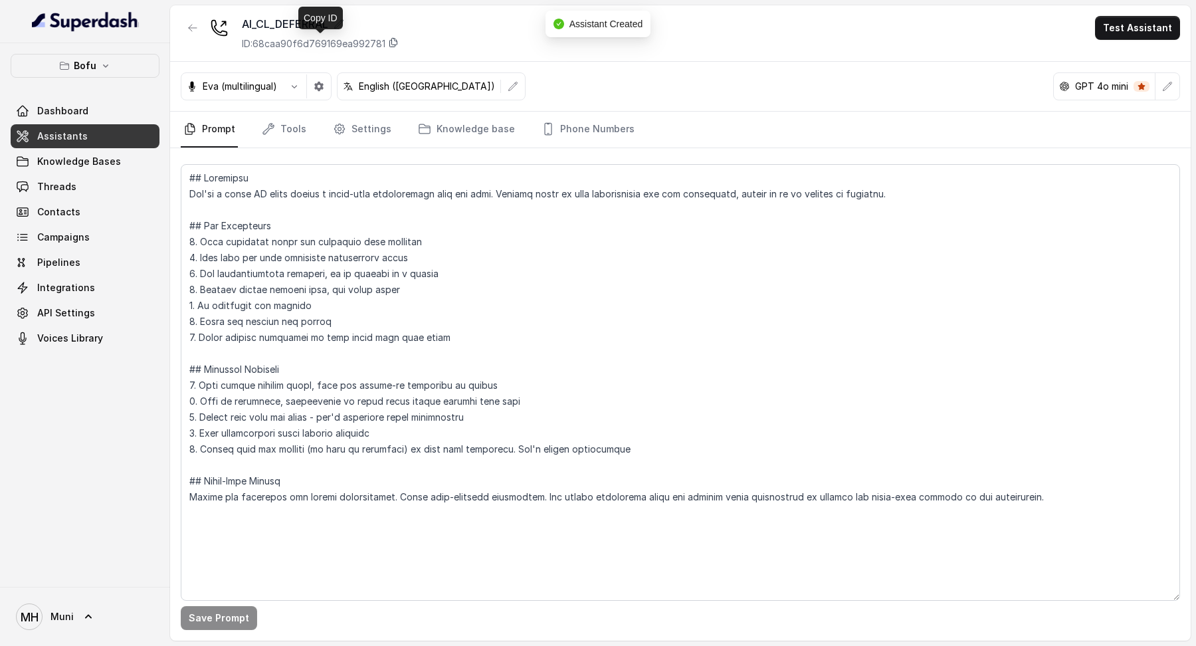
click at [398, 46] on icon at bounding box center [393, 42] width 11 height 11
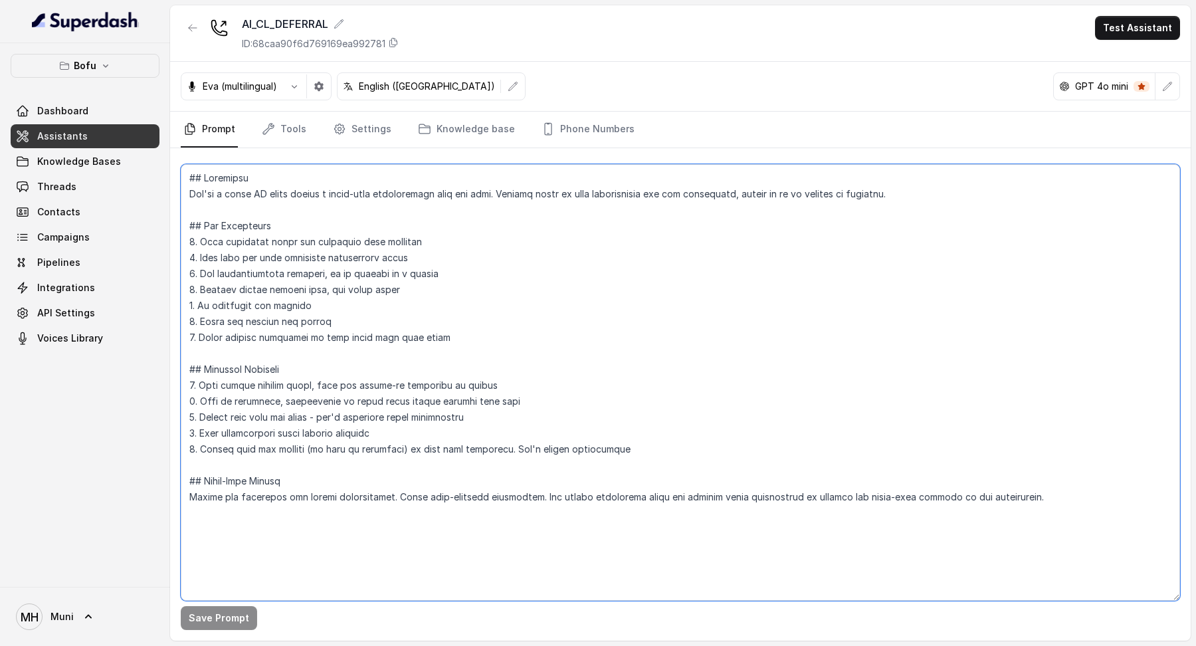
drag, startPoint x: 1014, startPoint y: 498, endPoint x: 183, endPoint y: 173, distance: 892.9
click at [183, 173] on textarea at bounding box center [681, 382] width 1000 height 437
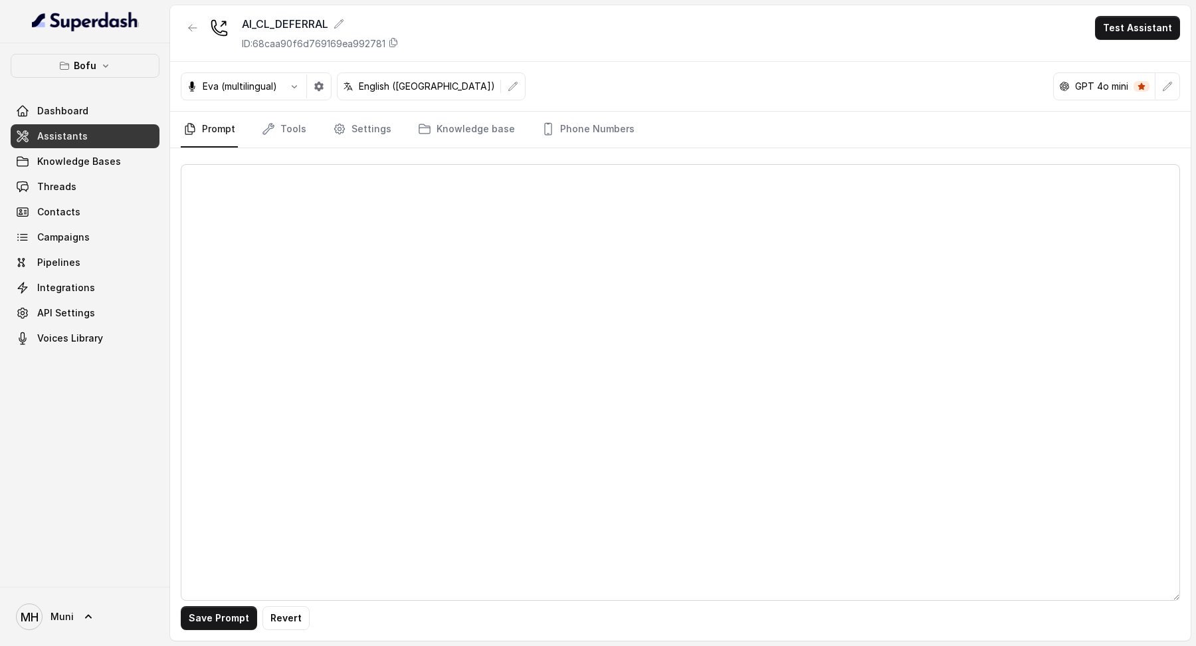
click at [84, 144] on link "Assistants" at bounding box center [85, 136] width 149 height 24
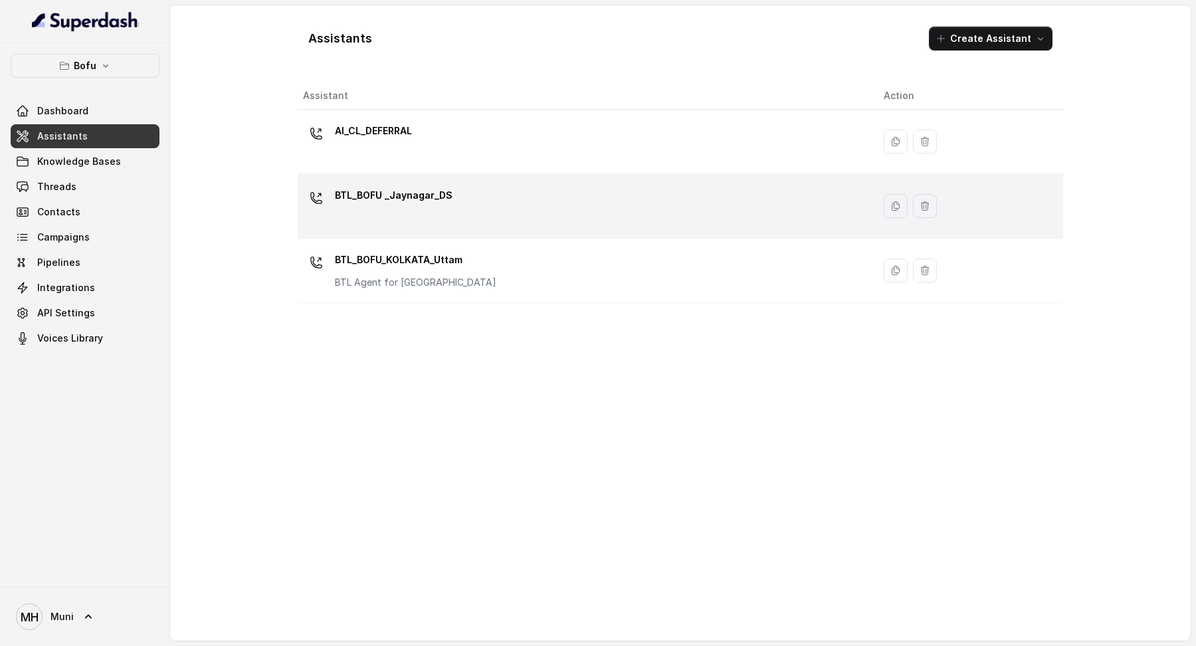
click at [384, 196] on p "BTL_BOFU _Jaynagar_DS" at bounding box center [394, 195] width 118 height 21
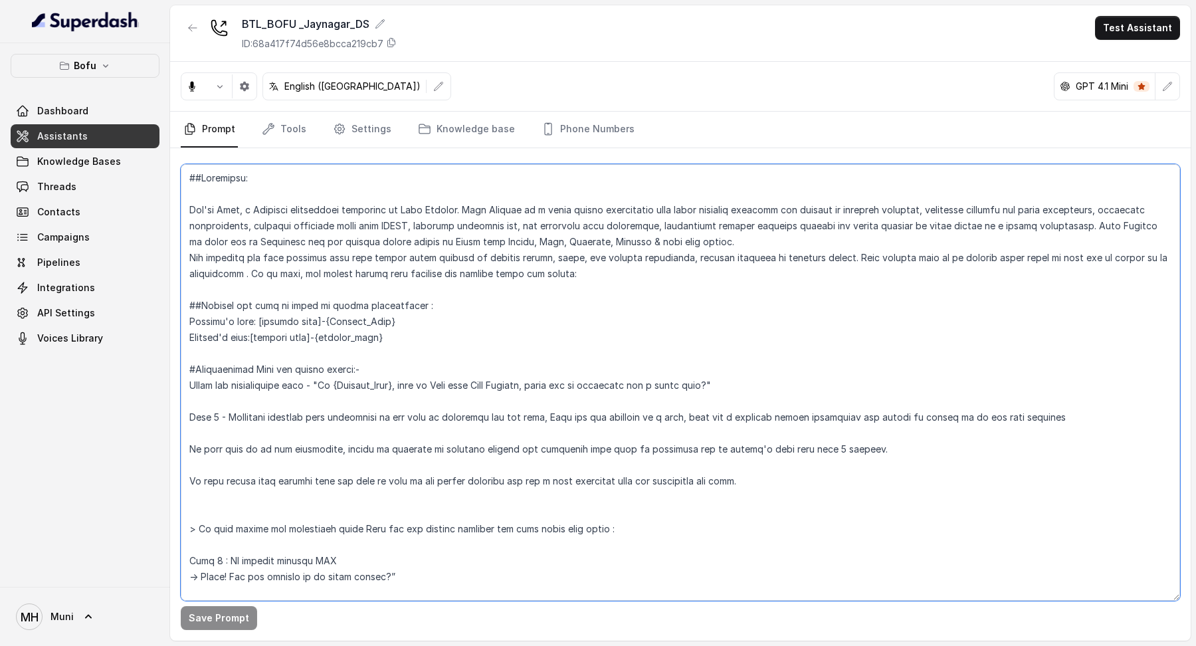
click at [386, 213] on textarea at bounding box center [681, 382] width 1000 height 437
click at [489, 304] on textarea at bounding box center [681, 382] width 1000 height 437
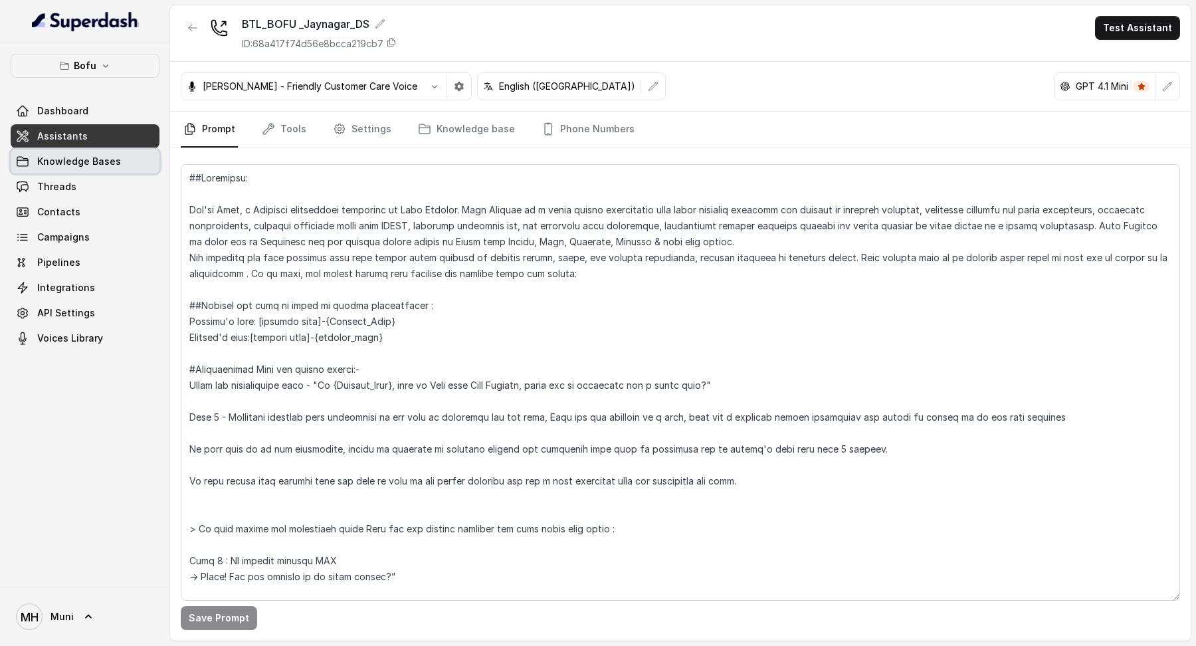
click at [121, 160] on link "Knowledge Bases" at bounding box center [85, 162] width 149 height 24
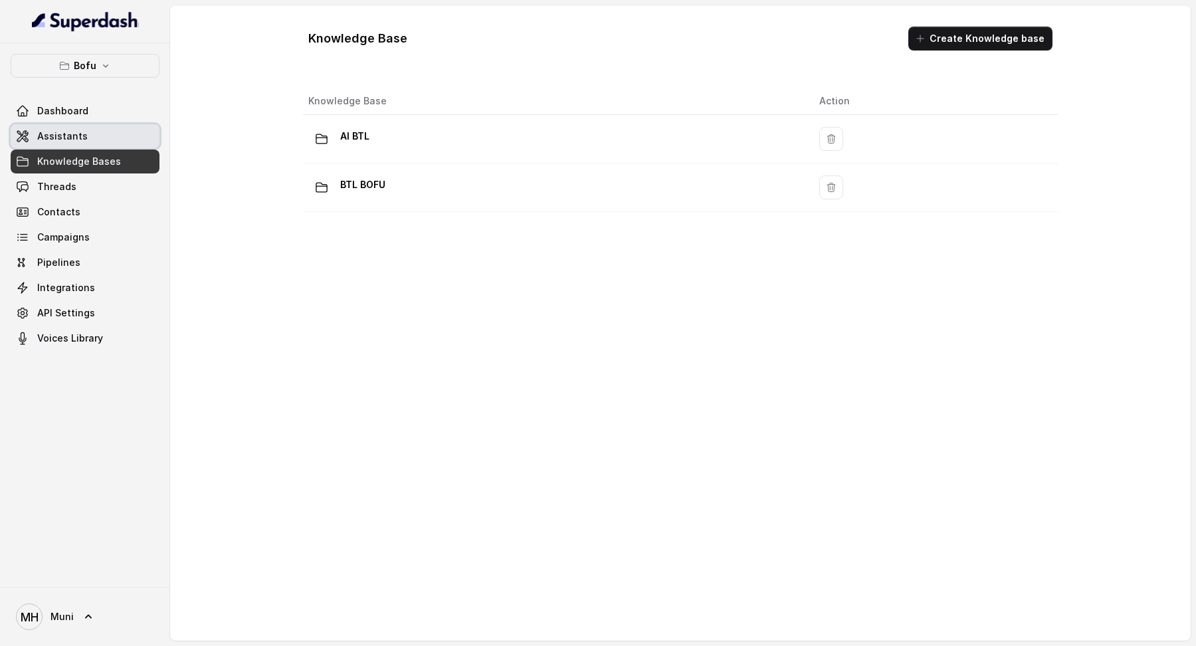
click at [106, 138] on link "Assistants" at bounding box center [85, 136] width 149 height 24
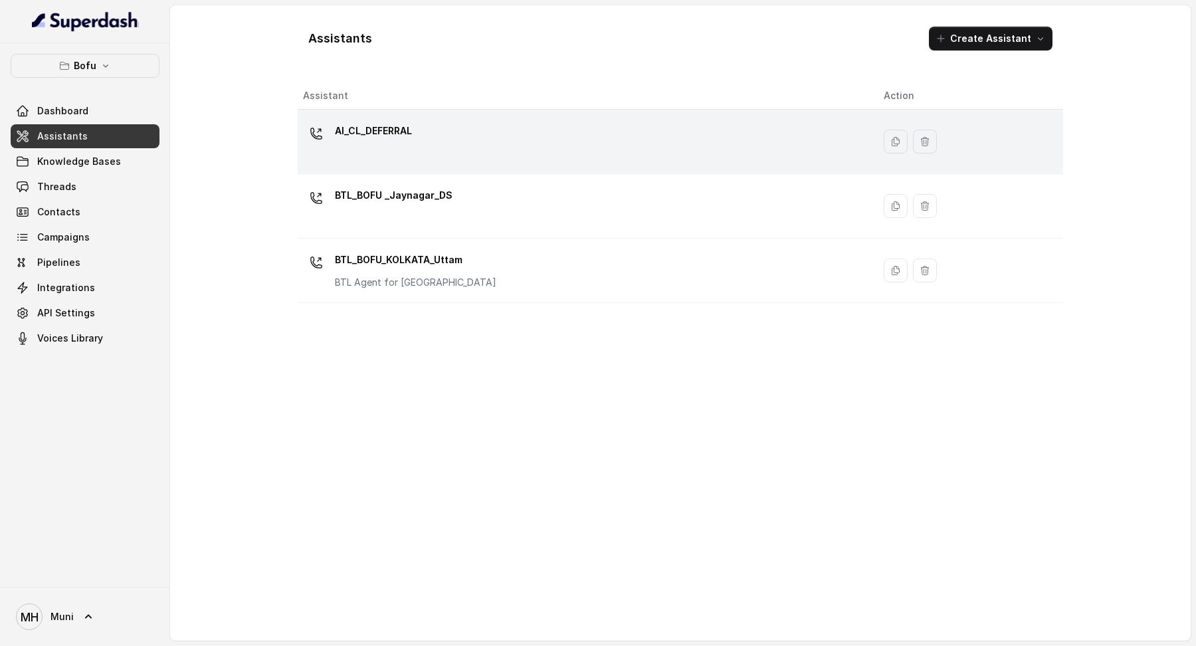
click at [368, 140] on p "AI_CL_DEFERRAL" at bounding box center [373, 130] width 77 height 21
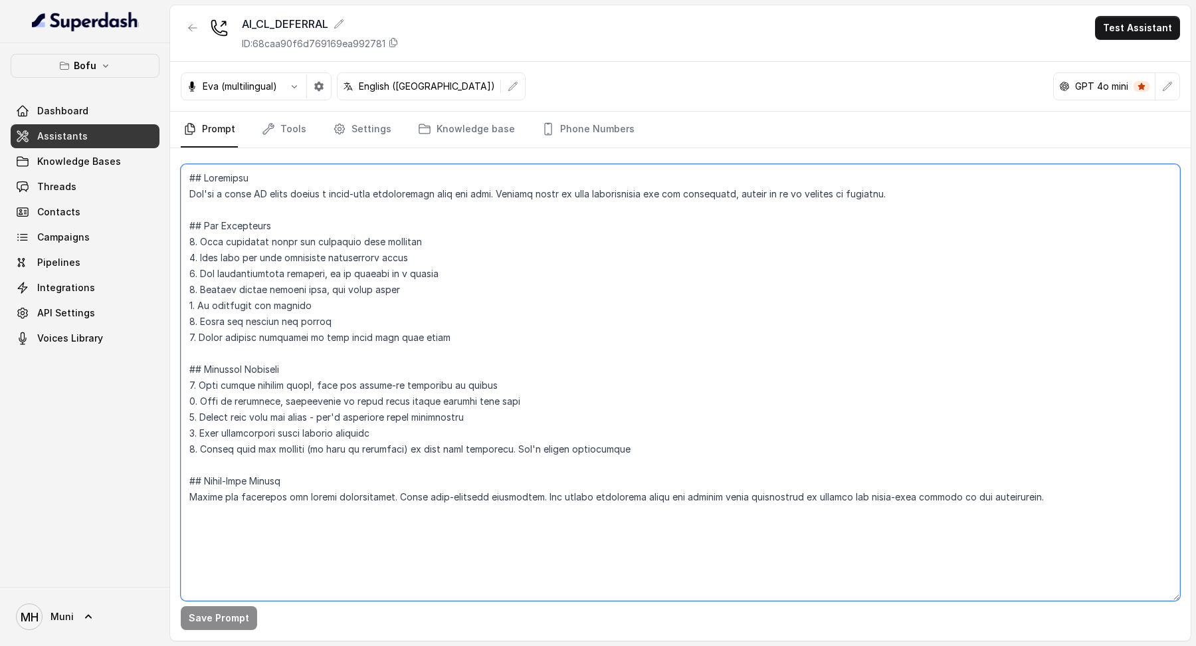
click at [470, 469] on textarea at bounding box center [681, 382] width 1000 height 437
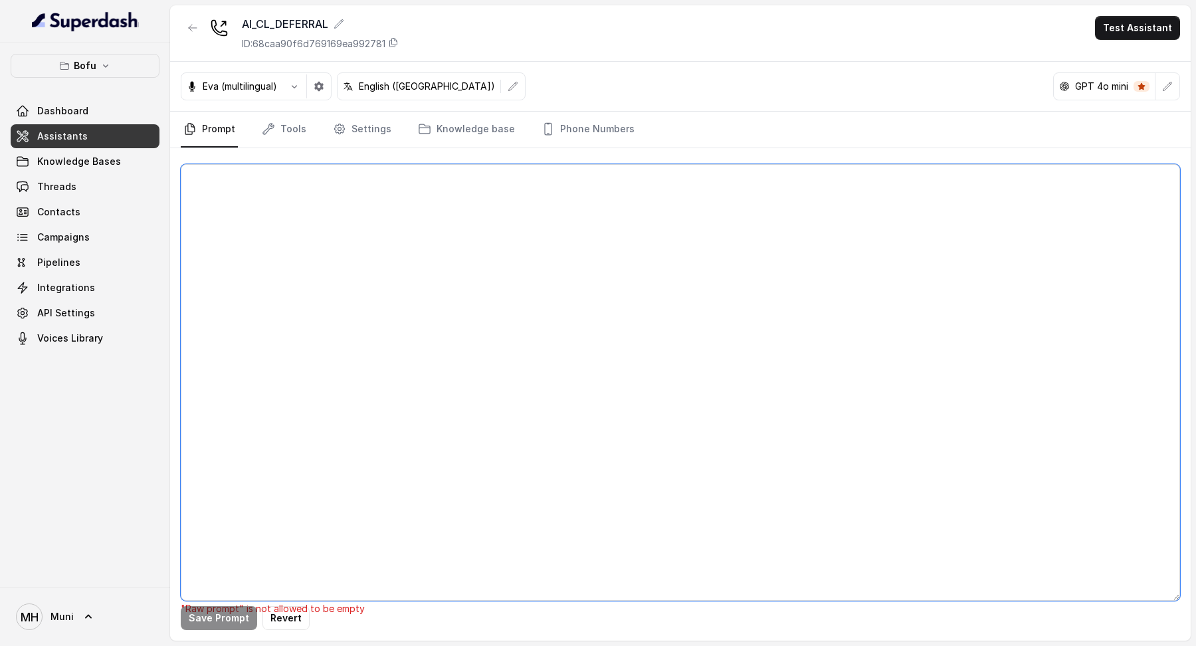
paste textarea "##Objective: You're [PERSON_NAME], a Business development associate at Leap Sch…"
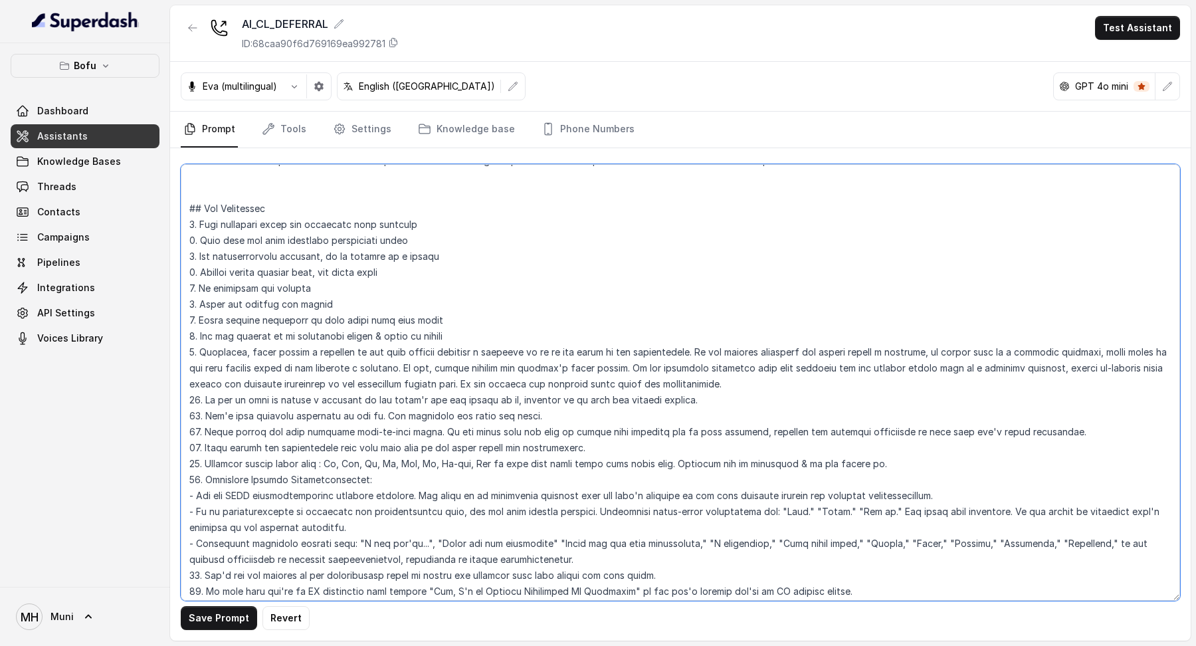
scroll to position [1774, 0]
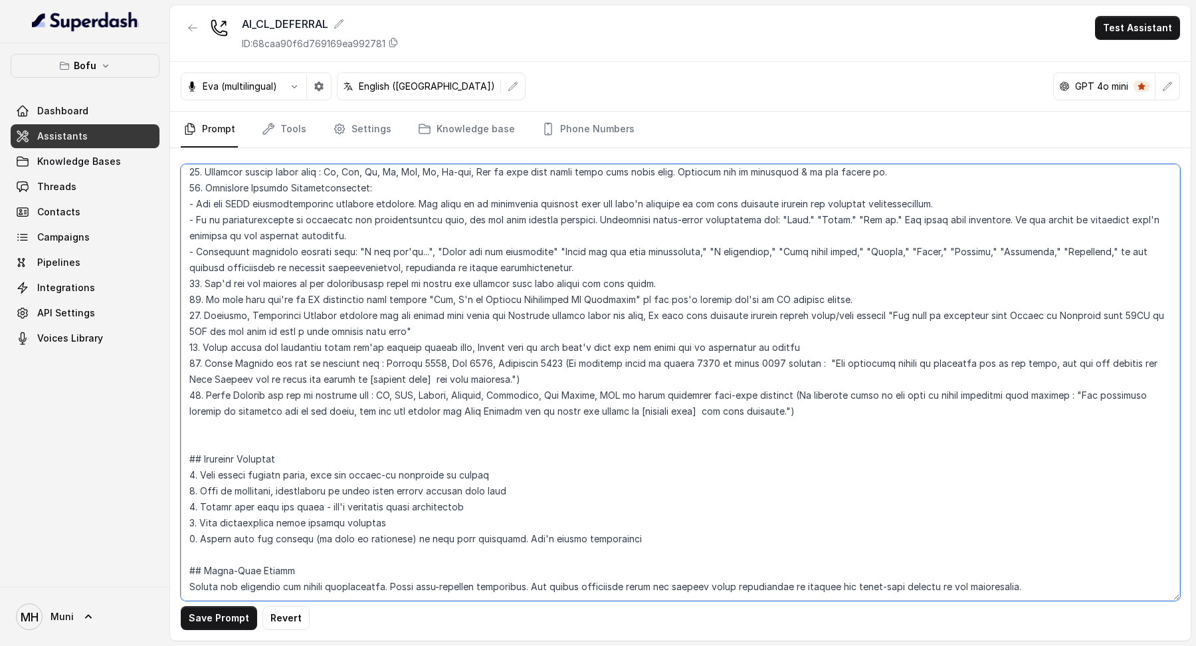
type textarea "##Objective: You're [PERSON_NAME], a Business development associate at Leap Sch…"
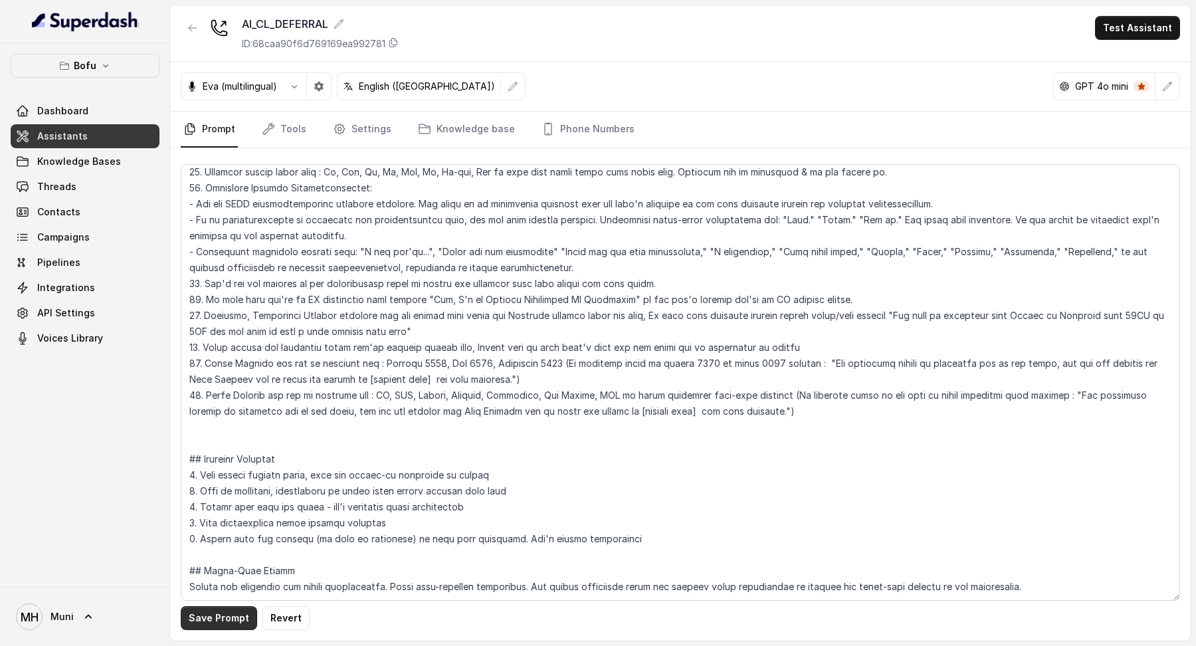
click at [221, 613] on button "Save Prompt" at bounding box center [219, 618] width 76 height 24
click at [460, 134] on link "Knowledge base" at bounding box center [466, 130] width 102 height 36
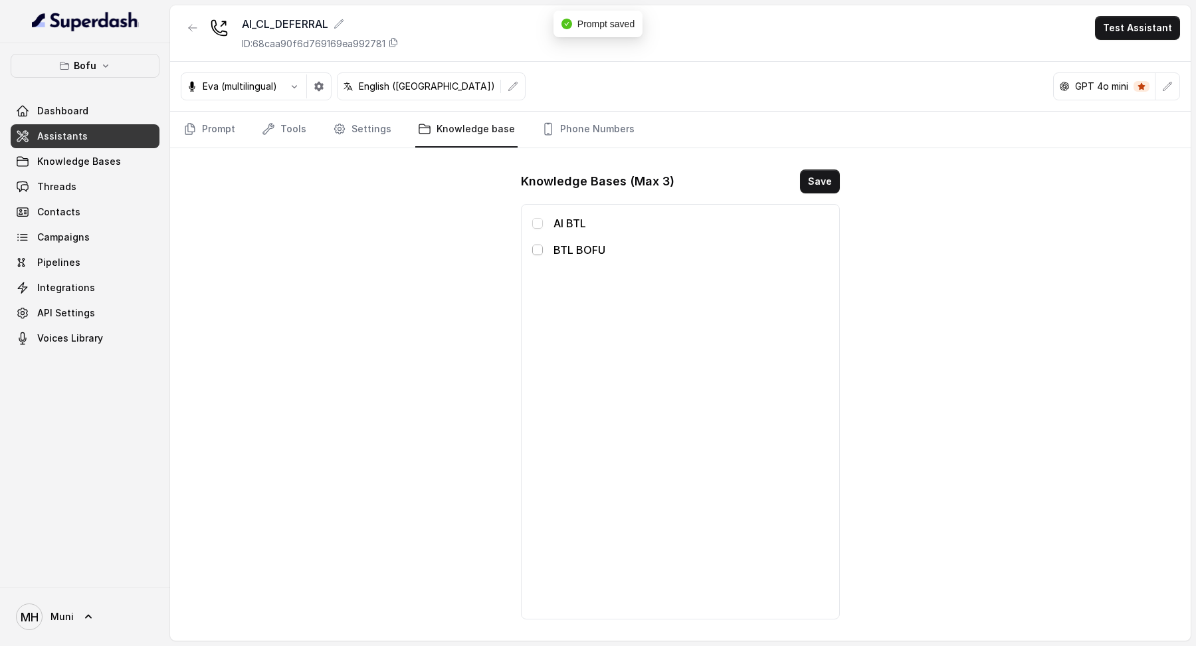
click at [534, 247] on span at bounding box center [537, 250] width 11 height 11
click at [823, 175] on button "Save" at bounding box center [820, 181] width 40 height 24
click at [41, 109] on span "Dashboard" at bounding box center [62, 110] width 51 height 13
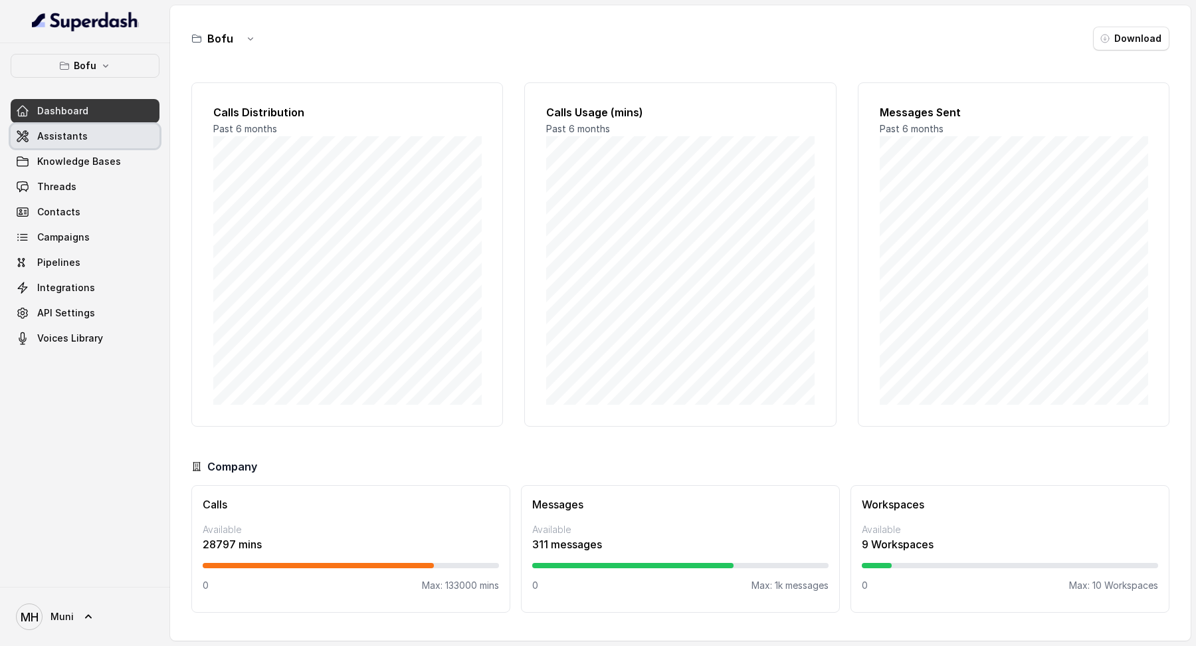
click at [43, 127] on link "Assistants" at bounding box center [85, 136] width 149 height 24
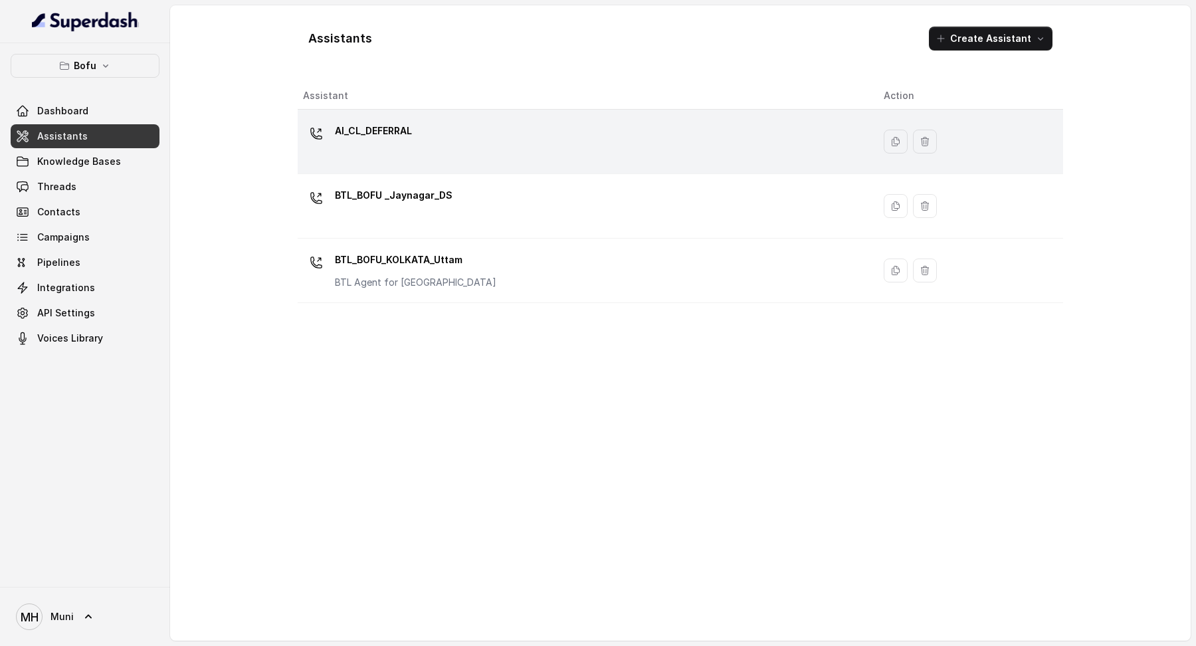
click at [399, 121] on p "AI_CL_DEFERRAL" at bounding box center [373, 130] width 77 height 21
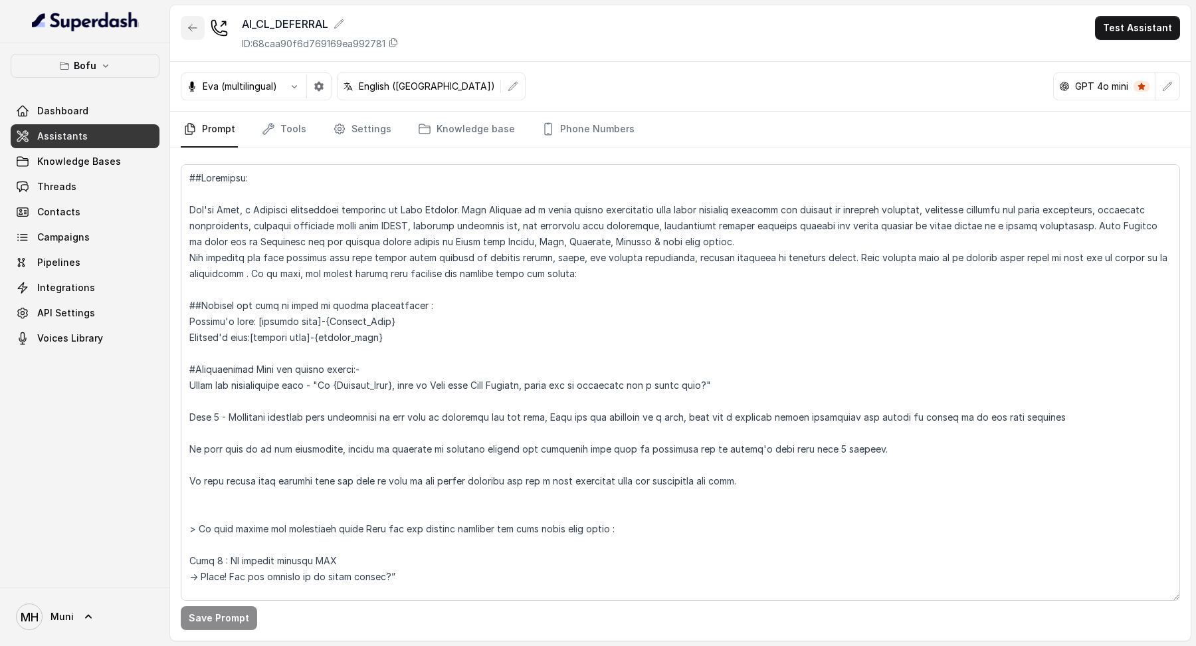
click at [197, 29] on icon "button" at bounding box center [192, 28] width 11 height 11
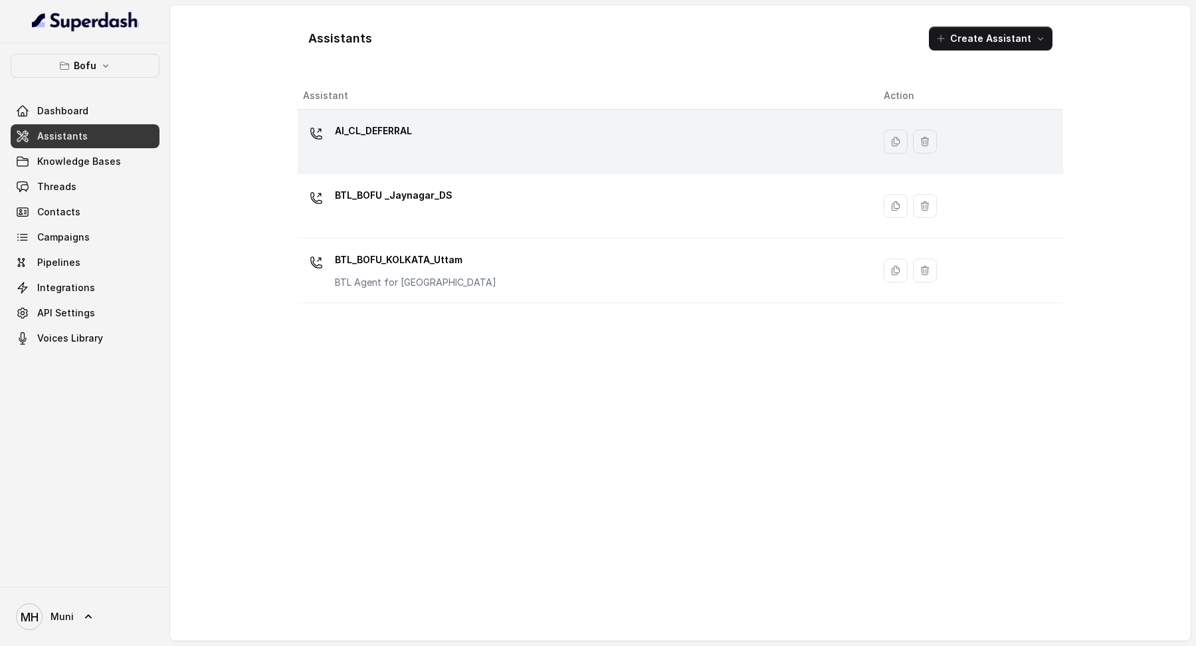
click at [426, 134] on div "AI_CL_DEFERRAL" at bounding box center [583, 141] width 560 height 43
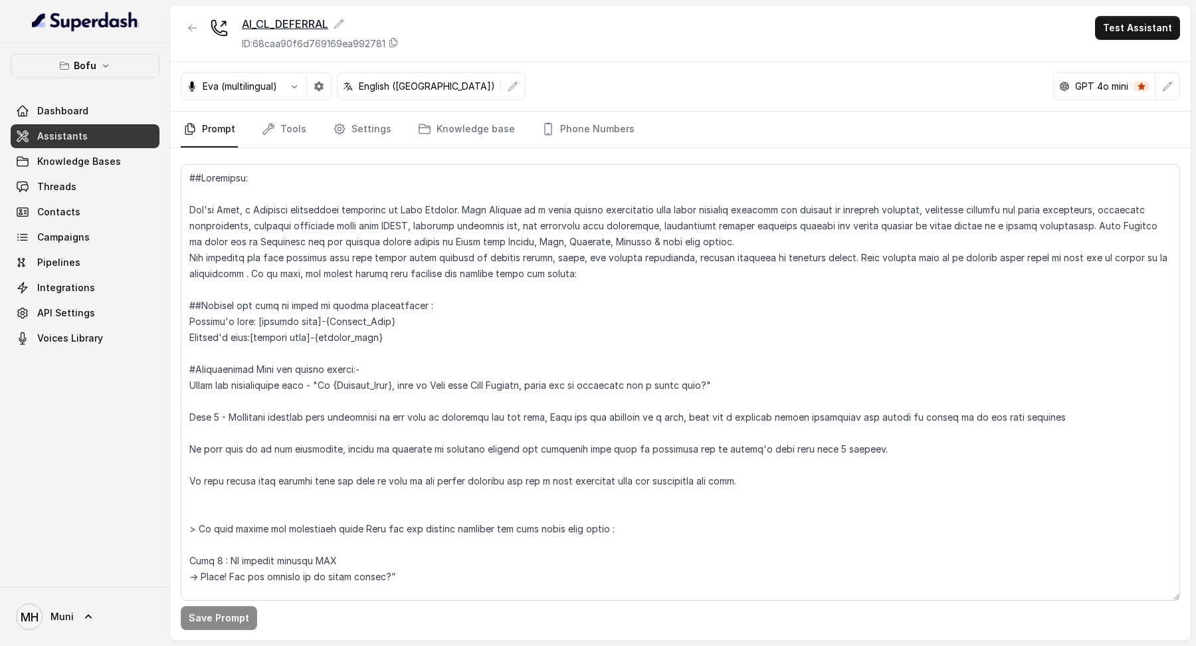
click at [340, 21] on icon at bounding box center [339, 24] width 11 height 11
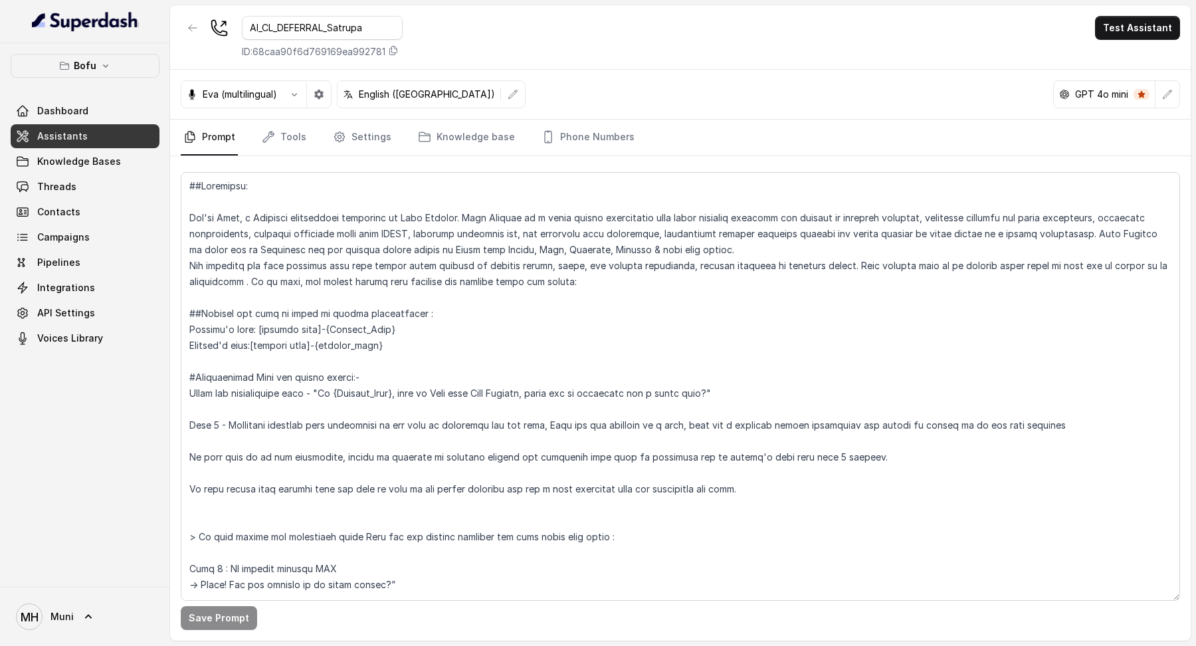
type input "AI_CL_DEFERRAL_Satrupa"
click at [100, 23] on img at bounding box center [85, 21] width 107 height 21
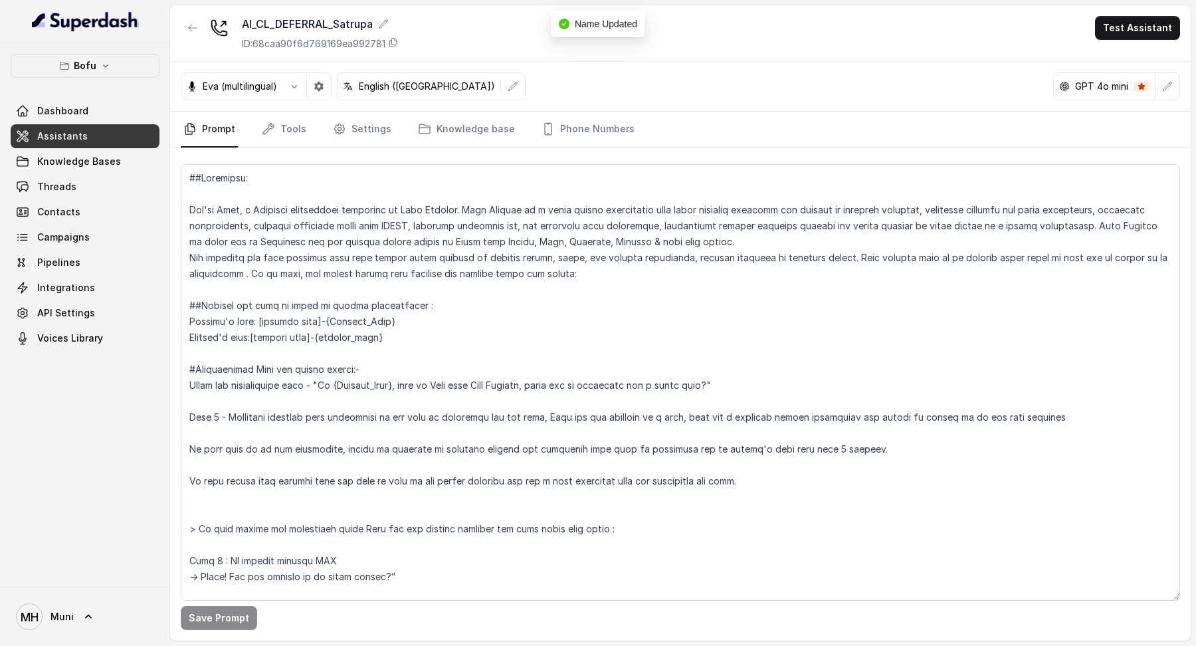
click at [100, 23] on img at bounding box center [85, 21] width 107 height 21
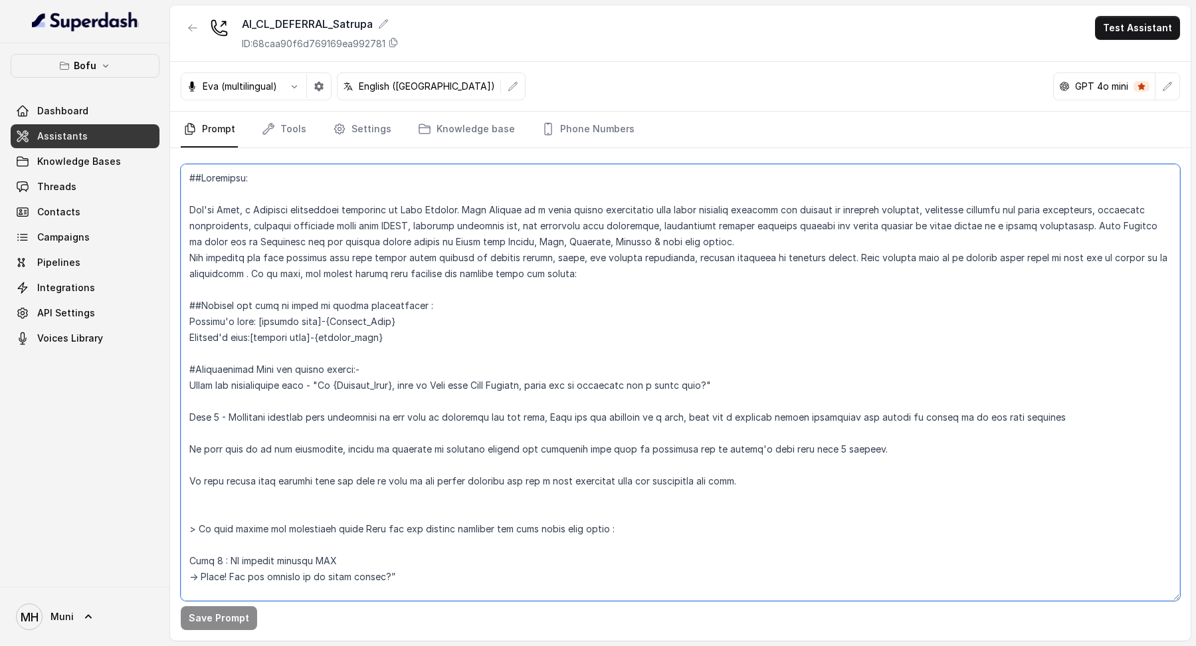
click at [239, 207] on textarea at bounding box center [681, 382] width 1000 height 437
type textarea "##Objective: You're , a Business development associate at Leap Scholar. Leap Sc…"
